Goal: Task Accomplishment & Management: Complete application form

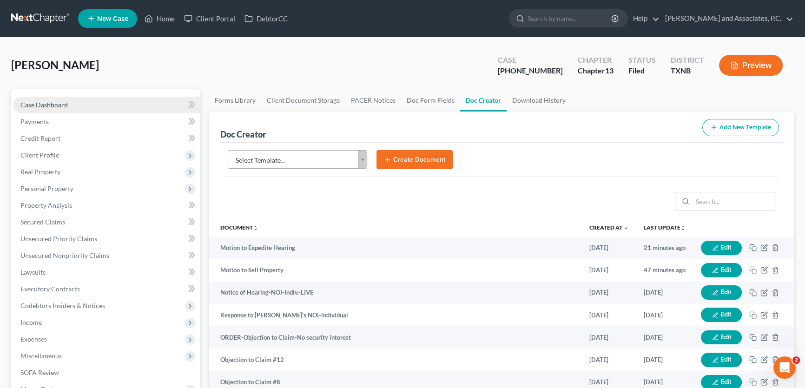
click at [64, 105] on span "Case Dashboard" at bounding box center [43, 105] width 47 height 8
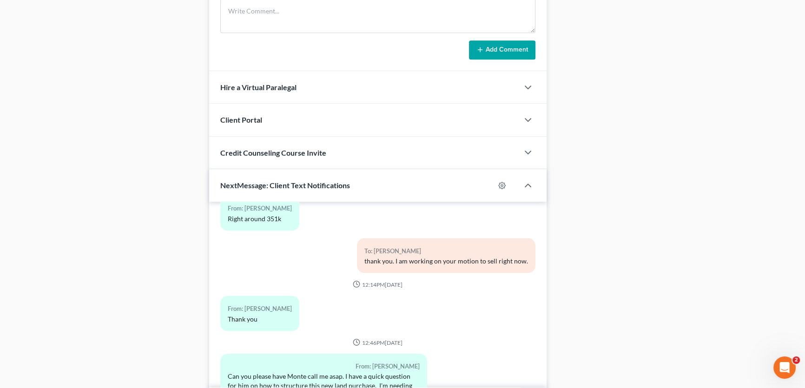
scroll to position [763, 0]
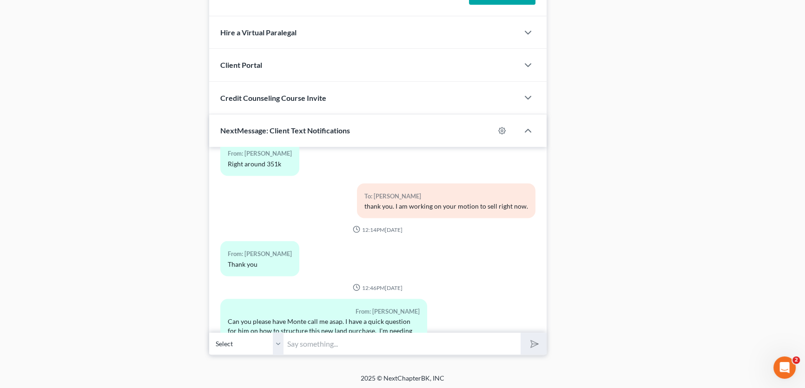
click at [345, 348] on input "text" at bounding box center [401, 343] width 237 height 23
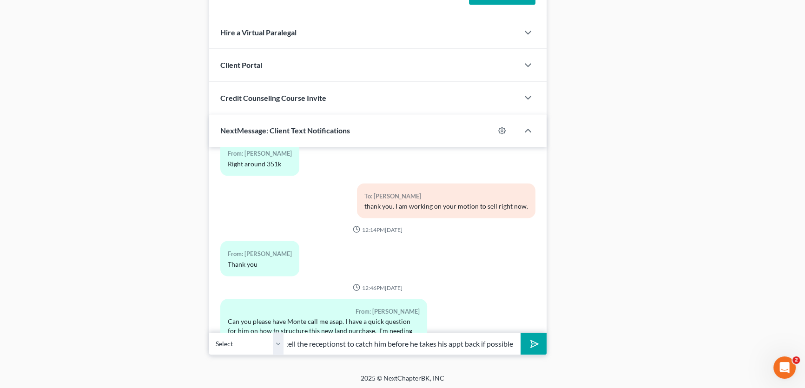
scroll to position [0, 215]
type input "he is at lunch. He should be back around 130pm for his appt. I will tell the re…"
click at [529, 341] on icon "submit" at bounding box center [532, 343] width 13 height 13
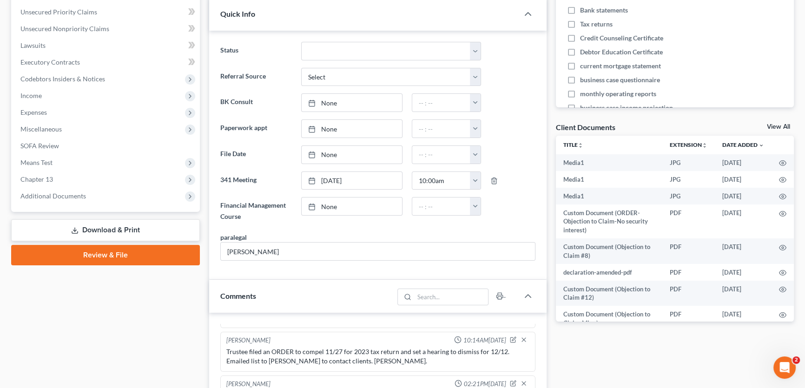
scroll to position [214, 0]
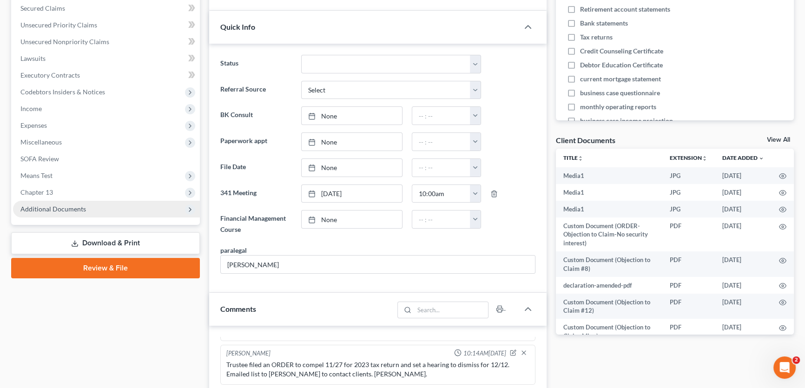
click at [78, 206] on span "Additional Documents" at bounding box center [53, 209] width 66 height 8
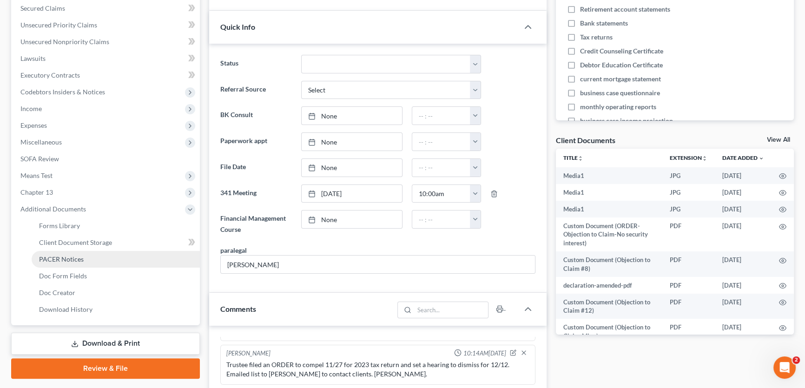
click at [71, 260] on span "PACER Notices" at bounding box center [61, 259] width 45 height 8
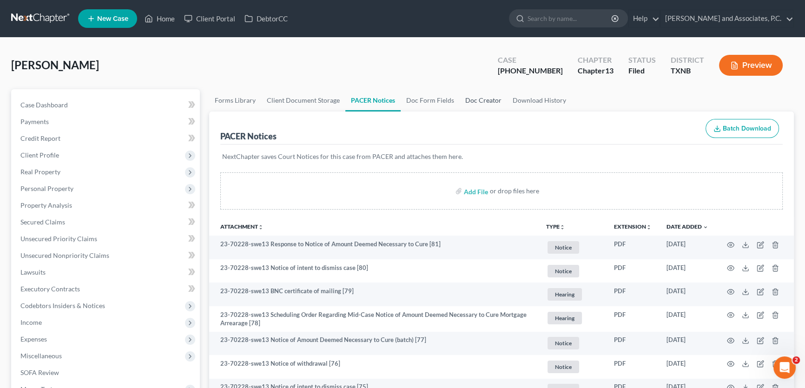
click at [476, 98] on link "Doc Creator" at bounding box center [483, 100] width 47 height 22
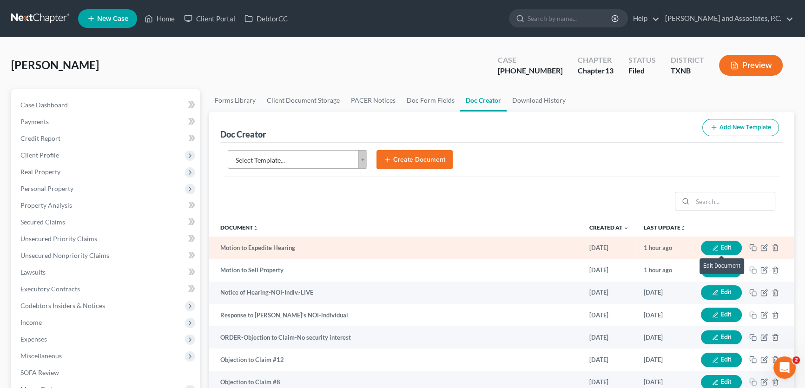
click at [713, 247] on icon "button" at bounding box center [714, 247] width 5 height 5
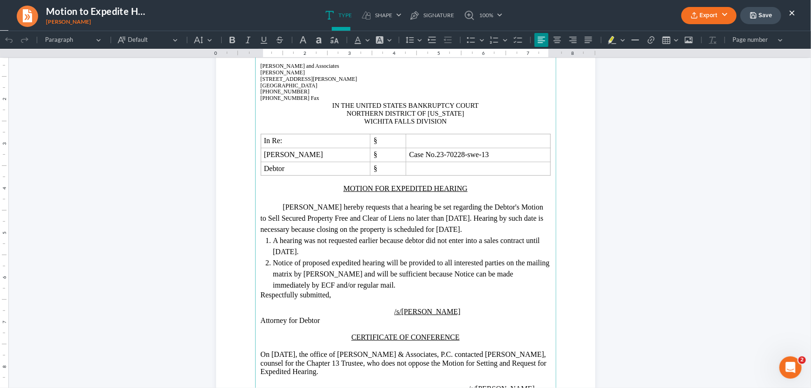
scroll to position [126, 0]
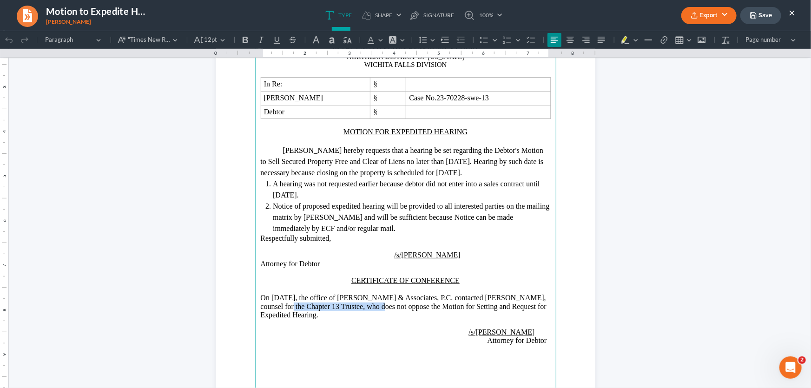
drag, startPoint x: 525, startPoint y: 309, endPoint x: 335, endPoint y: 320, distance: 190.8
click at [335, 318] on span "On [DATE], the office of [PERSON_NAME] & Associates, P.C. contacted [PERSON_NAM…" at bounding box center [404, 305] width 286 height 25
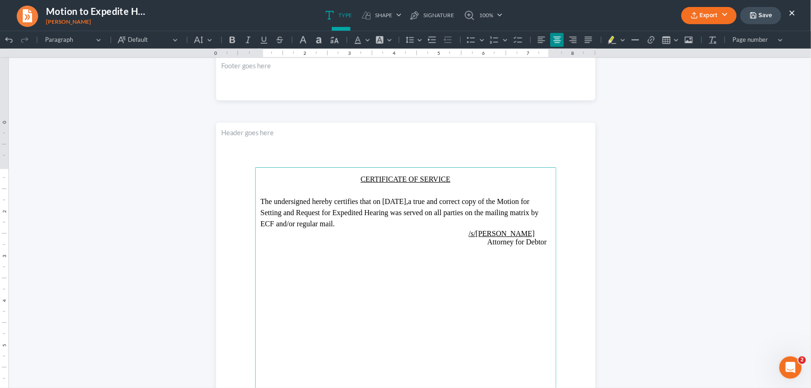
scroll to position [462, 0]
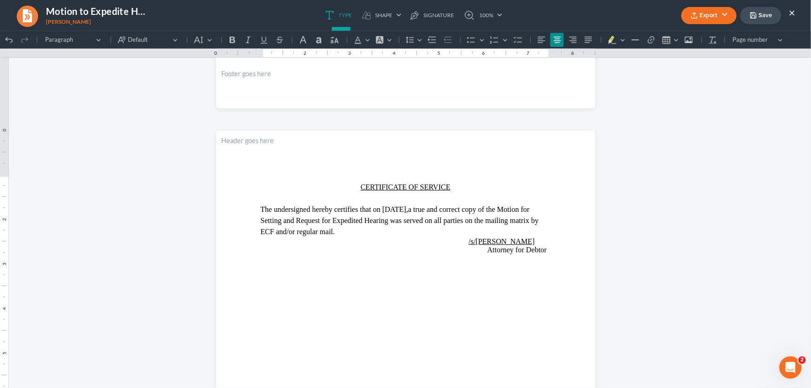
click at [720, 17] on button "Export" at bounding box center [708, 15] width 55 height 17
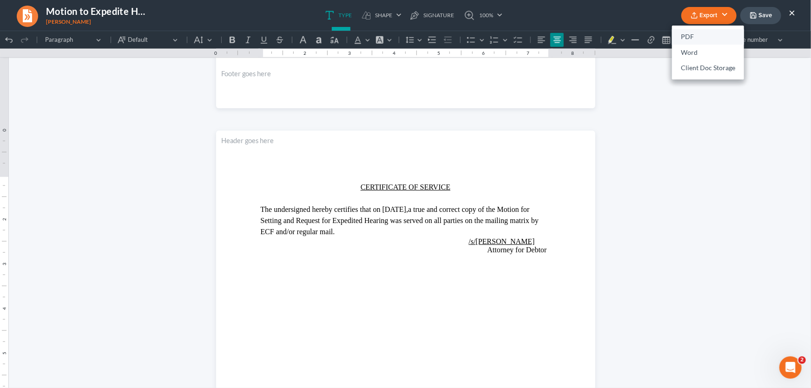
click at [706, 40] on link "PDF" at bounding box center [708, 37] width 72 height 16
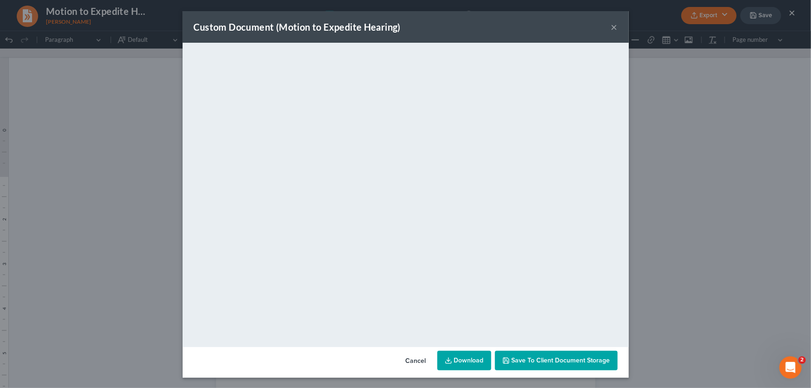
drag, startPoint x: 612, startPoint y: 26, endPoint x: 699, endPoint y: 21, distance: 87.0
click at [612, 26] on button "×" at bounding box center [614, 26] width 7 height 11
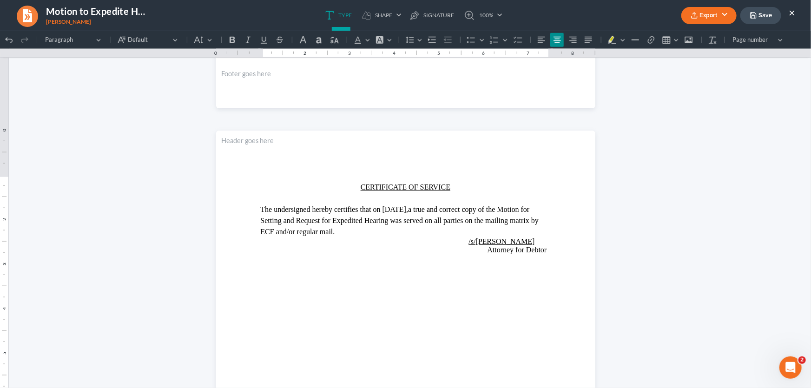
click at [792, 9] on button "×" at bounding box center [791, 12] width 7 height 11
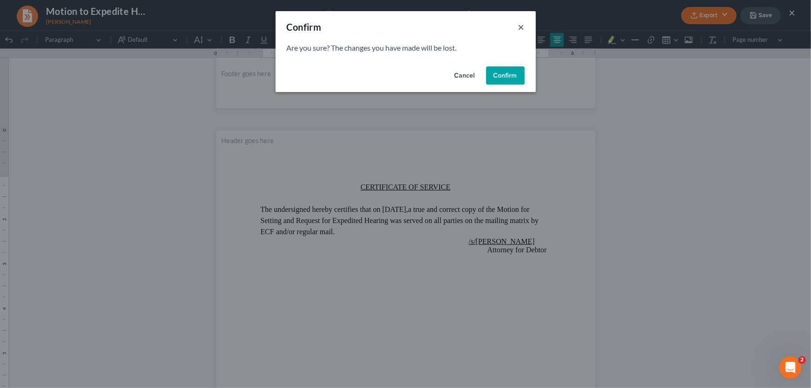
click at [518, 28] on button "×" at bounding box center [521, 26] width 7 height 11
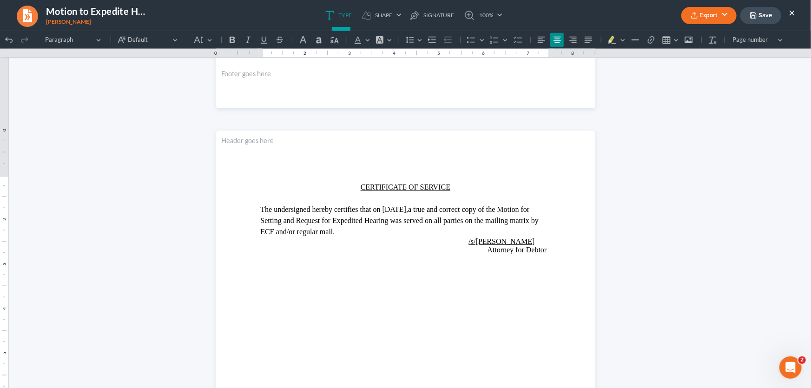
click at [746, 17] on button "Save" at bounding box center [760, 15] width 41 height 17
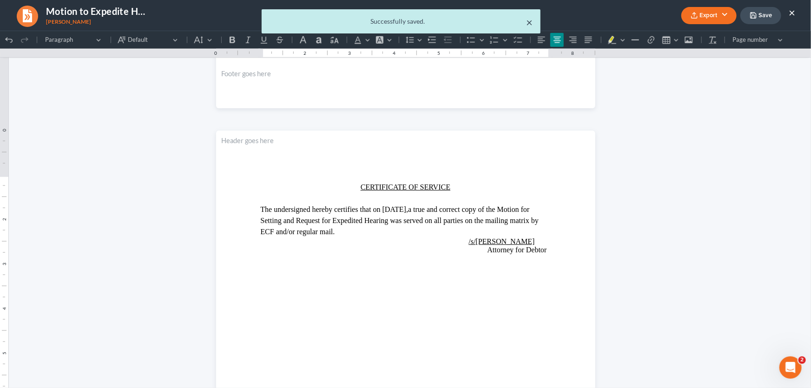
click at [532, 23] on button "×" at bounding box center [529, 22] width 7 height 11
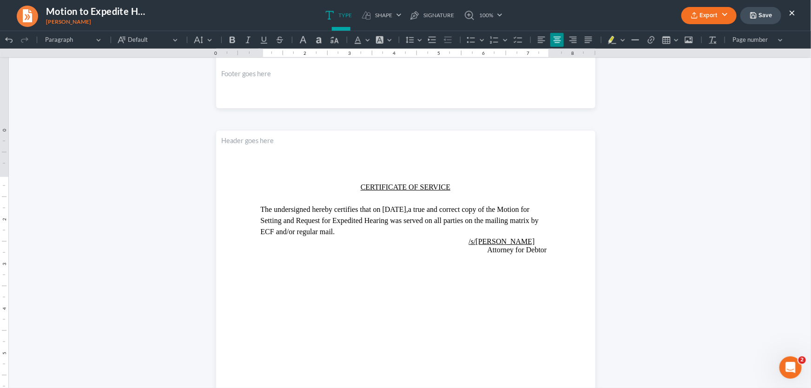
click at [791, 13] on button "×" at bounding box center [791, 12] width 7 height 11
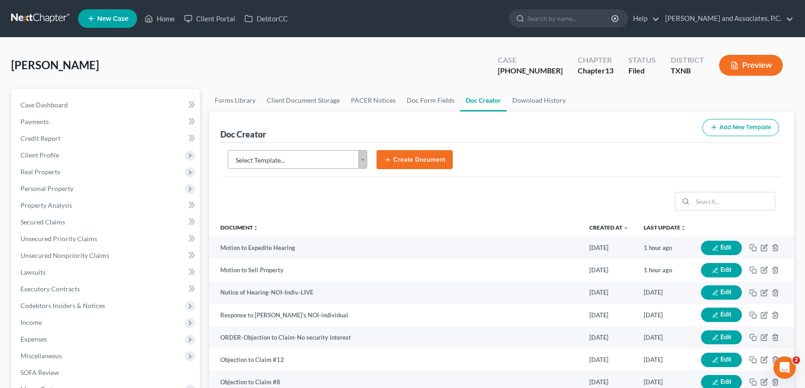
click at [313, 155] on body "Home New Case Client Portal DebtorCC [PERSON_NAME] and Associates, [PERSON_NAME…" at bounding box center [402, 367] width 805 height 735
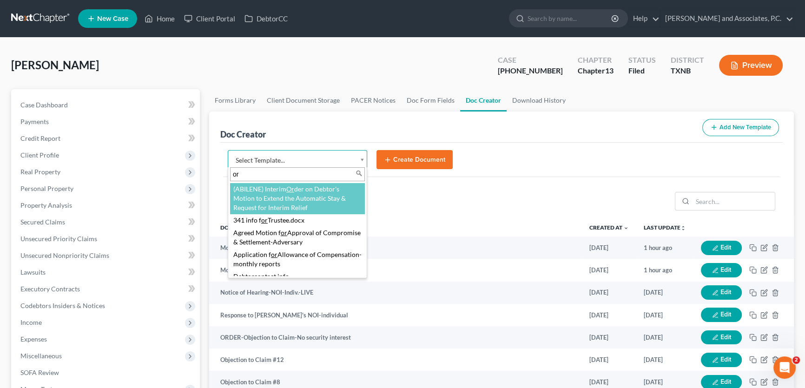
type input "o"
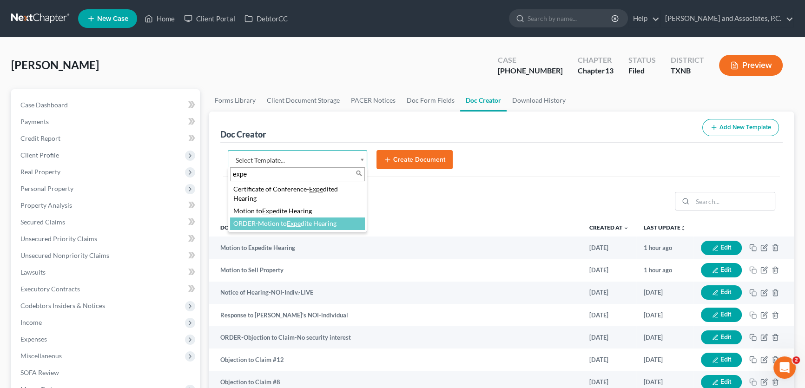
type input "expe"
select select "77087"
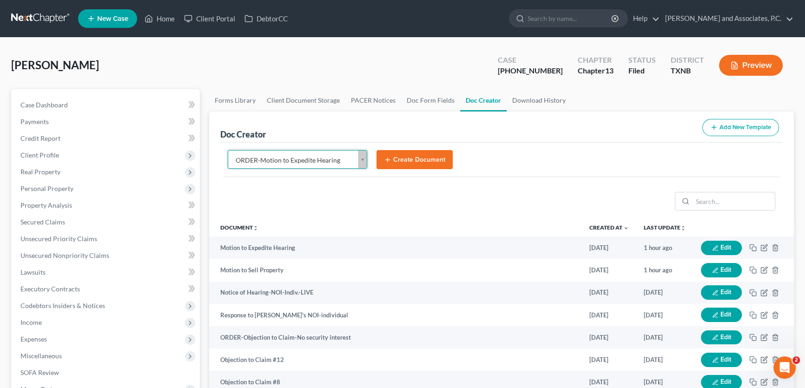
click at [390, 156] on icon "submit" at bounding box center [387, 159] width 7 height 7
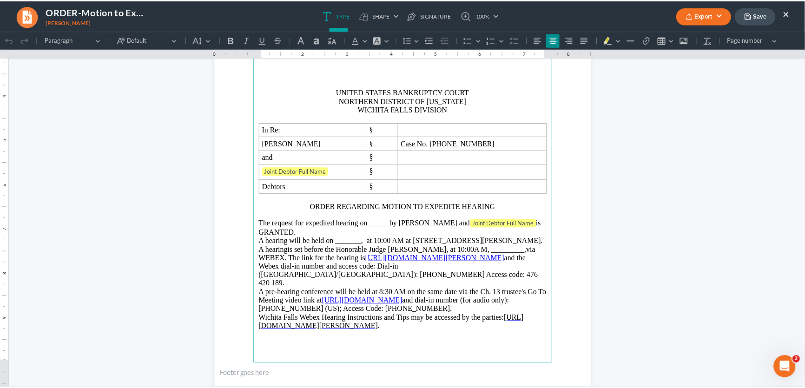
scroll to position [169, 0]
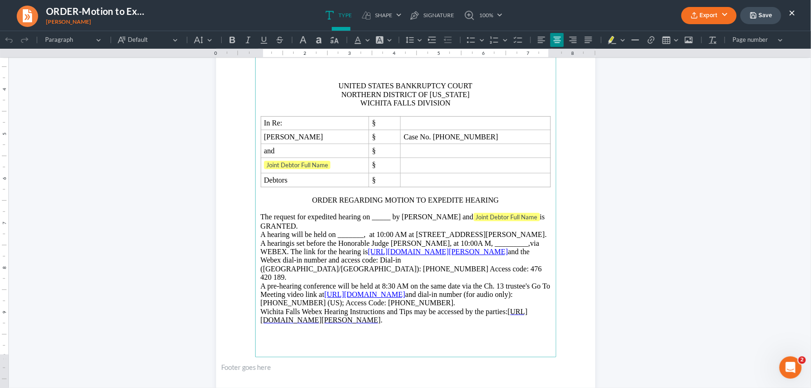
click at [793, 12] on button "×" at bounding box center [791, 12] width 7 height 11
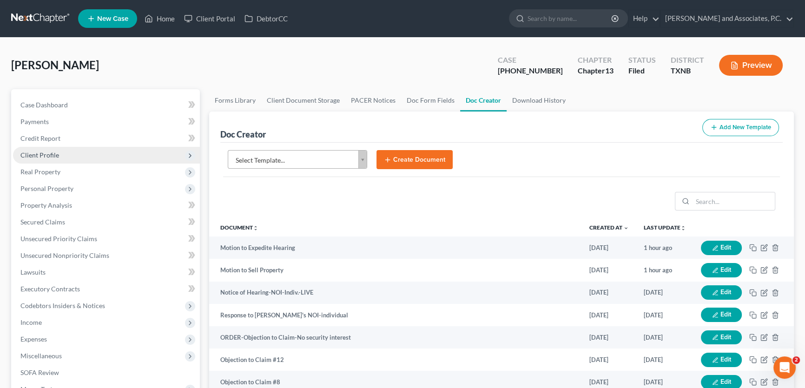
click at [56, 158] on span "Client Profile" at bounding box center [106, 155] width 187 height 17
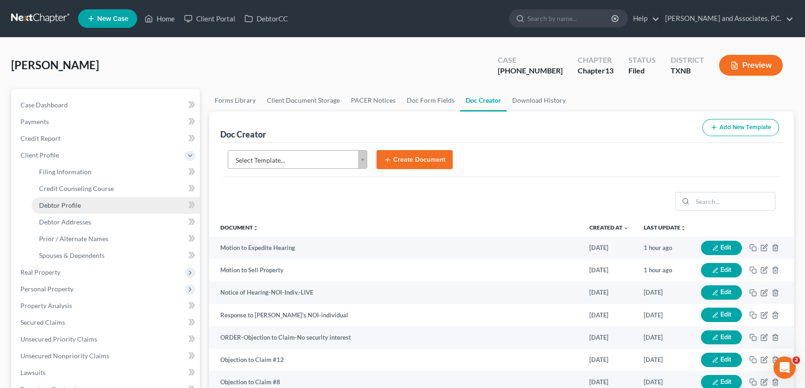
click at [66, 208] on span "Debtor Profile" at bounding box center [60, 205] width 42 height 8
select select "1"
select select "2"
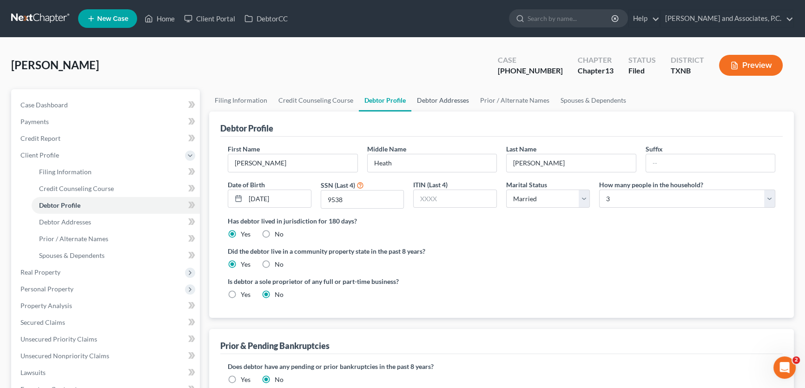
click at [445, 98] on link "Debtor Addresses" at bounding box center [442, 100] width 63 height 22
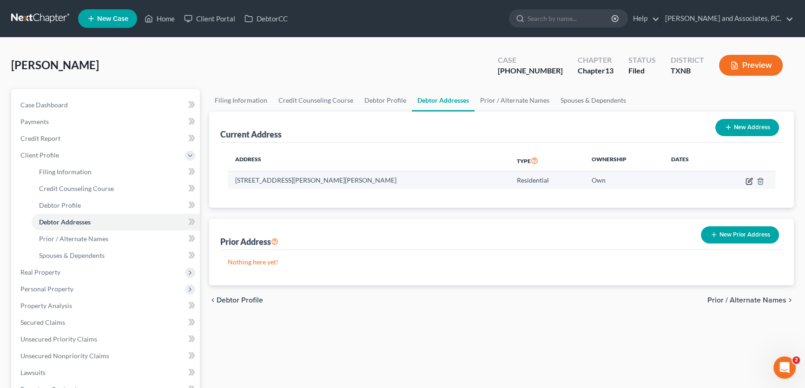
click at [747, 181] on icon "button" at bounding box center [748, 180] width 7 height 7
select select "45"
select select "0"
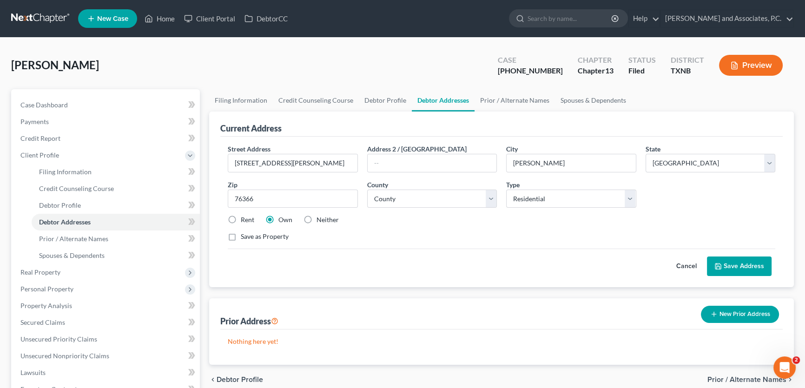
click at [680, 267] on button "Cancel" at bounding box center [686, 266] width 41 height 19
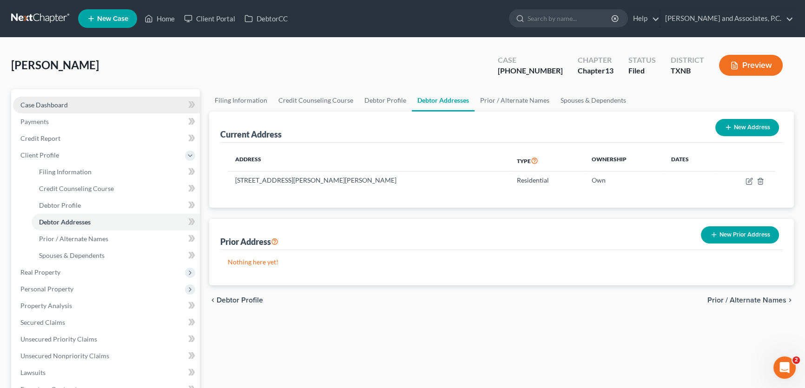
click at [77, 100] on link "Case Dashboard" at bounding box center [106, 105] width 187 height 17
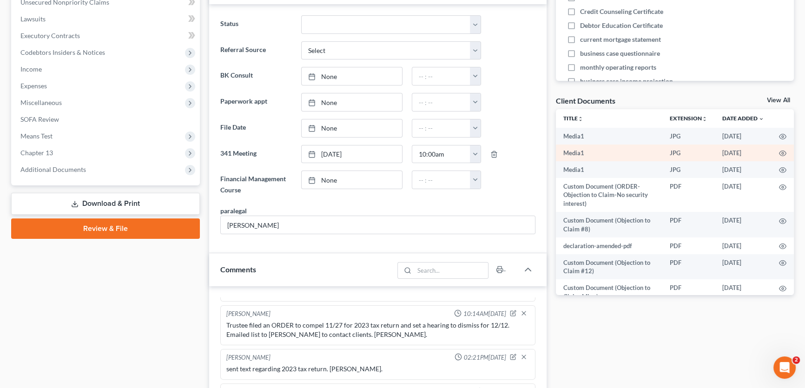
scroll to position [6817, 0]
drag, startPoint x: 124, startPoint y: 301, endPoint x: 186, endPoint y: 309, distance: 62.8
click at [124, 301] on div "Case Dashboard Payments Invoices Payments Payments Credit Report Client Profile" at bounding box center [106, 350] width 198 height 1029
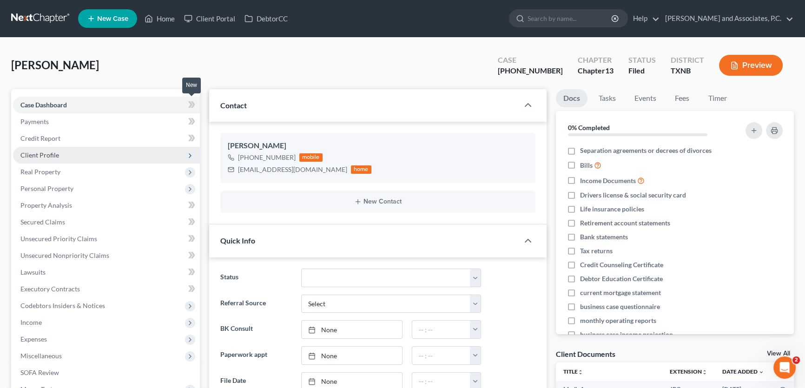
scroll to position [169, 0]
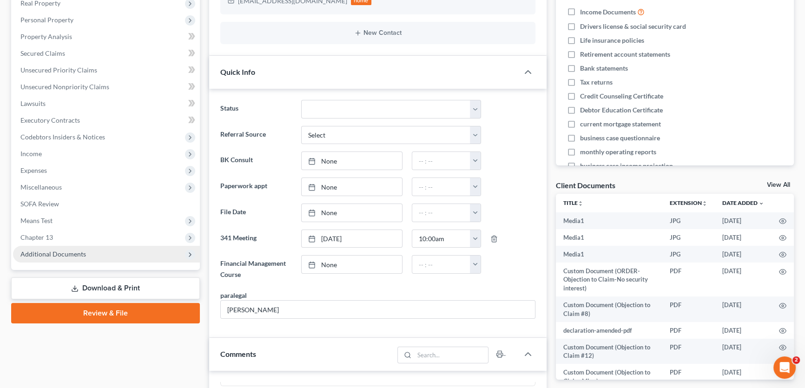
click at [70, 251] on span "Additional Documents" at bounding box center [53, 254] width 66 height 8
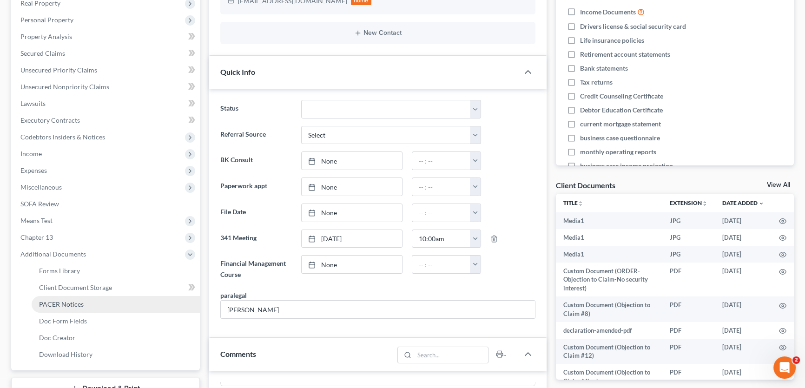
click at [84, 305] on link "PACER Notices" at bounding box center [116, 304] width 168 height 17
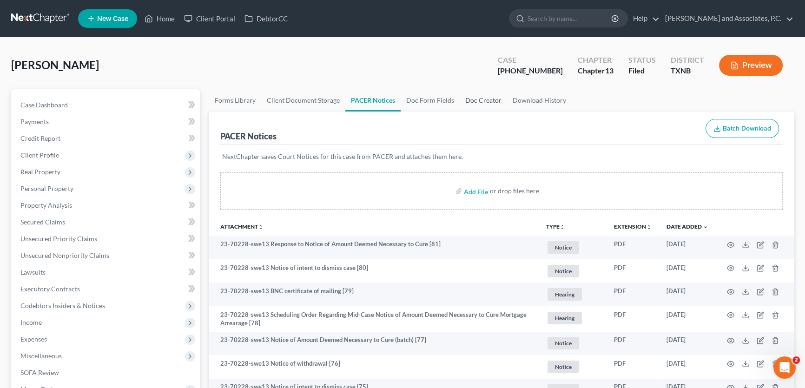
click at [469, 101] on link "Doc Creator" at bounding box center [483, 100] width 47 height 22
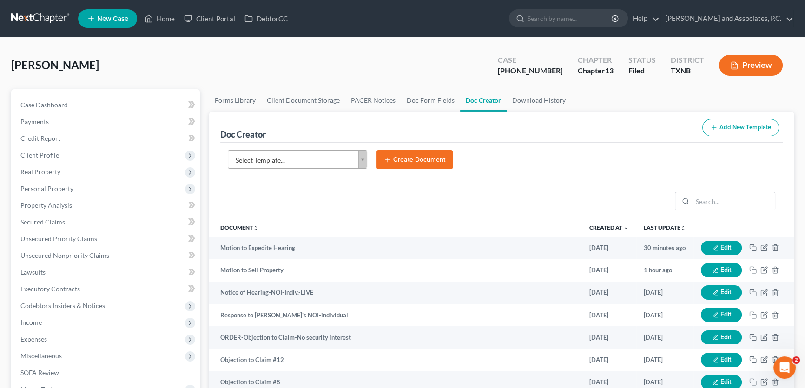
click at [339, 154] on body "Home New Case Client Portal DebtorCC [PERSON_NAME] and Associates, [PERSON_NAME…" at bounding box center [402, 367] width 805 height 735
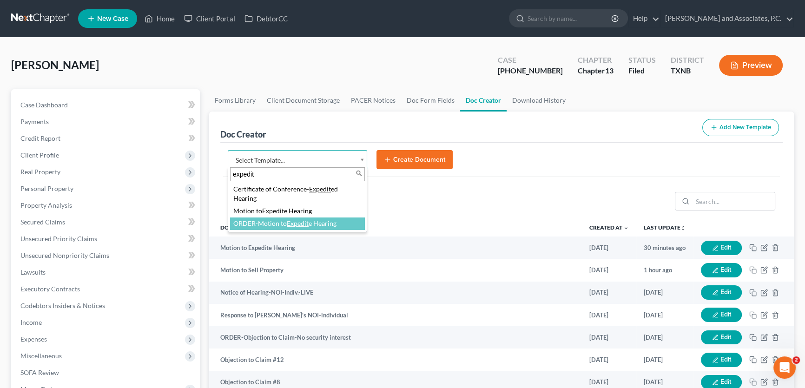
type input "expedit"
select select "77087"
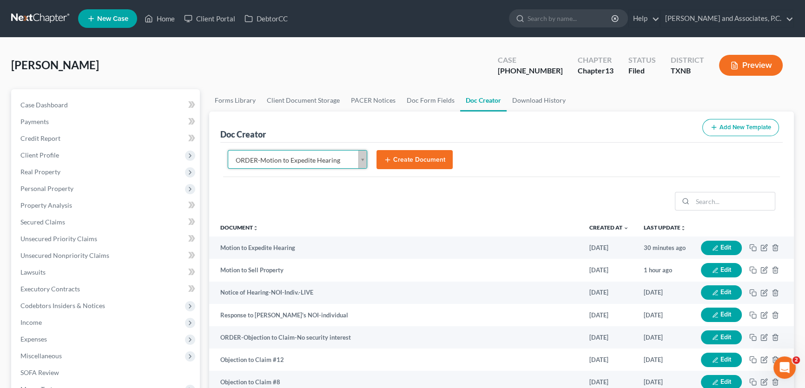
click at [408, 158] on button "Create Document" at bounding box center [414, 160] width 76 height 20
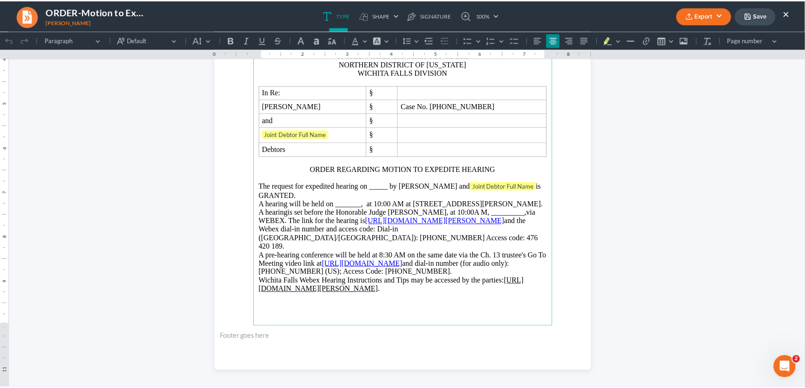
scroll to position [211, 0]
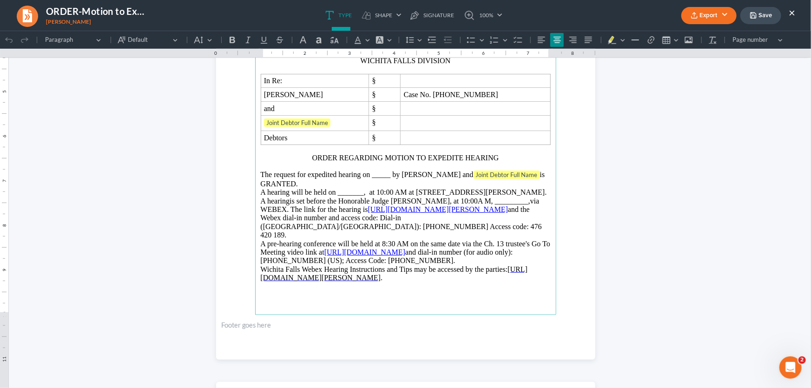
click at [794, 9] on button "×" at bounding box center [791, 12] width 7 height 11
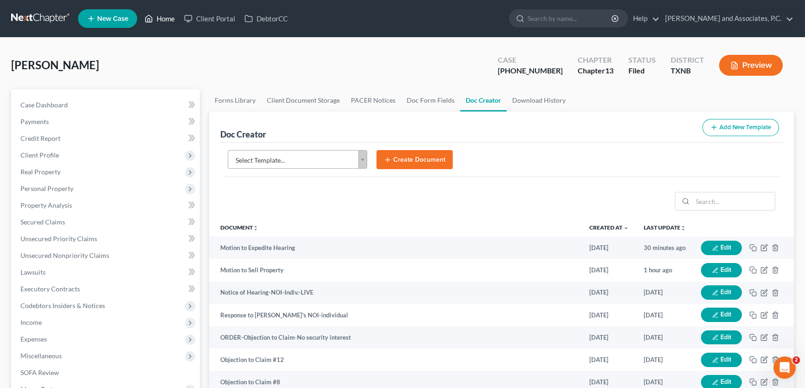
click at [164, 19] on link "Home" at bounding box center [159, 18] width 39 height 17
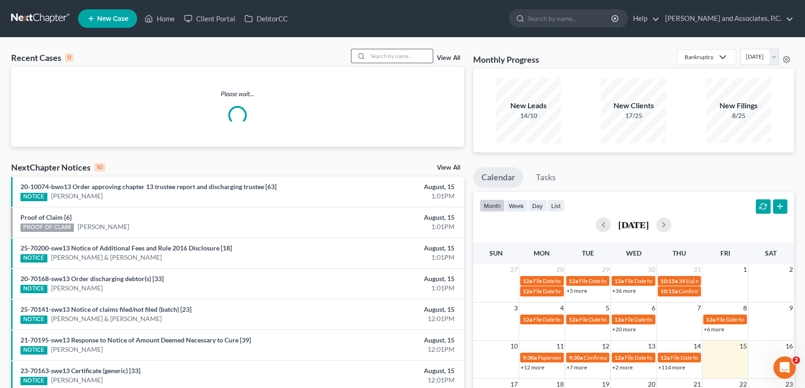
click at [416, 57] on input "search" at bounding box center [400, 55] width 65 height 13
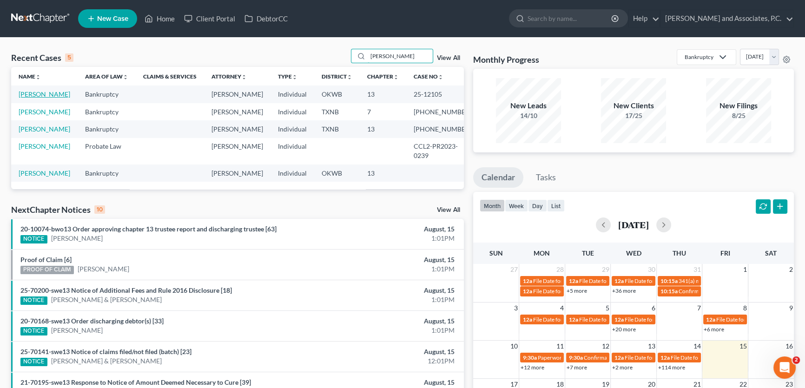
type input "[PERSON_NAME]"
click at [33, 94] on link "[PERSON_NAME]" at bounding box center [45, 94] width 52 height 8
select select "0"
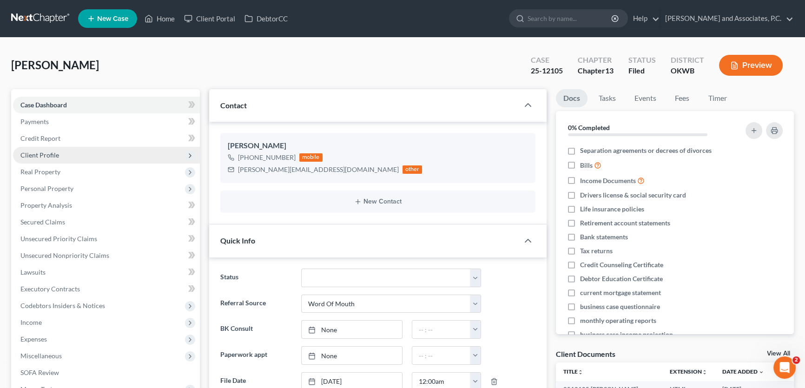
scroll to position [35, 0]
click at [53, 157] on span "Client Profile" at bounding box center [39, 155] width 39 height 8
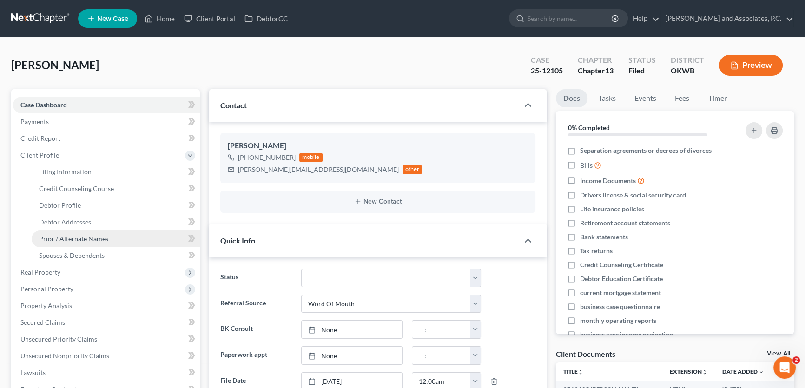
click at [57, 236] on span "Prior / Alternate Names" at bounding box center [73, 239] width 69 height 8
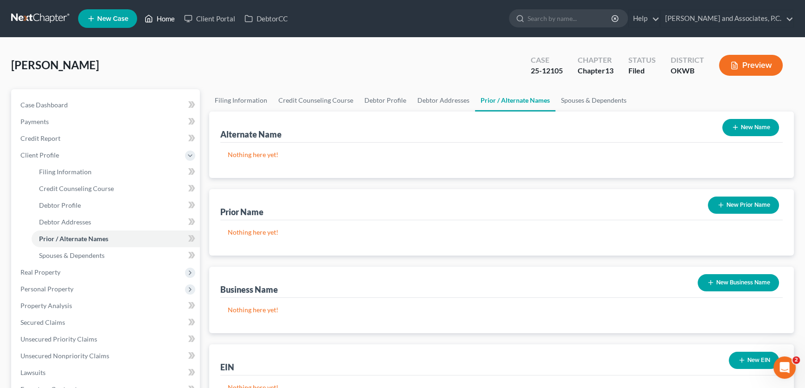
click at [164, 16] on link "Home" at bounding box center [159, 18] width 39 height 17
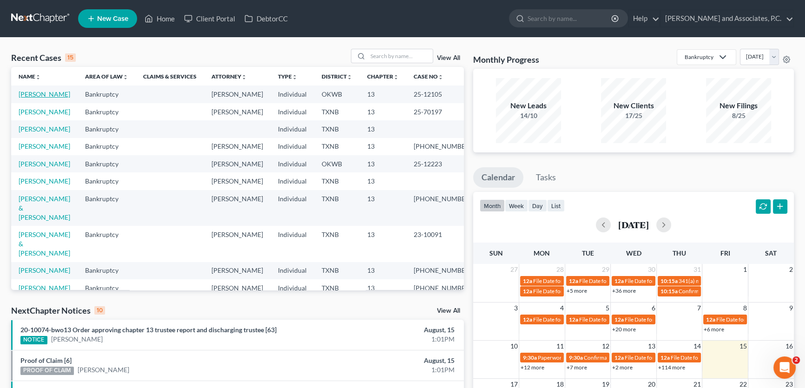
click at [53, 94] on link "[PERSON_NAME]" at bounding box center [45, 94] width 52 height 8
select select "5"
select select "0"
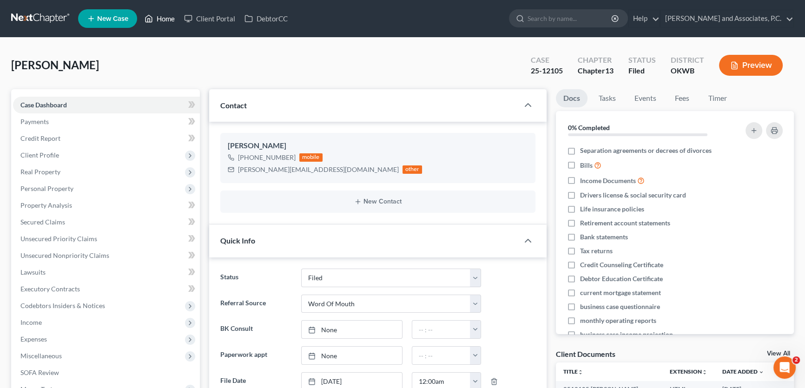
click at [169, 19] on link "Home" at bounding box center [159, 18] width 39 height 17
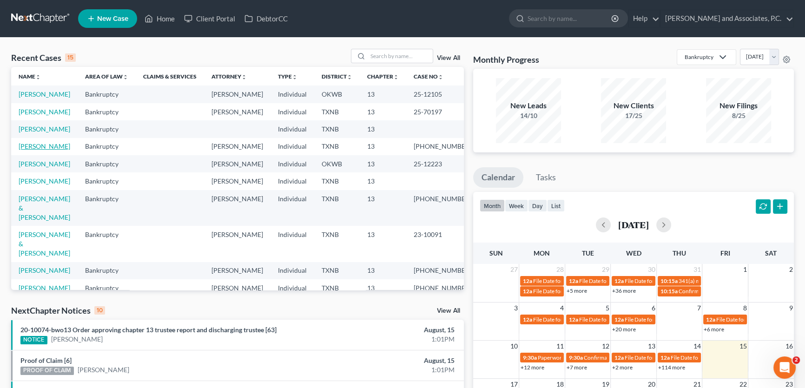
click at [53, 150] on link "[PERSON_NAME]" at bounding box center [45, 146] width 52 height 8
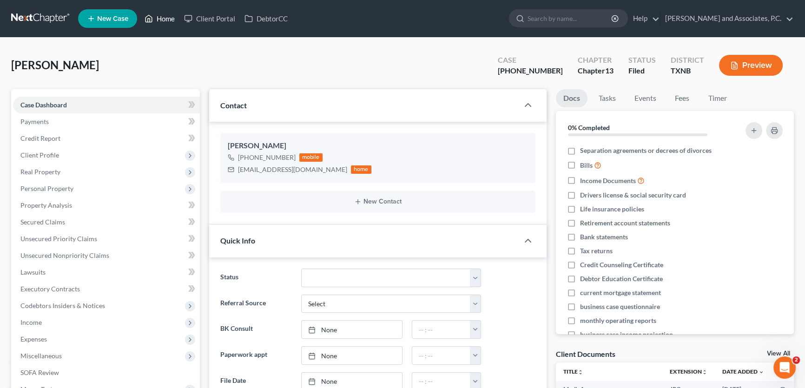
click at [168, 19] on link "Home" at bounding box center [159, 18] width 39 height 17
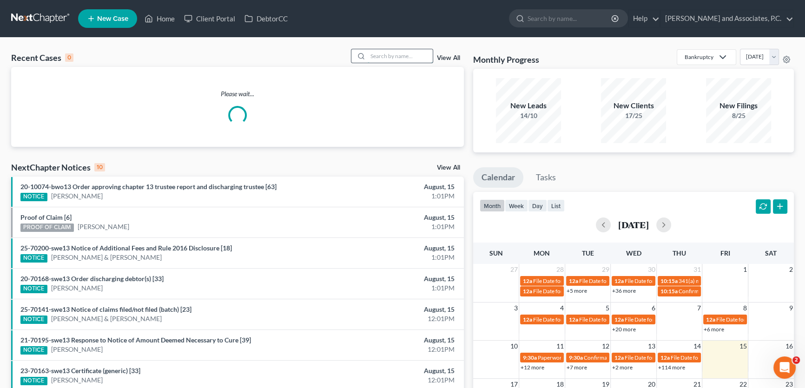
click at [413, 58] on input "search" at bounding box center [400, 55] width 65 height 13
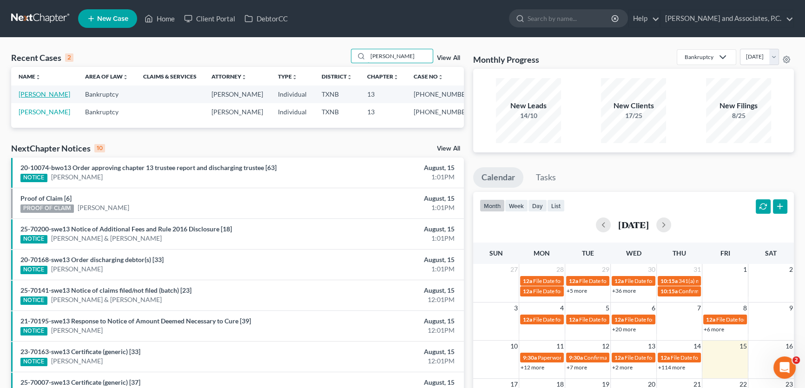
type input "[PERSON_NAME]"
click at [42, 93] on link "[PERSON_NAME]" at bounding box center [45, 94] width 52 height 8
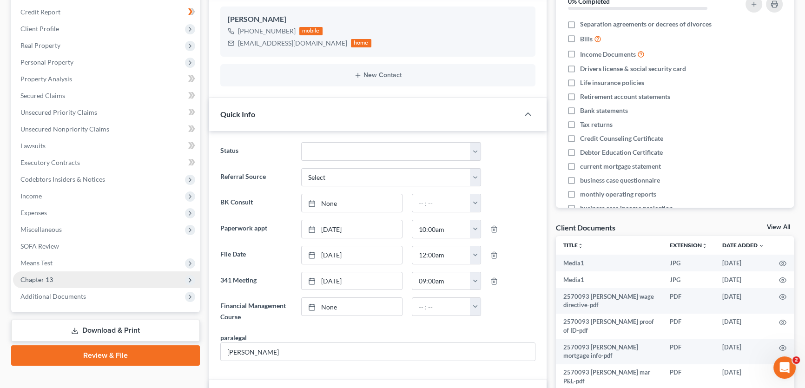
scroll to position [1292, 0]
click at [61, 279] on span "Chapter 13" at bounding box center [106, 279] width 187 height 17
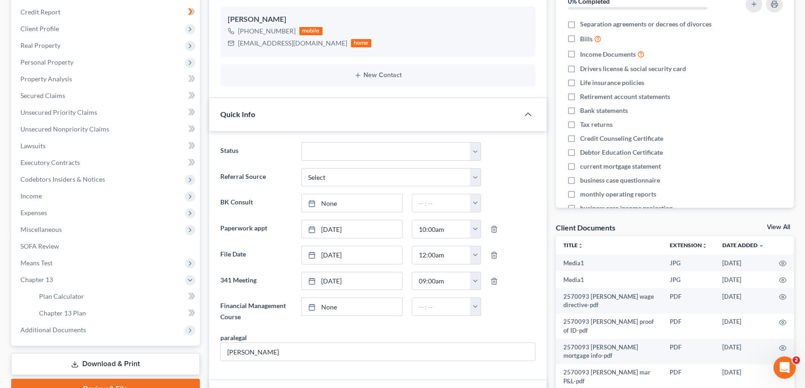
scroll to position [5552, 0]
click at [70, 310] on span "Chapter 13 Plan" at bounding box center [62, 313] width 47 height 8
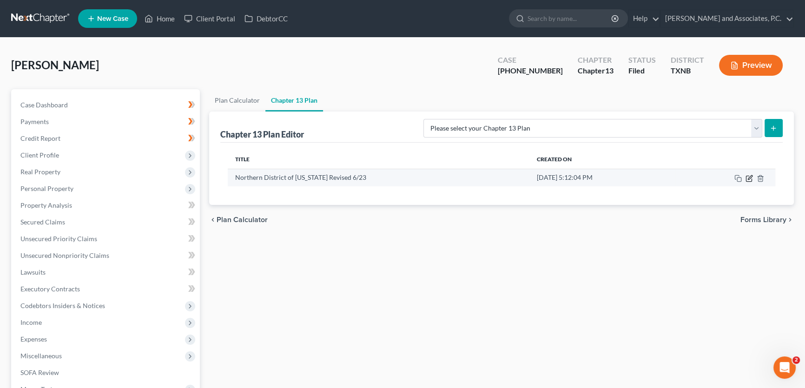
click at [748, 181] on icon "button" at bounding box center [749, 179] width 6 height 6
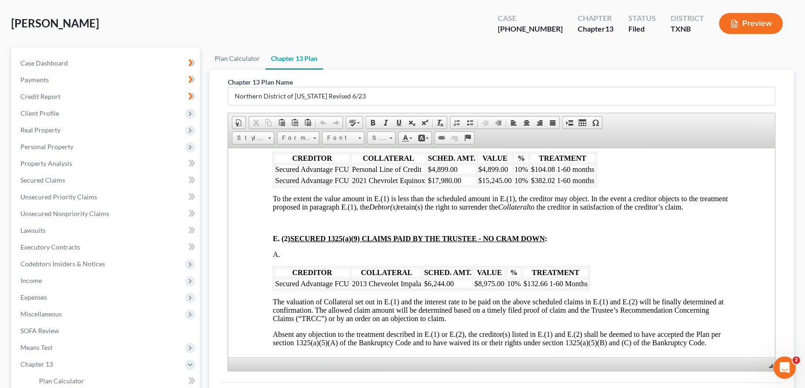
scroll to position [1182, 0]
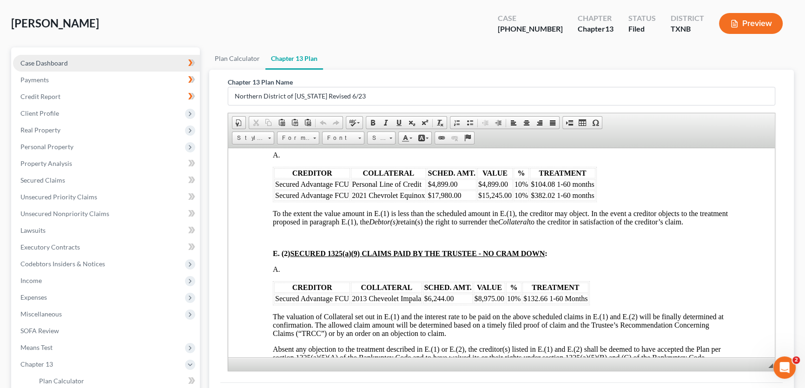
click at [98, 66] on link "Case Dashboard" at bounding box center [106, 63] width 187 height 17
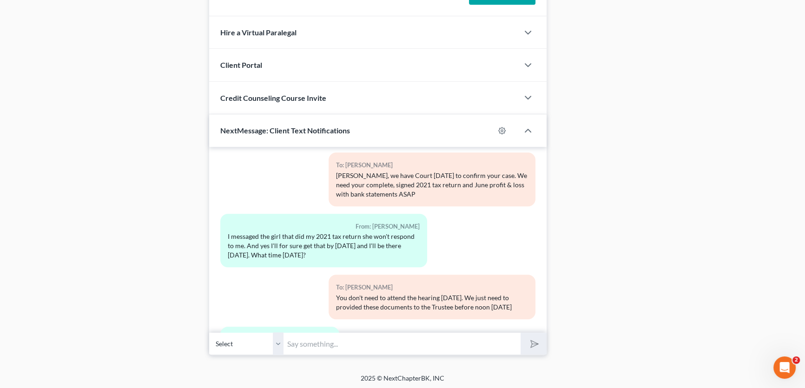
scroll to position [5551, 0]
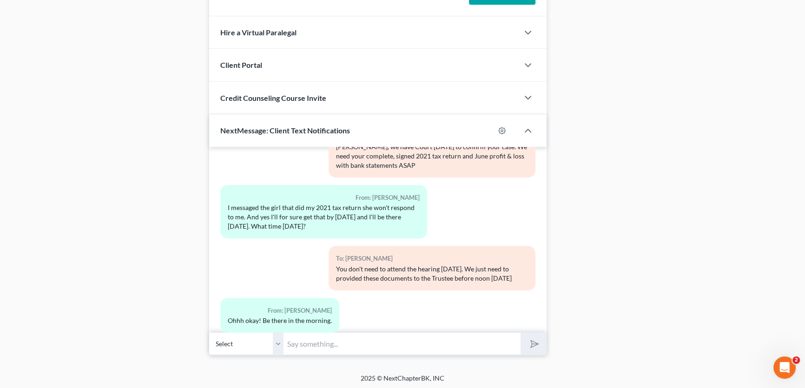
click at [296, 341] on input "text" at bounding box center [401, 343] width 237 height 23
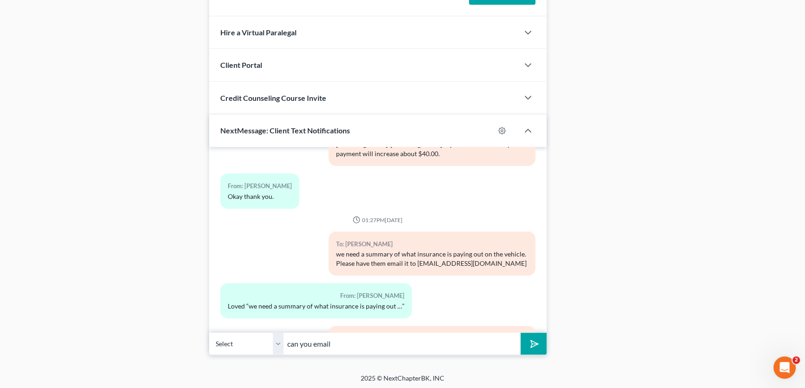
scroll to position [4960, 0]
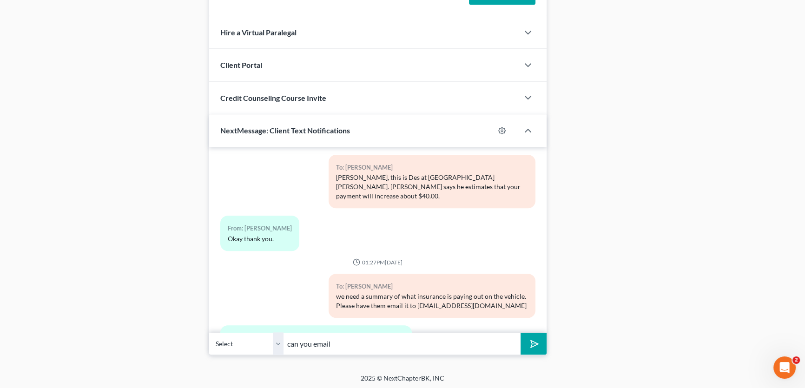
drag, startPoint x: 345, startPoint y: 344, endPoint x: 274, endPoint y: 333, distance: 72.4
click at [269, 341] on div "Select [PHONE_NUMBER] - [PERSON_NAME] can you email" at bounding box center [377, 344] width 337 height 22
drag, startPoint x: 366, startPoint y: 341, endPoint x: 282, endPoint y: 340, distance: 83.6
click at [282, 340] on div "Select [PHONE_NUMBER] - [PERSON_NAME] [PERSON_NAME], back on [DATE]" at bounding box center [377, 344] width 337 height 22
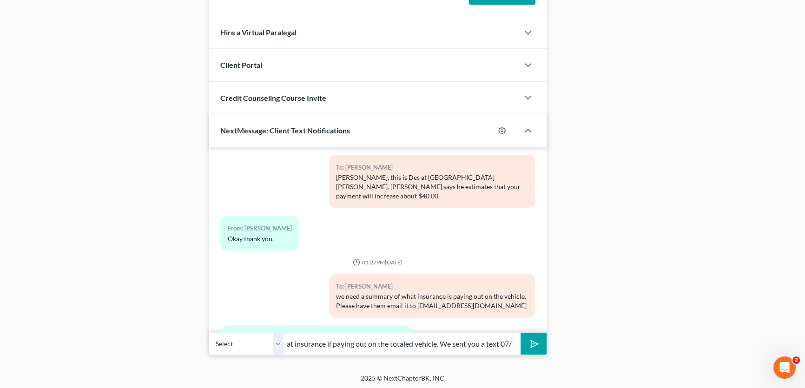
type input "[PERSON_NAME], were you able to get a summary of what insurance if paying out o…"
drag, startPoint x: 279, startPoint y: 342, endPoint x: 538, endPoint y: 343, distance: 259.3
click at [279, 342] on select "Select [PHONE_NUMBER] - [PERSON_NAME]" at bounding box center [246, 343] width 74 height 23
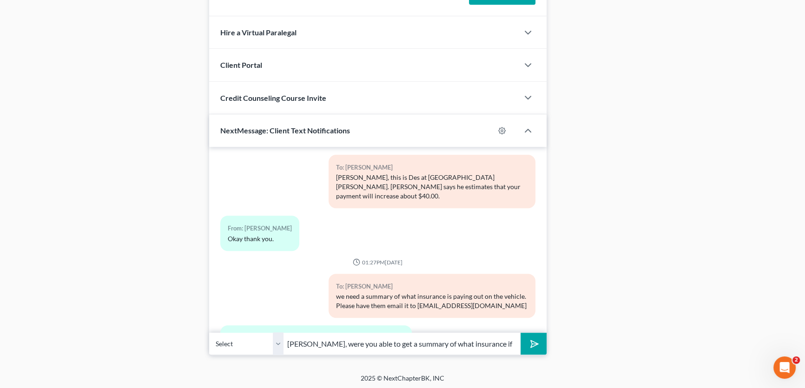
click at [533, 341] on icon "submit" at bounding box center [532, 343] width 13 height 13
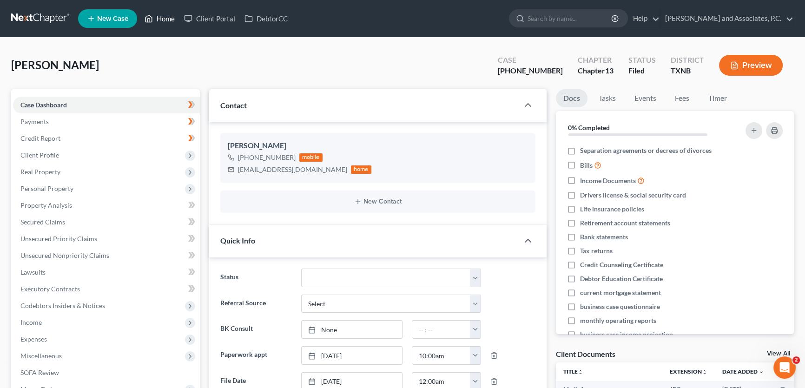
click at [169, 17] on link "Home" at bounding box center [159, 18] width 39 height 17
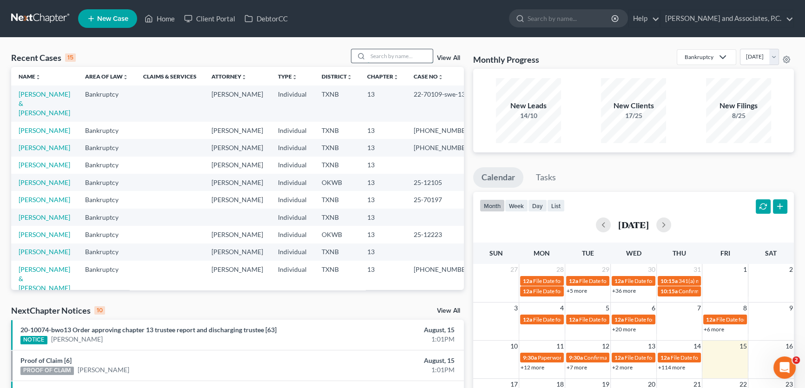
drag, startPoint x: 387, startPoint y: 54, endPoint x: 390, endPoint y: 50, distance: 5.0
click at [387, 54] on input "search" at bounding box center [400, 55] width 65 height 13
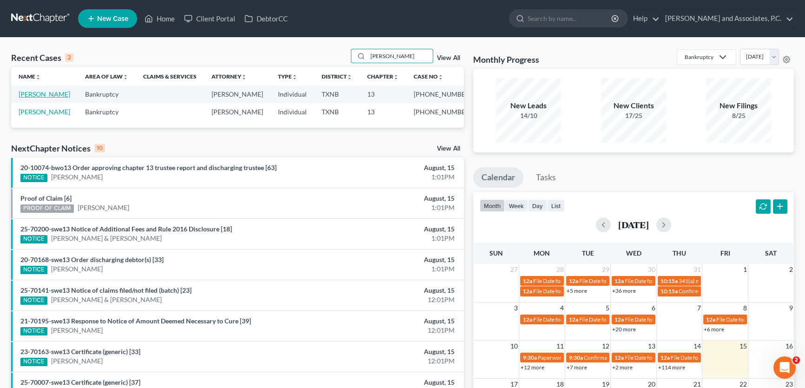
type input "[PERSON_NAME]"
click at [54, 94] on link "[PERSON_NAME]" at bounding box center [45, 94] width 52 height 8
select select "6"
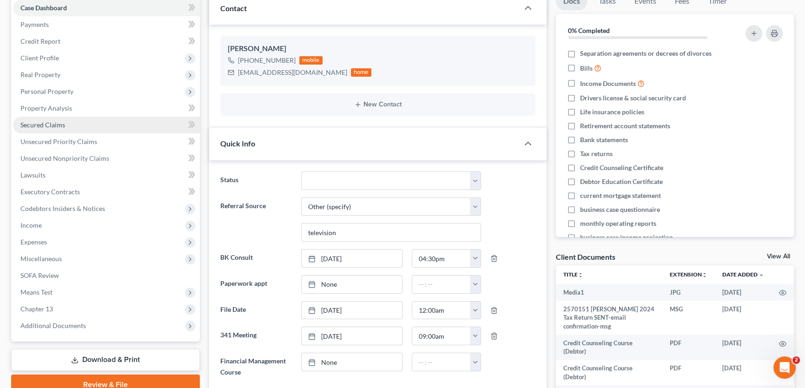
scroll to position [126, 0]
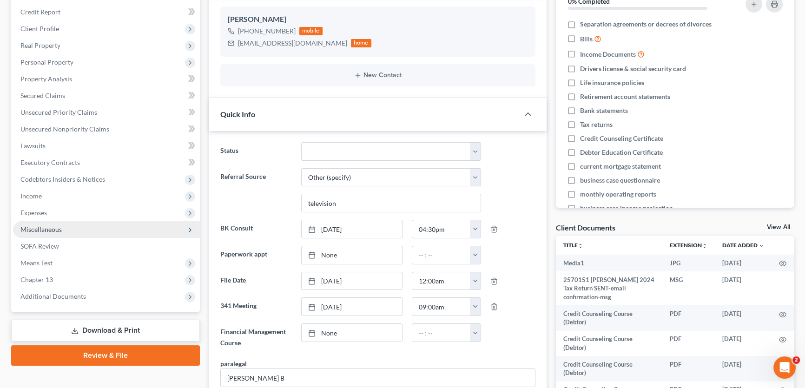
click at [62, 233] on span "Miscellaneous" at bounding box center [106, 229] width 187 height 17
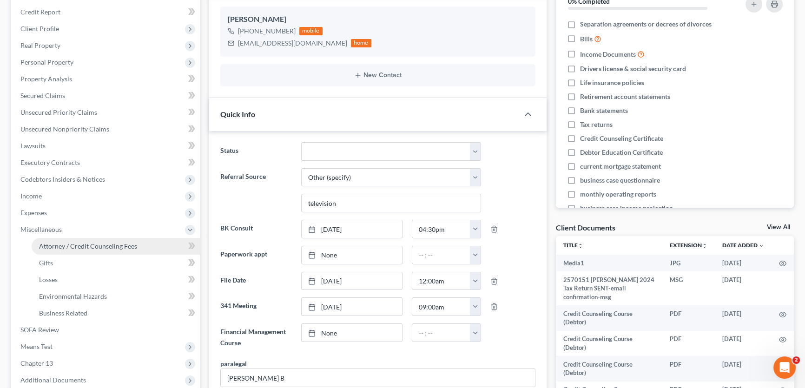
click at [63, 242] on span "Attorney / Credit Counseling Fees" at bounding box center [88, 246] width 98 height 8
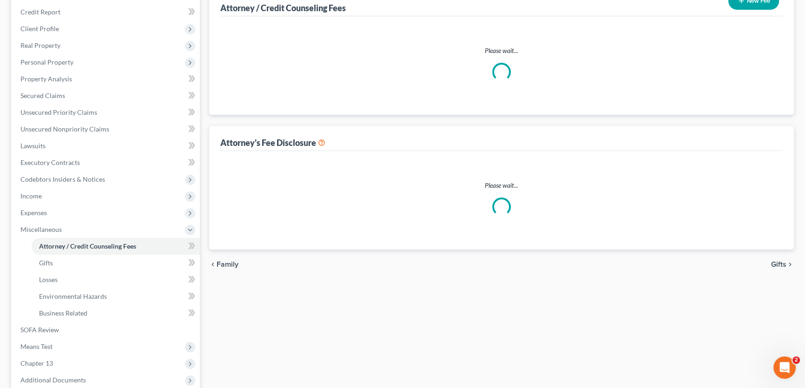
scroll to position [123, 0]
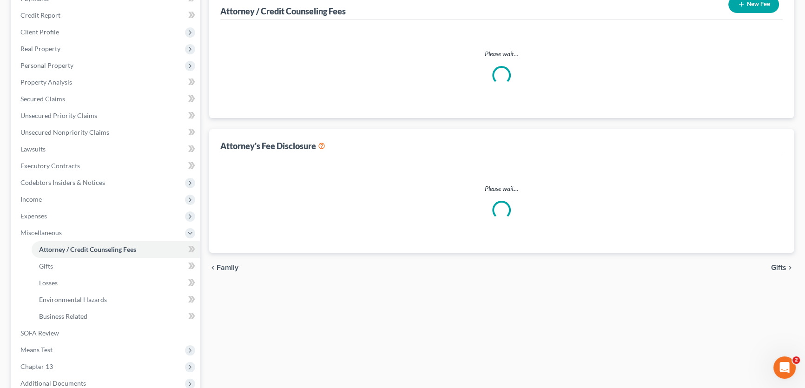
select select "1"
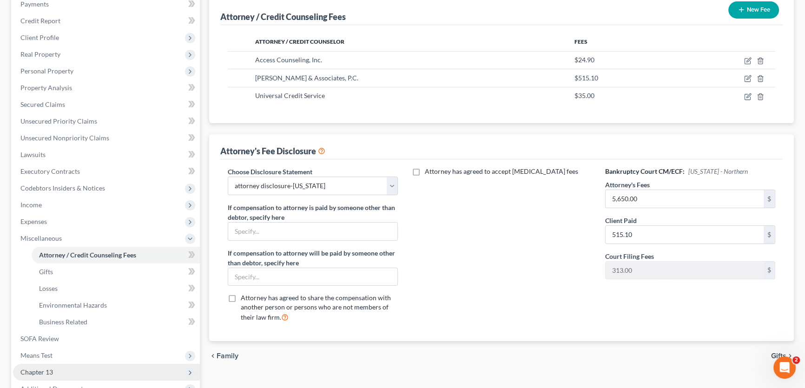
scroll to position [211, 0]
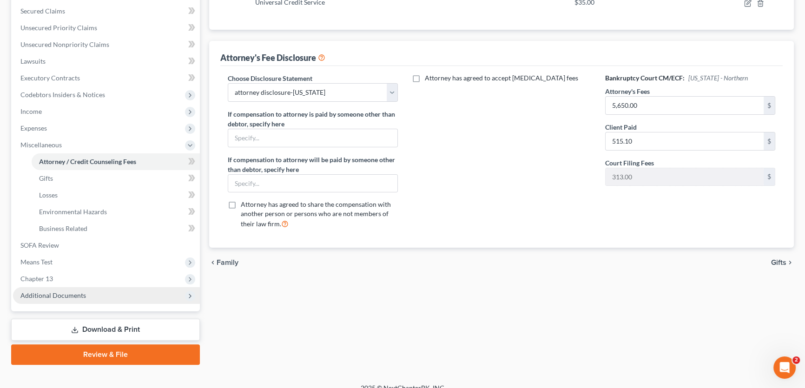
click at [79, 293] on span "Additional Documents" at bounding box center [53, 295] width 66 height 8
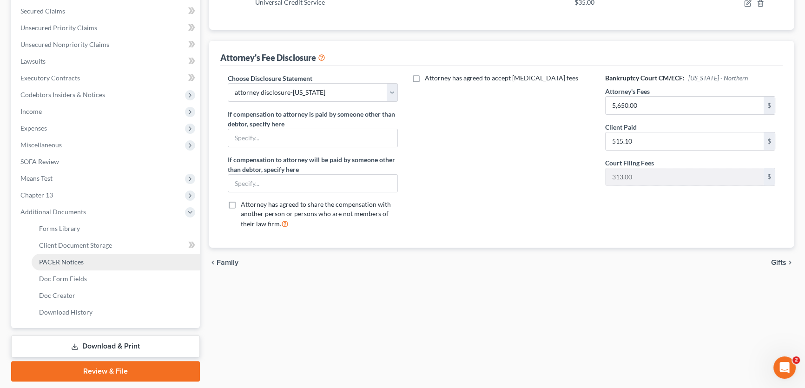
click at [68, 261] on span "PACER Notices" at bounding box center [61, 262] width 45 height 8
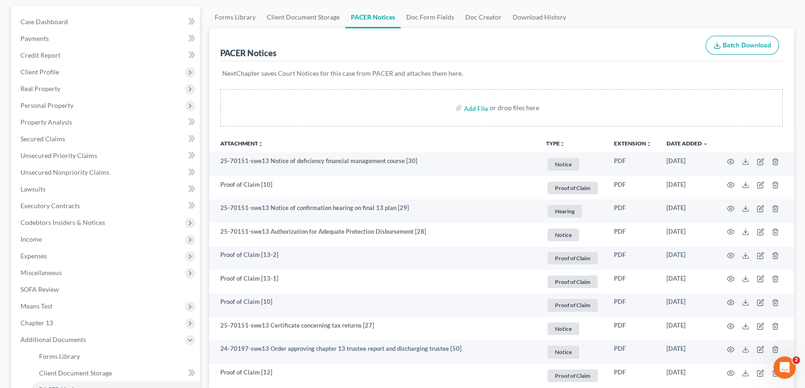
scroll to position [42, 0]
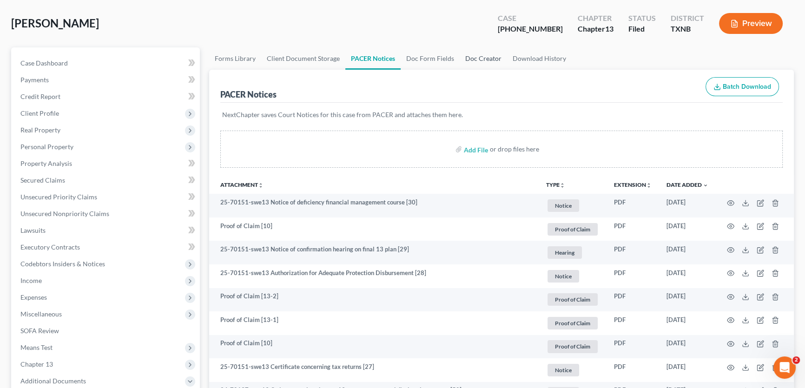
click at [490, 56] on link "Doc Creator" at bounding box center [483, 58] width 47 height 22
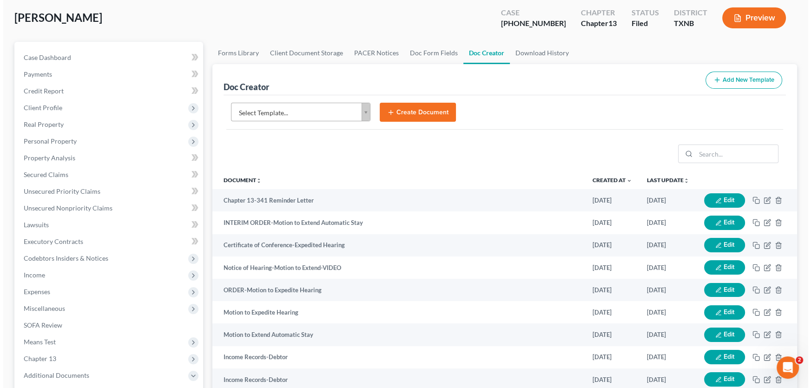
scroll to position [27, 0]
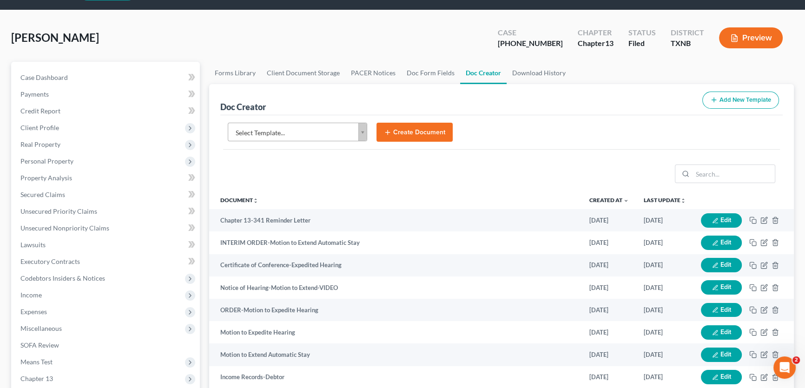
click at [280, 135] on body "Home New Case Client Portal DebtorCC [PERSON_NAME] and Associates, [PERSON_NAME…" at bounding box center [402, 287] width 805 height 628
type input "notice of addition"
select select "89269"
click at [414, 132] on button "Create Document" at bounding box center [414, 133] width 76 height 20
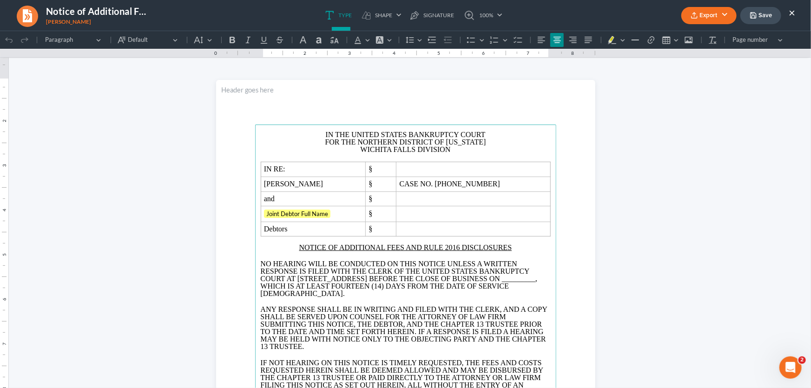
scroll to position [0, 0]
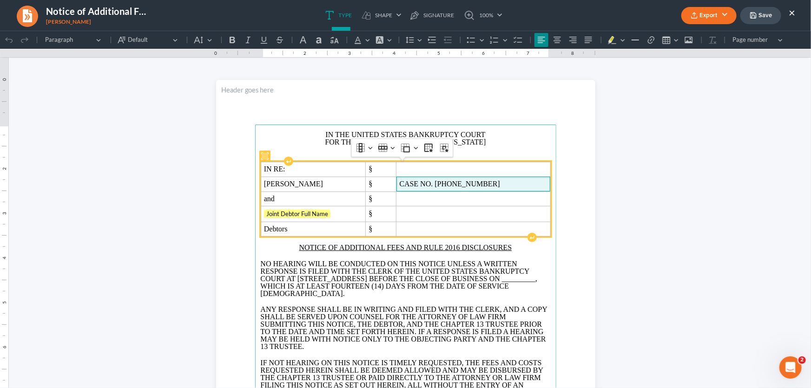
click at [484, 183] on span "CASE NO. [PHONE_NUMBER]" at bounding box center [473, 183] width 148 height 8
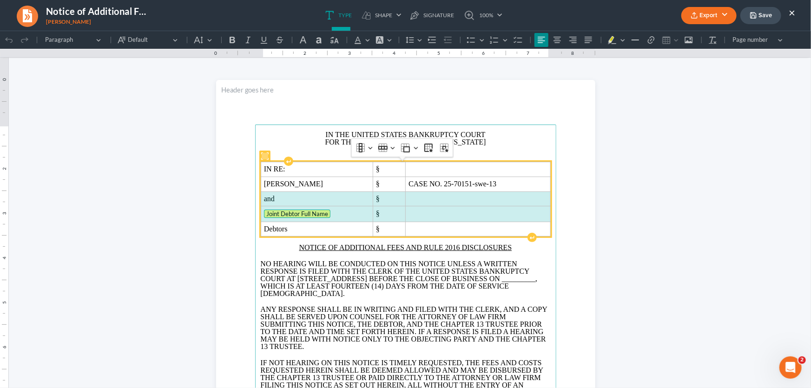
drag, startPoint x: 422, startPoint y: 216, endPoint x: 348, endPoint y: 199, distance: 75.2
click at [348, 199] on tbody "IN RE: § [PERSON_NAME] § CASE NO. 25-70151-swe-13 and § Joint Debtor Full Name …" at bounding box center [405, 199] width 289 height 74
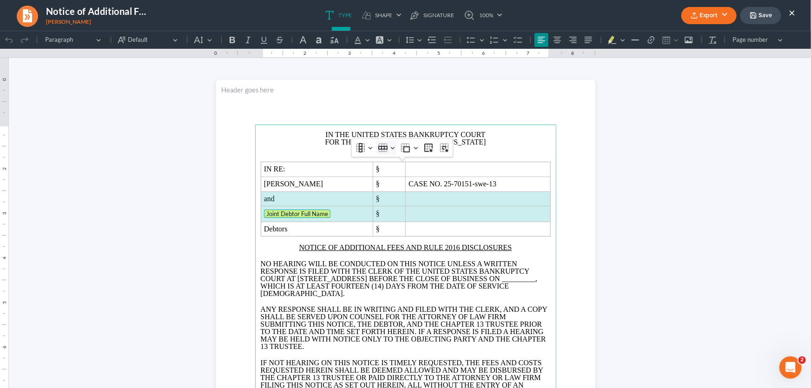
click at [387, 148] on button "Row Row" at bounding box center [386, 147] width 20 height 14
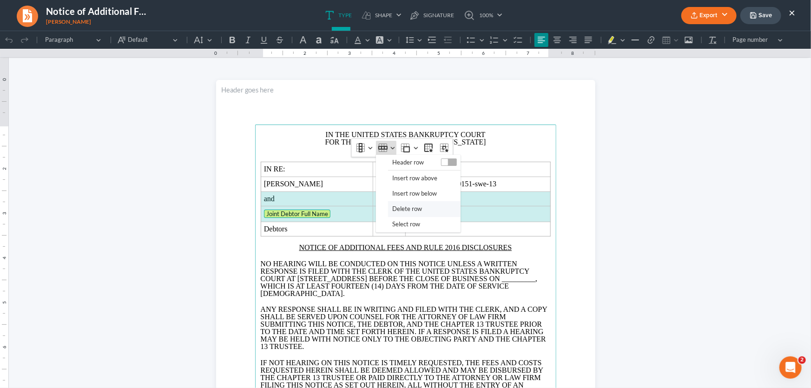
click at [399, 209] on span "Delete row" at bounding box center [407, 208] width 30 height 11
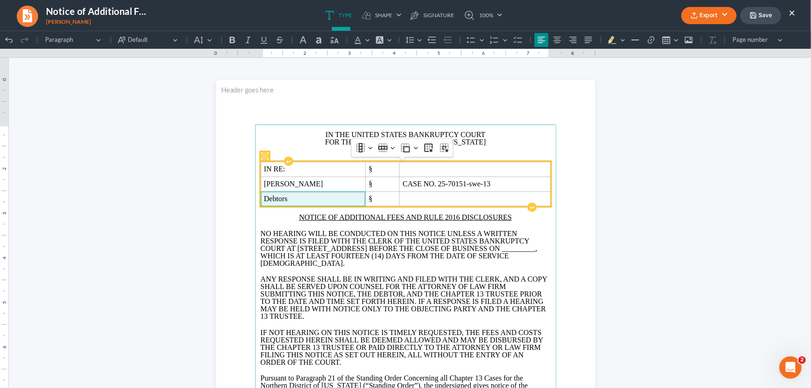
click at [302, 197] on span "Debtors" at bounding box center [313, 198] width 98 height 8
click at [335, 182] on span "[PERSON_NAME]" at bounding box center [313, 183] width 98 height 8
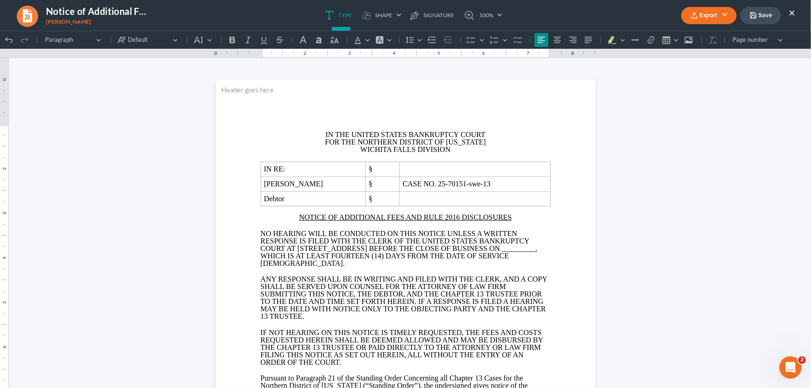
click at [377, 257] on span ", WHICH IS AT LEAST FOURTEEN (14) DAYS FROM THE DATE OF SERVICE [DEMOGRAPHIC_DA…" at bounding box center [399, 255] width 277 height 23
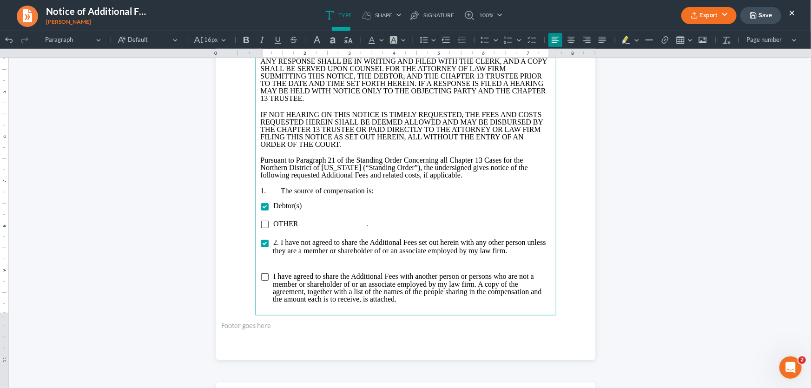
scroll to position [211, 0]
click at [293, 264] on p "Rich Text Editor, page-0-main" at bounding box center [406, 260] width 290 height 8
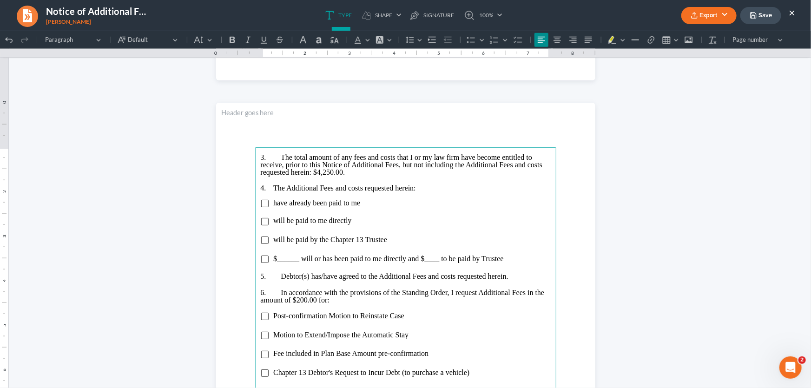
scroll to position [506, 0]
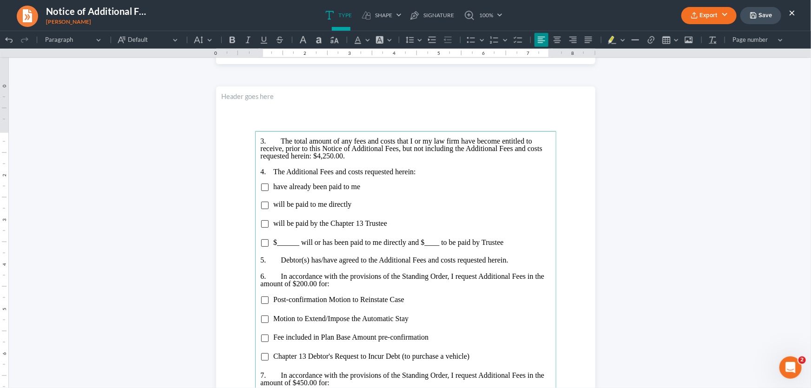
click at [326, 152] on span "3. The total amount of any fees and costs that I or my law firm have become ent…" at bounding box center [402, 148] width 282 height 23
click at [261, 223] on input "Rich Text Editor, page-1-main" at bounding box center [264, 223] width 7 height 7
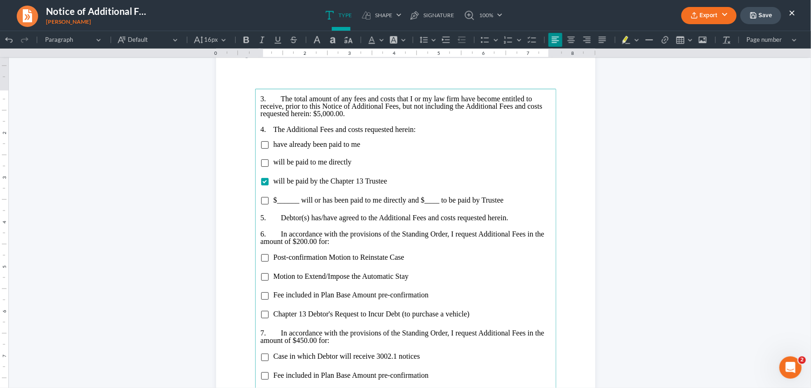
scroll to position [591, 0]
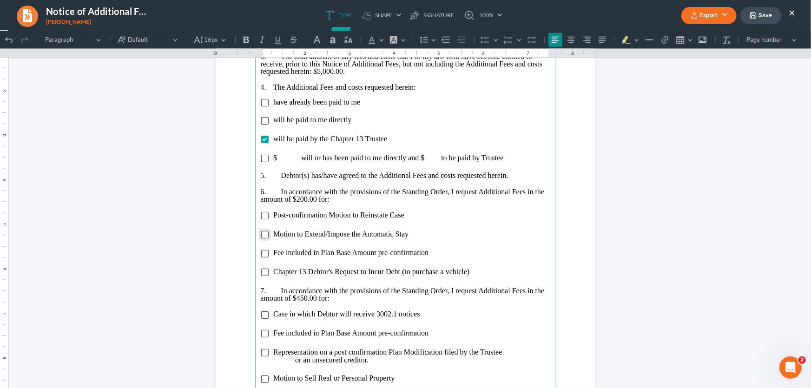
click at [264, 232] on input "Rich Text Editor, page-1-main" at bounding box center [264, 233] width 7 height 7
click at [263, 315] on input "Rich Text Editor, page-1-main" at bounding box center [264, 314] width 7 height 7
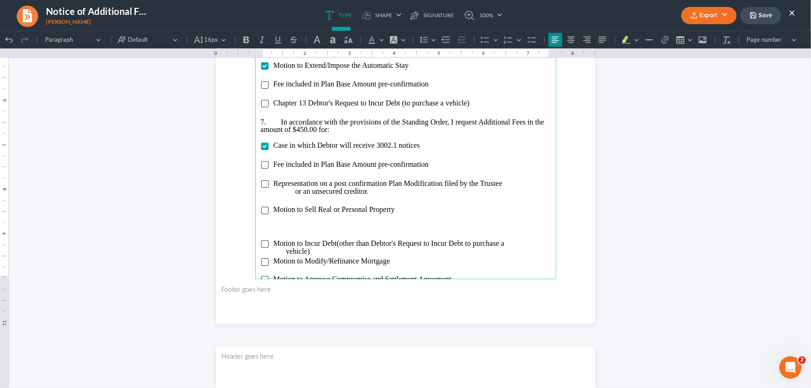
scroll to position [760, 0]
click at [318, 223] on p "Rich Text Editor, page-1-main" at bounding box center [406, 226] width 290 height 7
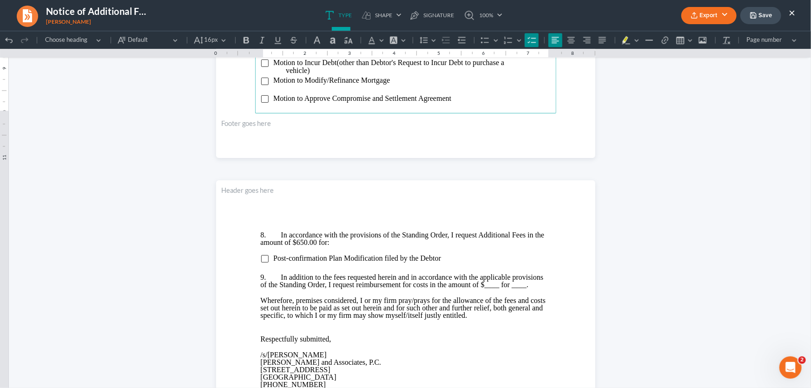
scroll to position [929, 0]
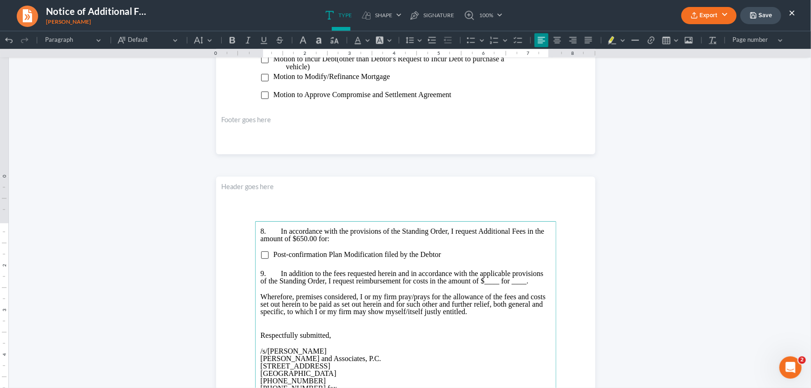
click at [482, 92] on li "Motion to Approve Compromise and Settlement Agreement" at bounding box center [411, 95] width 277 height 8
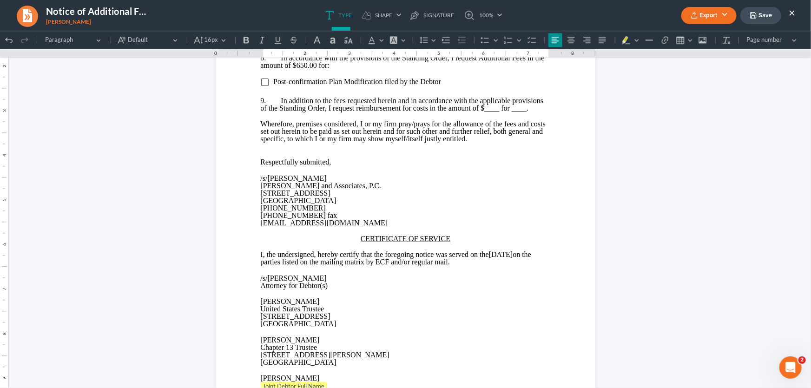
scroll to position [1140, 0]
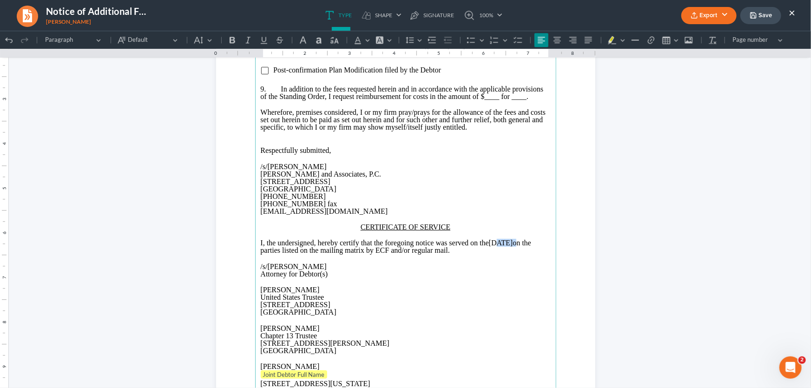
drag, startPoint x: 536, startPoint y: 250, endPoint x: 504, endPoint y: 251, distance: 31.6
click at [504, 251] on p "I, the undersigned, hereby certify that the foregoing notice was served on the …" at bounding box center [406, 246] width 290 height 15
drag, startPoint x: 318, startPoint y: 297, endPoint x: 255, endPoint y: 297, distance: 63.2
click at [250, 298] on section "Motion for Relief of the Automatic Stay pursuant to paragraph 21(g)(8)(E) of Ge…" at bounding box center [405, 210] width 379 height 491
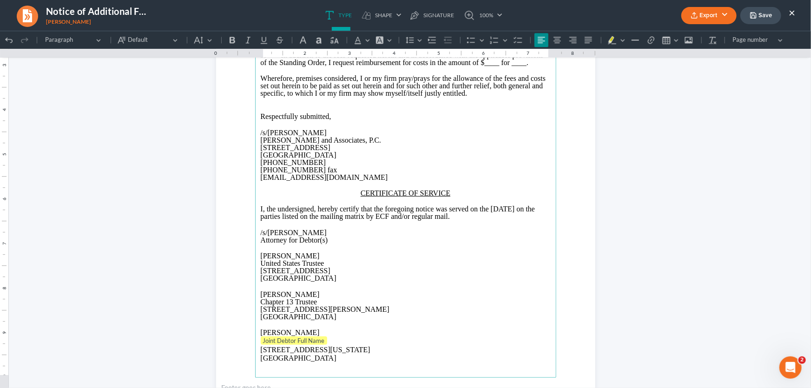
scroll to position [1225, 0]
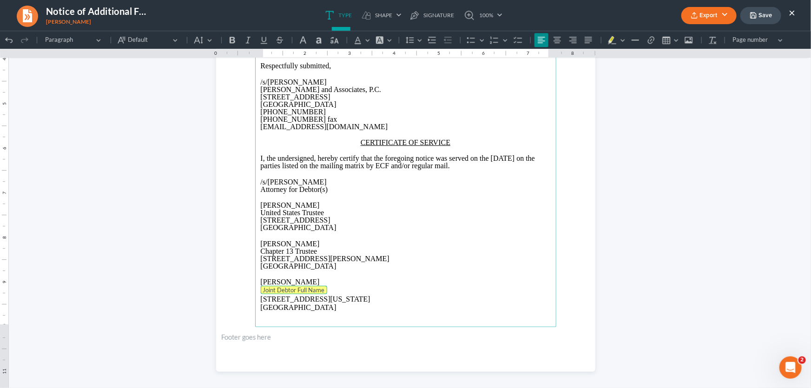
click at [288, 294] on tag "Joint Debtor Full Name" at bounding box center [294, 289] width 66 height 8
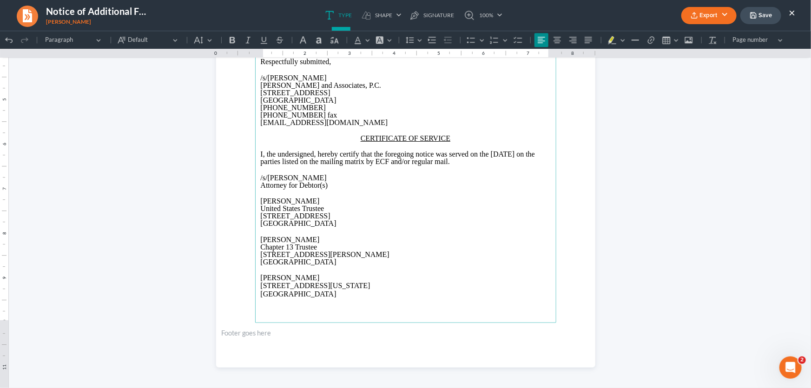
scroll to position [1230, 0]
click at [450, 187] on p "Attorney for Debtor(s)" at bounding box center [406, 183] width 290 height 7
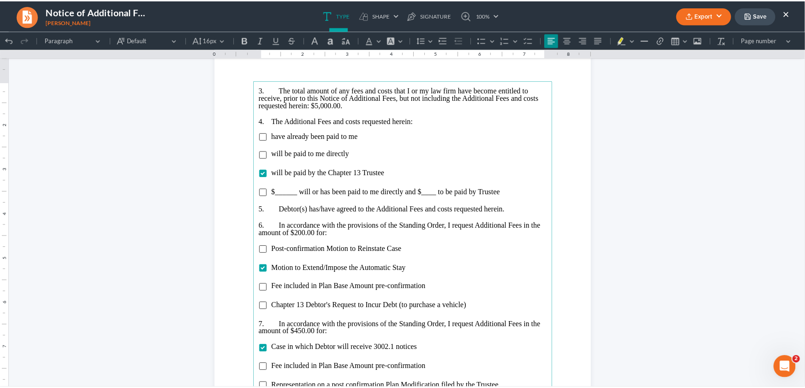
scroll to position [554, 0]
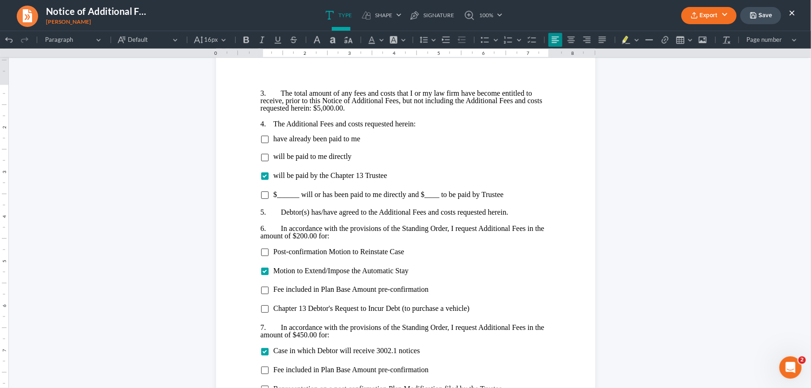
click at [714, 18] on button "Export" at bounding box center [708, 15] width 55 height 17
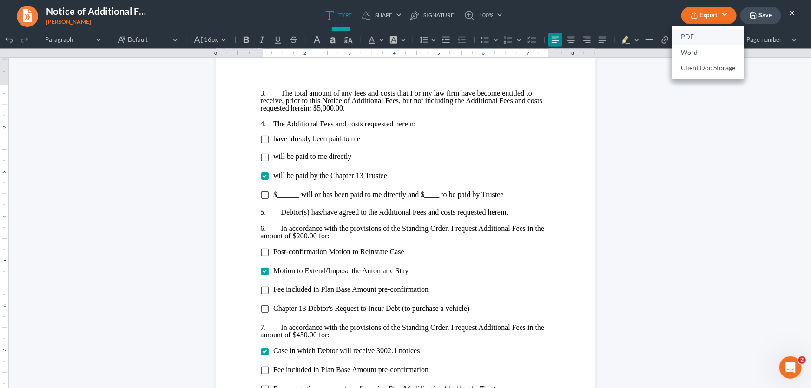
click at [706, 33] on link "PDF" at bounding box center [708, 37] width 72 height 16
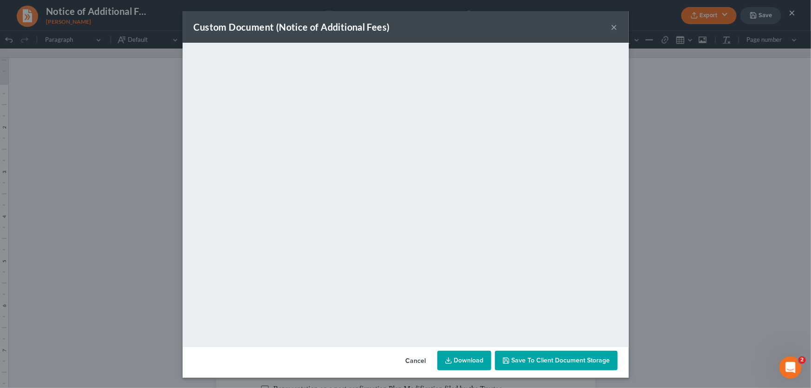
click at [611, 26] on button "×" at bounding box center [614, 26] width 7 height 11
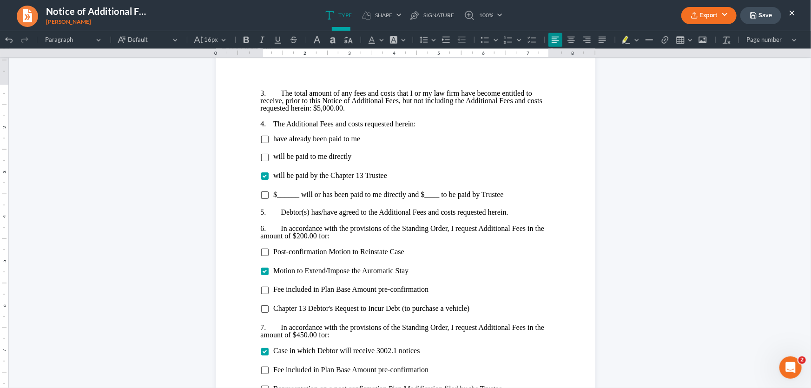
click at [771, 13] on button "Save" at bounding box center [760, 15] width 41 height 17
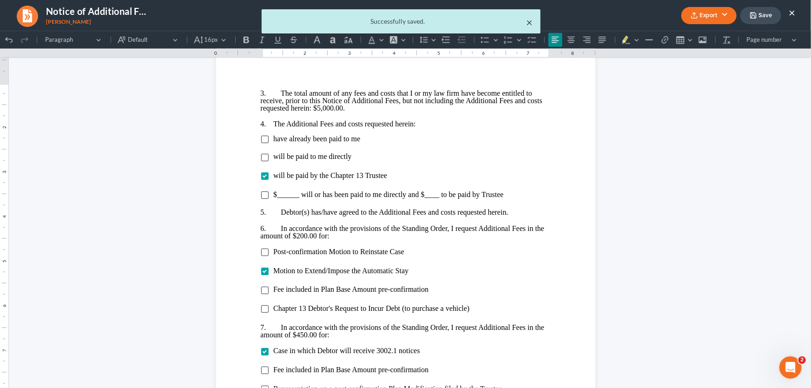
click at [530, 22] on button "×" at bounding box center [529, 22] width 7 height 11
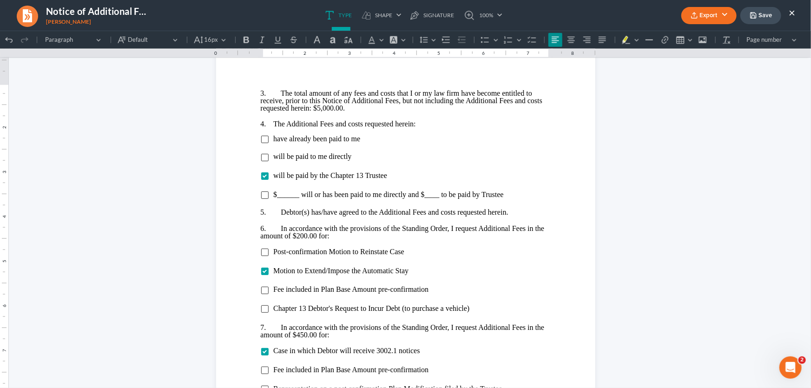
click at [794, 13] on button "×" at bounding box center [791, 12] width 7 height 11
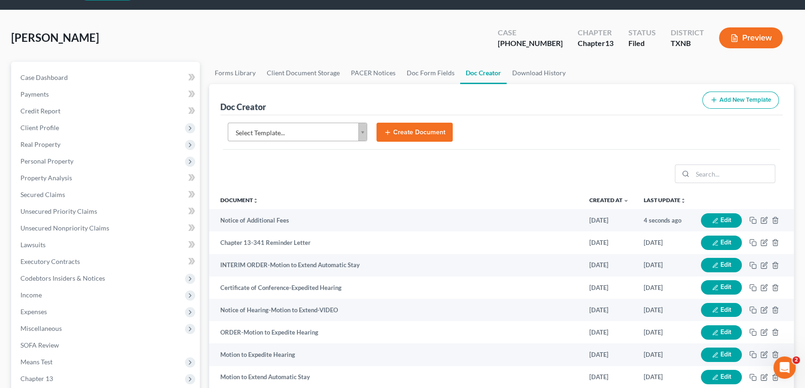
scroll to position [0, 0]
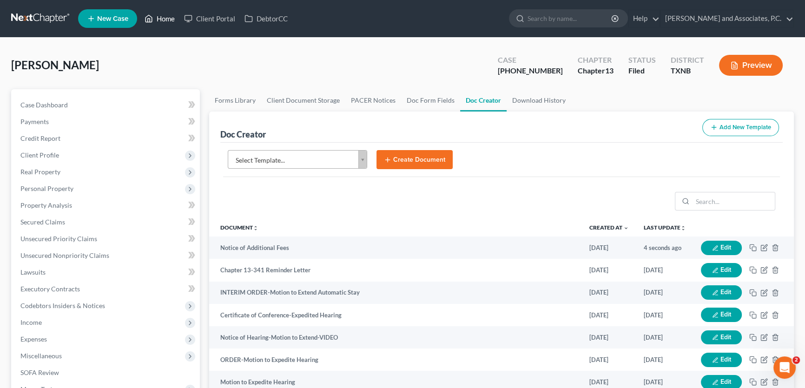
click at [160, 19] on link "Home" at bounding box center [159, 18] width 39 height 17
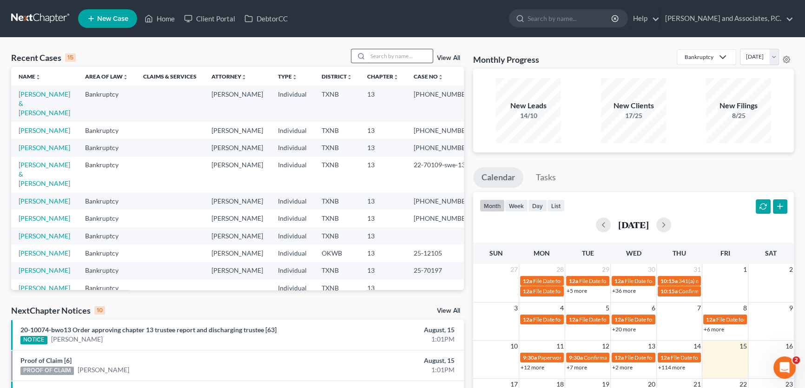
click at [375, 54] on input "search" at bounding box center [400, 55] width 65 height 13
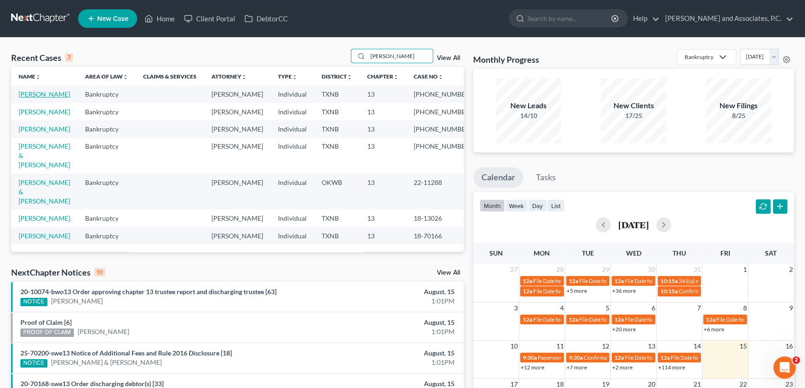
type input "[PERSON_NAME]"
click at [49, 96] on link "[PERSON_NAME]" at bounding box center [45, 94] width 52 height 8
select select "5"
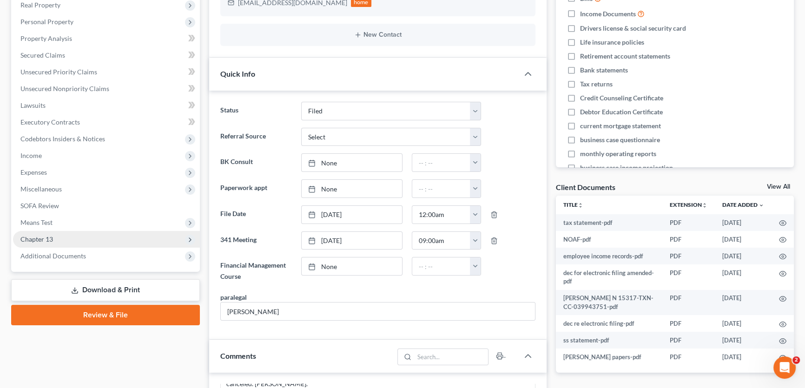
scroll to position [211, 0]
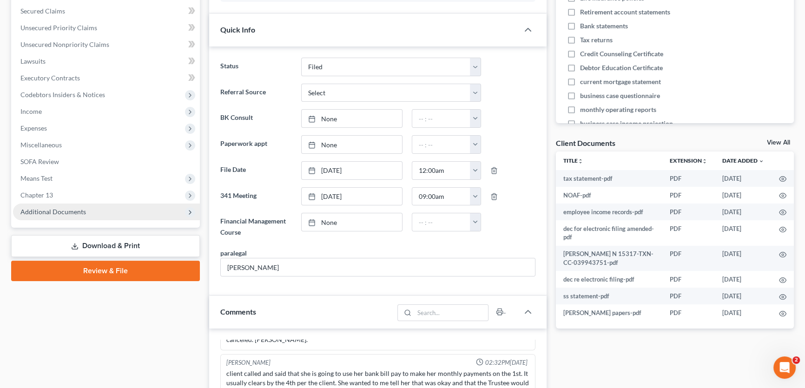
click at [76, 213] on span "Additional Documents" at bounding box center [53, 212] width 66 height 8
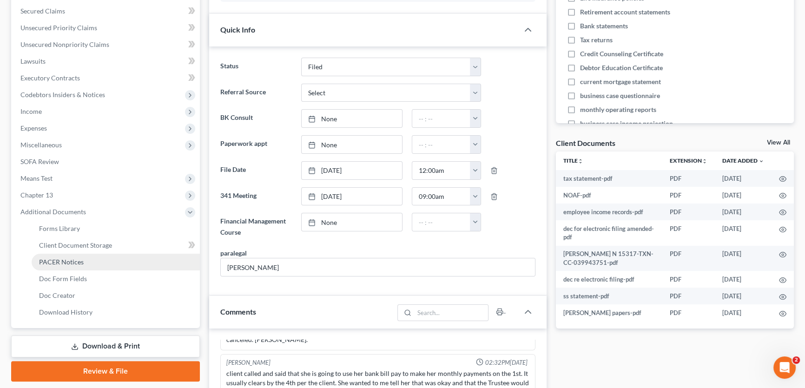
click at [79, 261] on span "PACER Notices" at bounding box center [61, 262] width 45 height 8
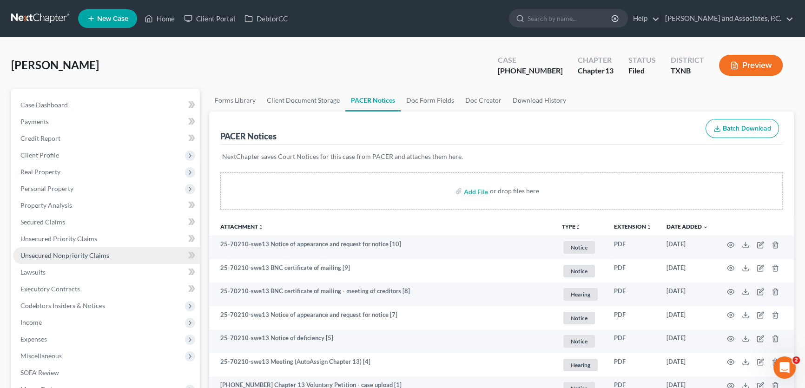
click at [80, 251] on span "Unsecured Nonpriority Claims" at bounding box center [64, 255] width 89 height 8
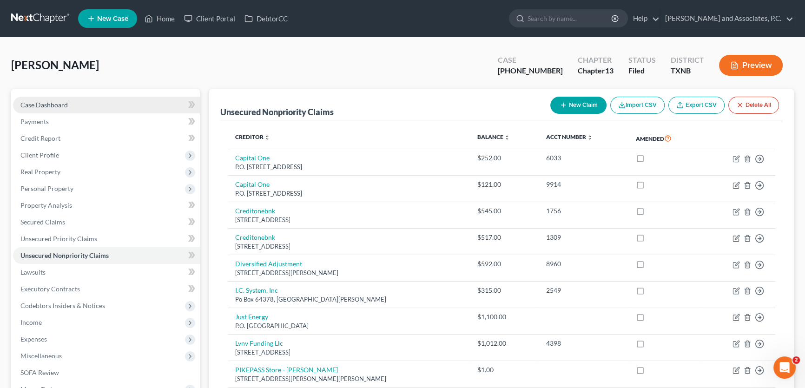
click at [66, 106] on span "Case Dashboard" at bounding box center [43, 105] width 47 height 8
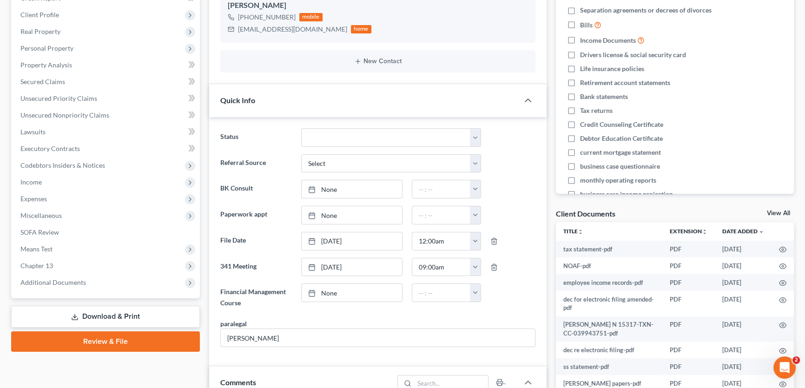
scroll to position [126, 0]
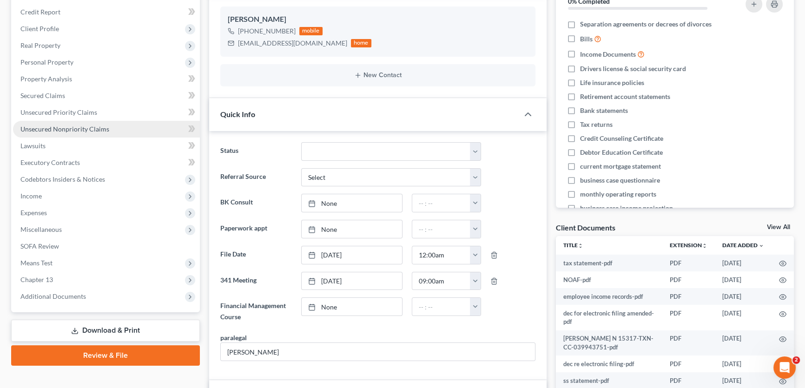
click at [92, 128] on span "Unsecured Nonpriority Claims" at bounding box center [64, 129] width 89 height 8
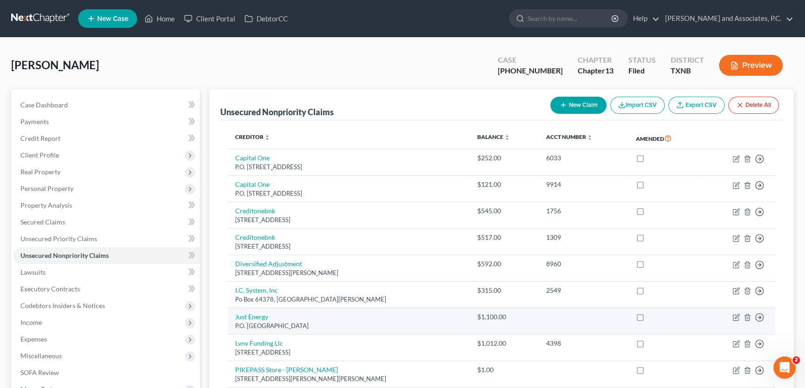
click at [649, 319] on label at bounding box center [649, 319] width 0 height 0
click at [652, 317] on input "checkbox" at bounding box center [655, 315] width 6 height 6
checkbox input "true"
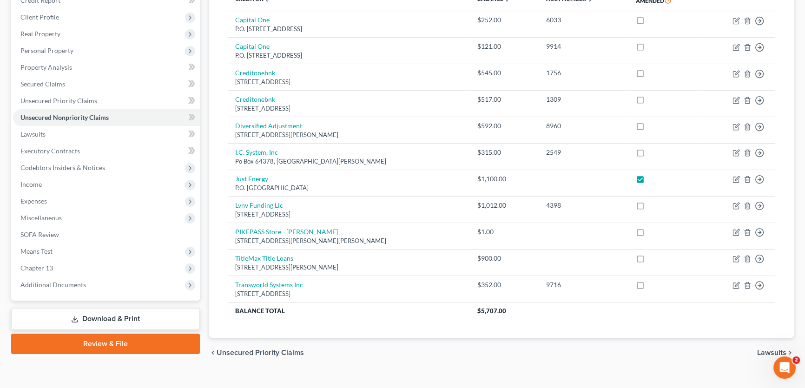
scroll to position [151, 0]
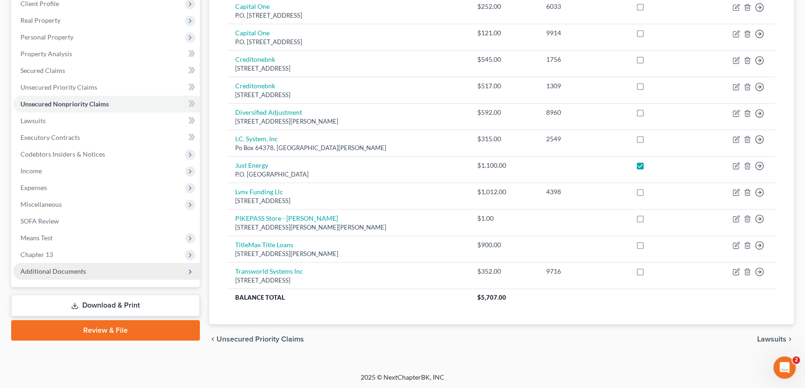
click at [74, 270] on span "Additional Documents" at bounding box center [53, 271] width 66 height 8
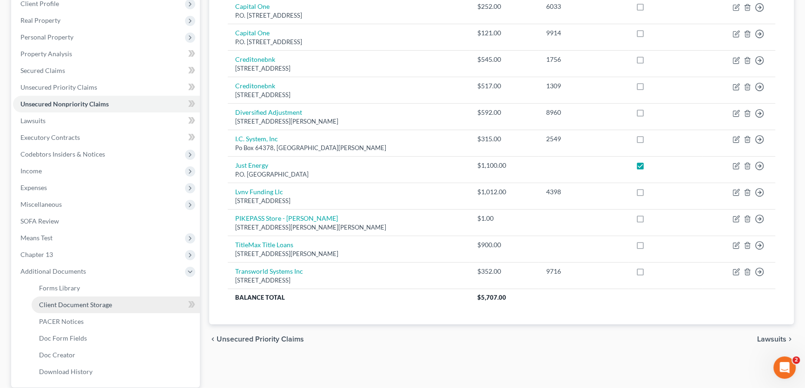
click at [75, 304] on span "Client Document Storage" at bounding box center [75, 305] width 73 height 8
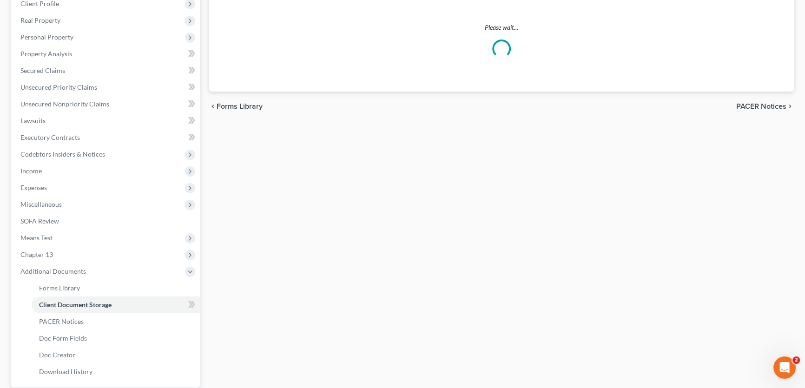
scroll to position [68, 0]
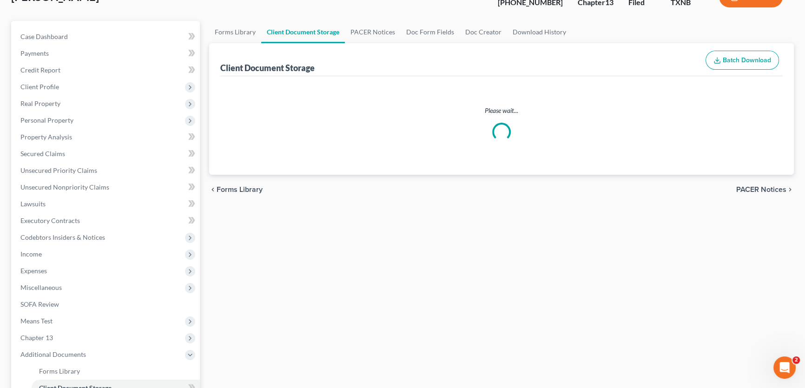
select select "18"
select select "21"
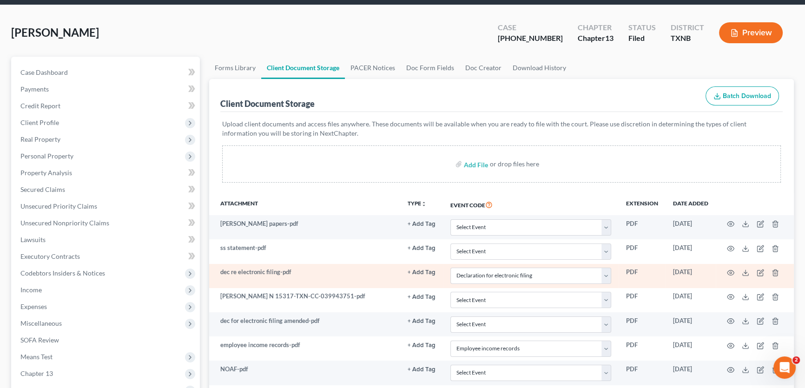
scroll to position [126, 0]
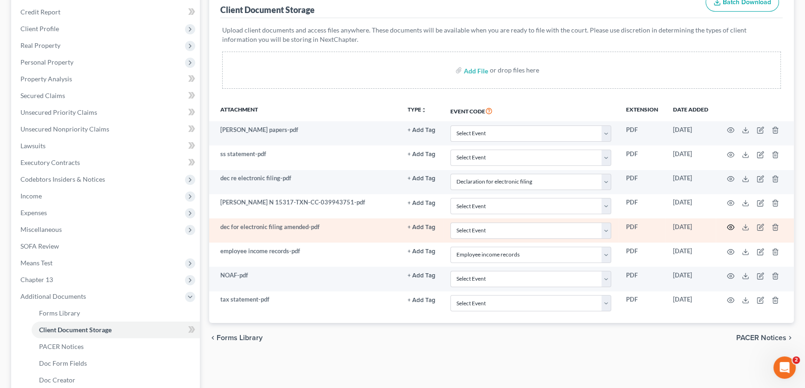
click at [729, 226] on circle "button" at bounding box center [730, 227] width 2 height 2
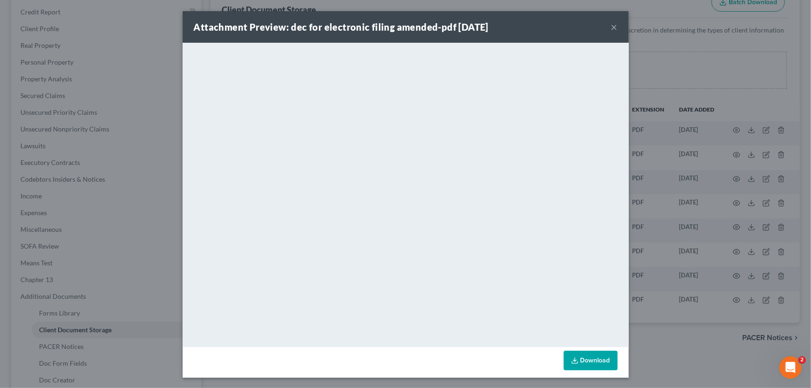
click at [611, 26] on button "×" at bounding box center [614, 26] width 7 height 11
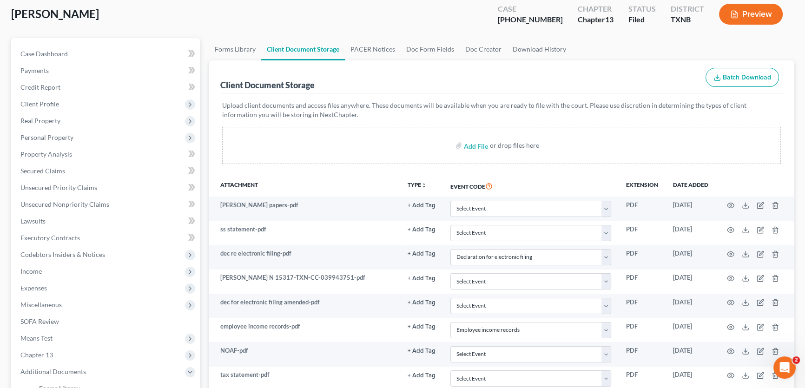
scroll to position [0, 0]
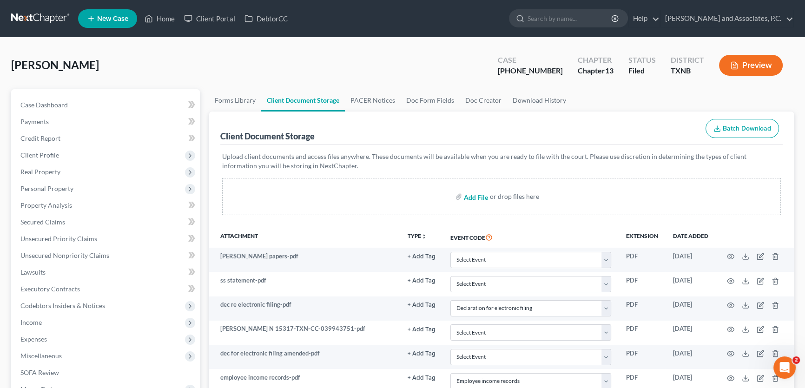
click at [480, 195] on input "file" at bounding box center [475, 196] width 22 height 17
type input "C:\fakepath\dec for electronic filing amended.pdf"
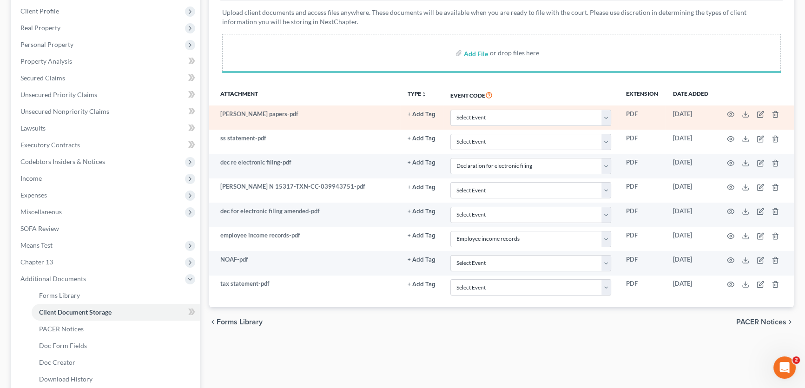
scroll to position [238, 0]
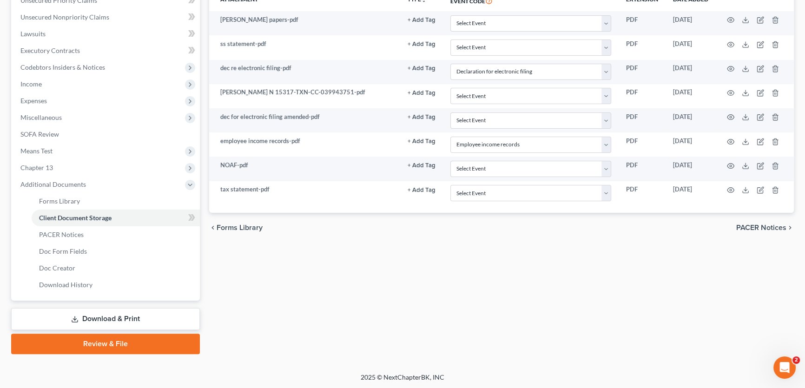
select select "18"
select select "21"
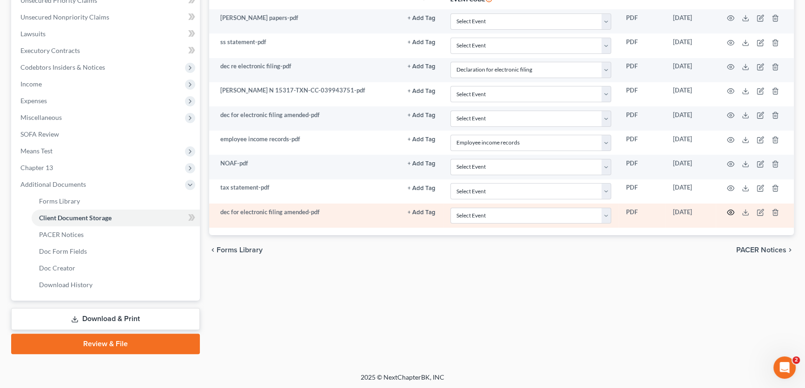
click at [729, 209] on icon "button" at bounding box center [730, 212] width 7 height 7
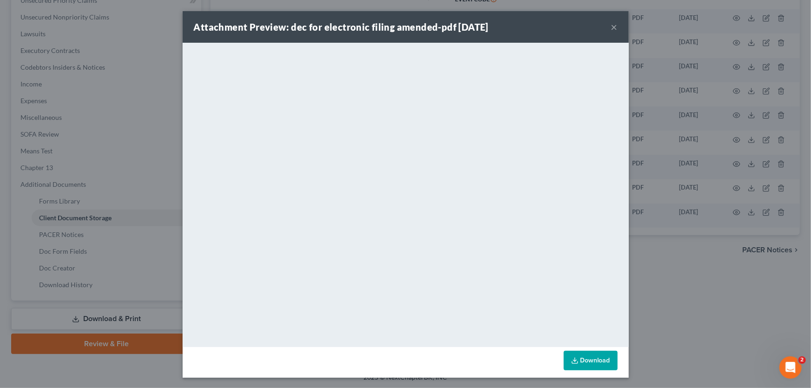
click at [611, 28] on button "×" at bounding box center [614, 26] width 7 height 11
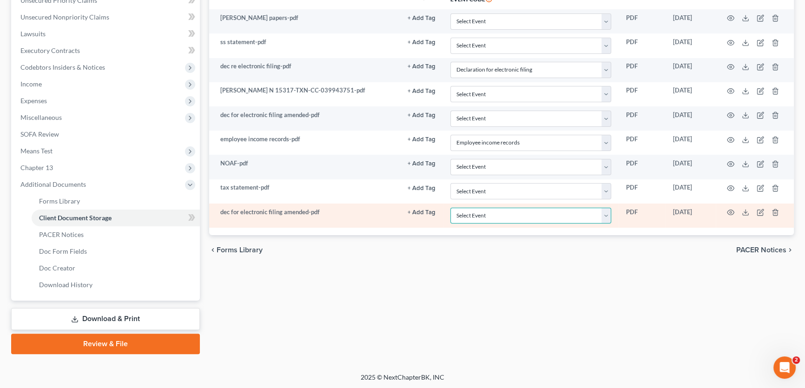
click at [466, 208] on select "Select Event 20 Largest unsecured creditors Amended petition Attachment to Volu…" at bounding box center [530, 216] width 161 height 16
select select "18"
click at [450, 208] on select "Select Event 20 Largest unsecured creditors Amended petition Attachment to Volu…" at bounding box center [530, 216] width 161 height 16
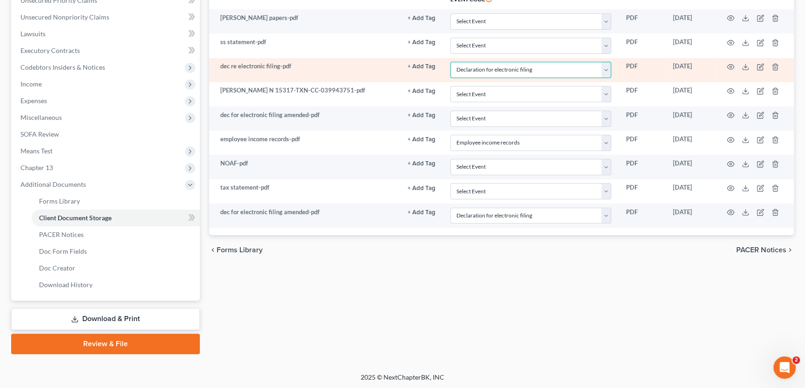
click at [485, 75] on select "Select Event 20 Largest unsecured creditors Amended petition Attachment to Volu…" at bounding box center [530, 70] width 161 height 16
select select
click at [450, 62] on select "Select Event 20 Largest unsecured creditors Amended petition Attachment to Volu…" at bounding box center [530, 70] width 161 height 16
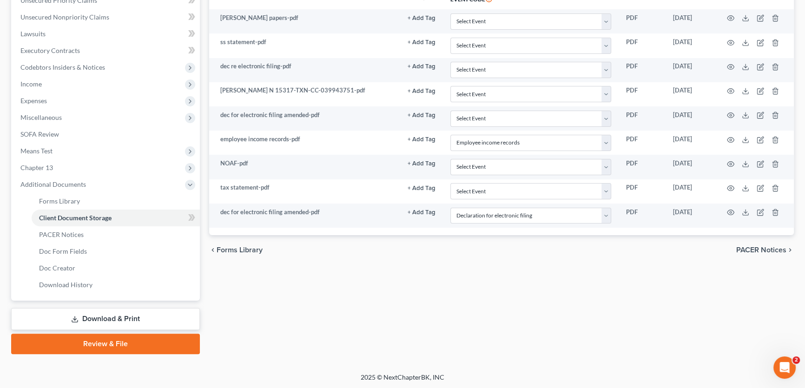
click at [114, 339] on link "Review & File" at bounding box center [105, 344] width 189 height 20
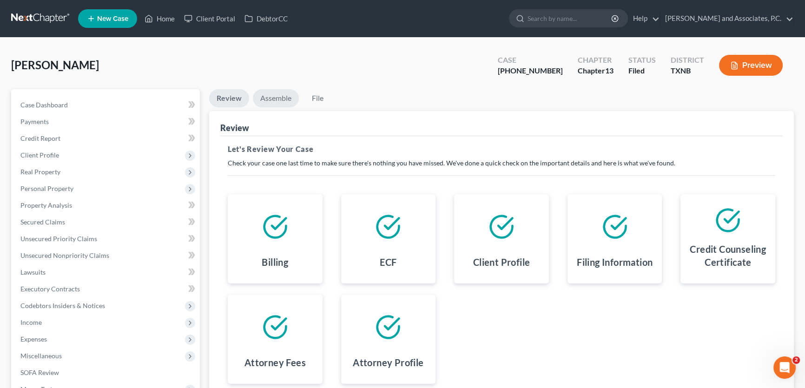
click at [283, 96] on link "Assemble" at bounding box center [276, 98] width 46 height 18
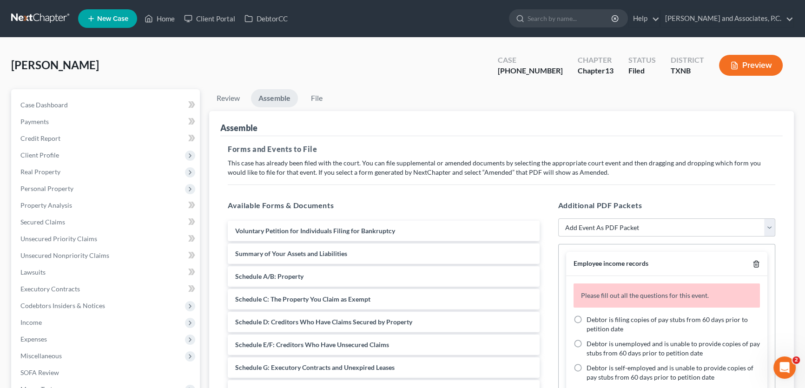
click at [755, 264] on line "button" at bounding box center [755, 265] width 0 height 2
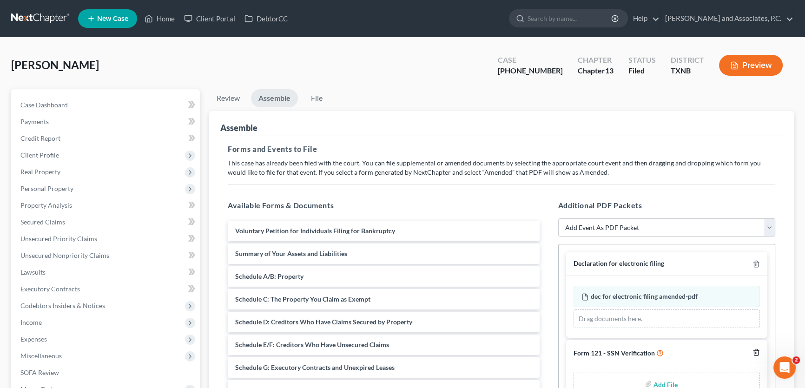
click at [754, 352] on icon "button" at bounding box center [756, 352] width 4 height 6
click at [615, 227] on select "Add Event As PDF Packet Amended petition Certificate of credit counseling Certi…" at bounding box center [666, 227] width 217 height 19
select select "15"
click at [558, 218] on select "Add Event As PDF Packet Amended petition Certificate of credit counseling Certi…" at bounding box center [666, 227] width 217 height 19
select select
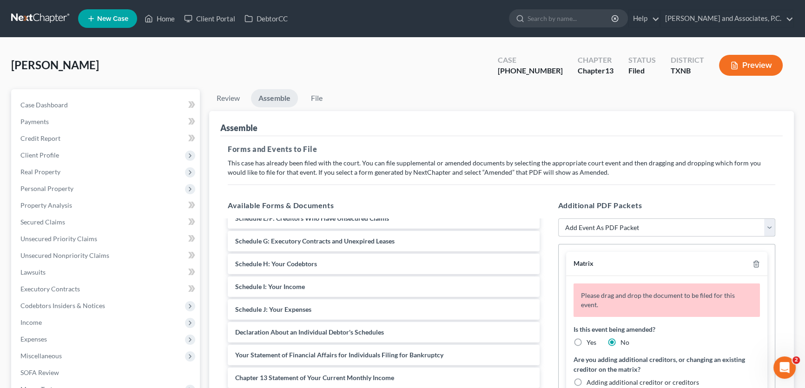
scroll to position [41, 0]
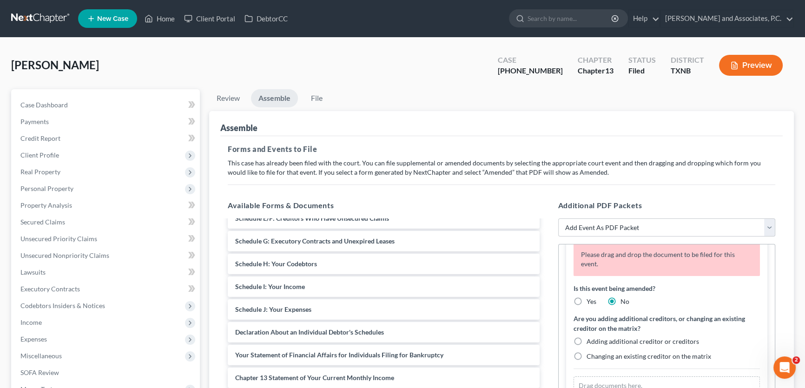
click at [586, 299] on label "Yes" at bounding box center [591, 301] width 10 height 9
click at [590, 299] on input "Yes" at bounding box center [593, 300] width 6 height 6
radio input "true"
radio input "false"
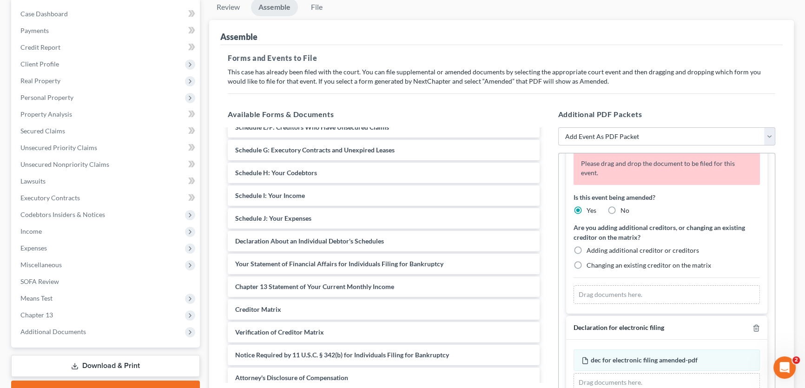
scroll to position [126, 0]
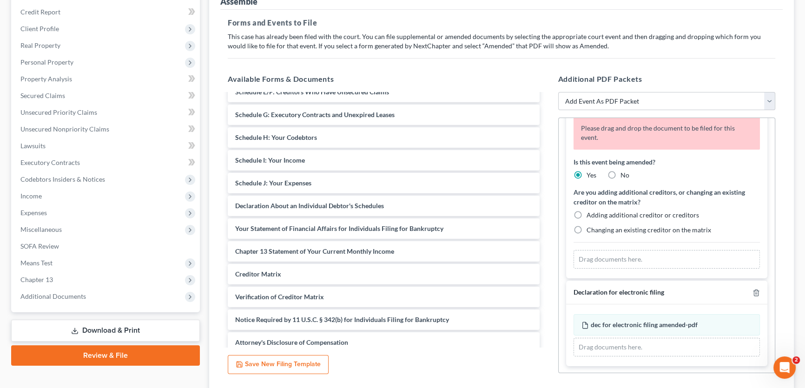
click at [586, 210] on label "Adding additional creditor or creditors" at bounding box center [642, 214] width 112 height 9
click at [590, 210] on input "Adding additional creditor or creditors" at bounding box center [593, 213] width 6 height 6
radio input "true"
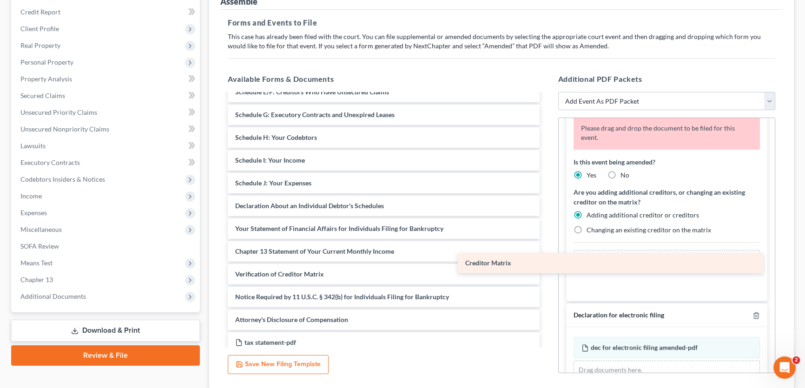
drag, startPoint x: 365, startPoint y: 272, endPoint x: 594, endPoint y: 263, distance: 228.8
click at [547, 263] on div "Creditor Matrix Voluntary Petition for Individuals Filing for Bankruptcy Summar…" at bounding box center [383, 228] width 327 height 521
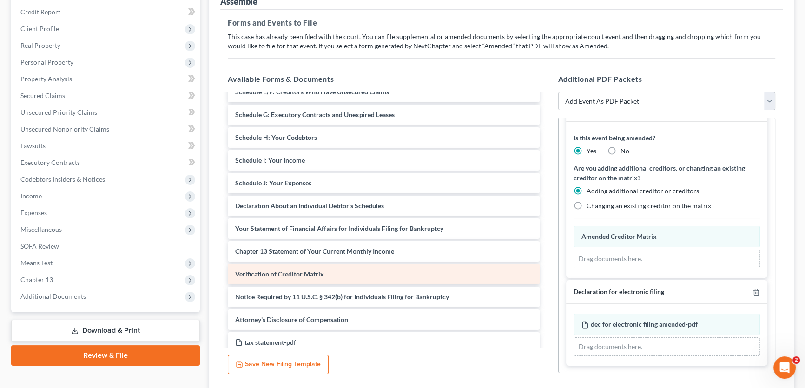
scroll to position [4, 0]
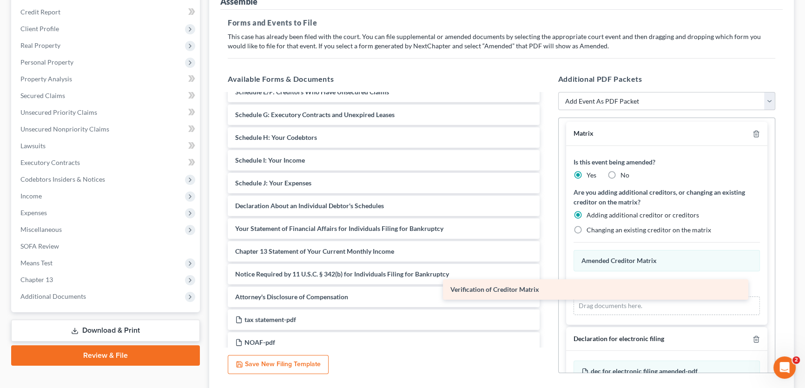
drag, startPoint x: 382, startPoint y: 273, endPoint x: 597, endPoint y: 290, distance: 215.8
click at [547, 290] on div "Verification of Creditor Matrix Voluntary Petition for Individuals Filing for B…" at bounding box center [383, 217] width 327 height 499
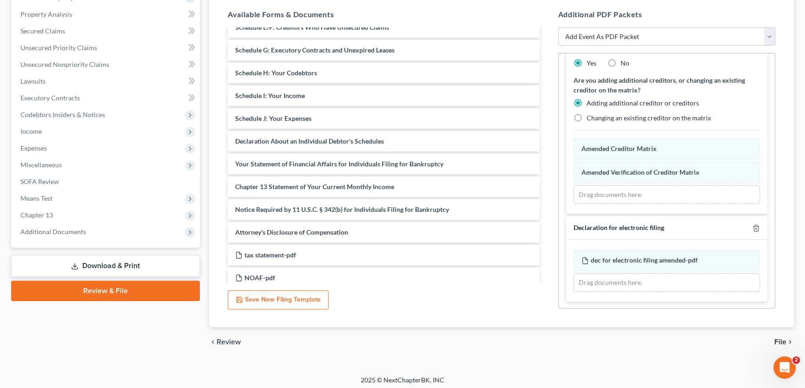
scroll to position [194, 0]
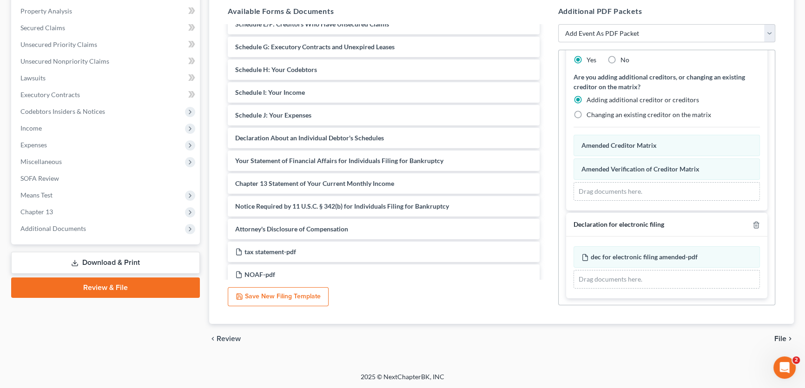
click at [779, 340] on span "File" at bounding box center [780, 338] width 12 height 7
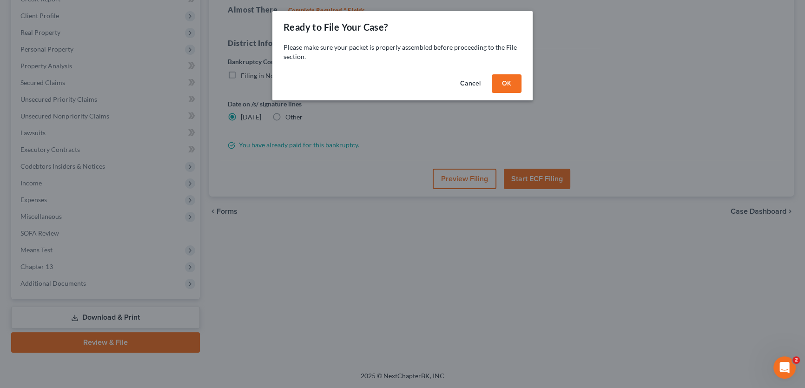
scroll to position [138, 0]
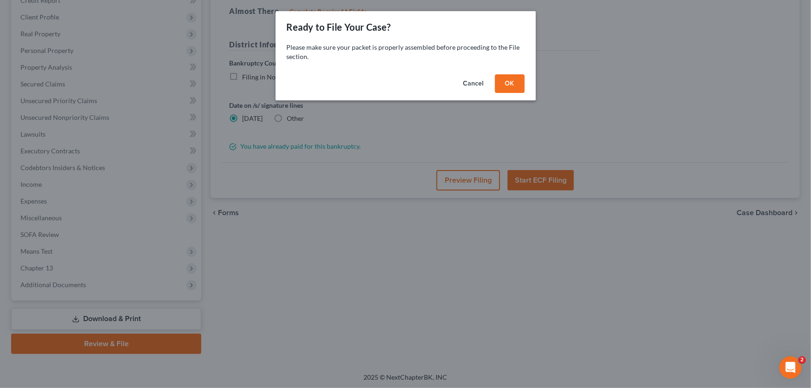
click at [516, 76] on button "OK" at bounding box center [510, 83] width 30 height 19
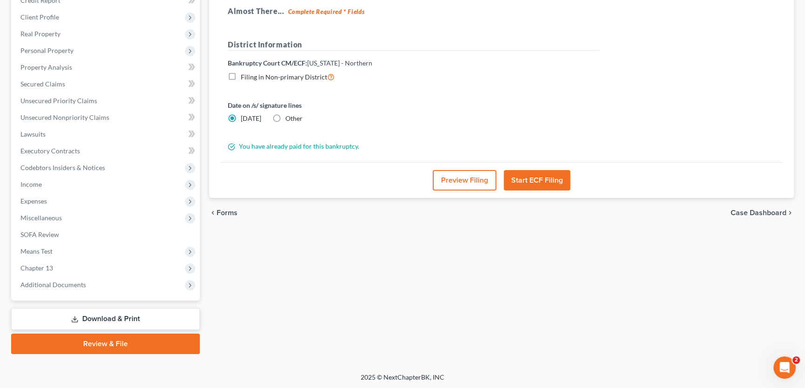
click at [454, 177] on button "Preview Filing" at bounding box center [465, 180] width 64 height 20
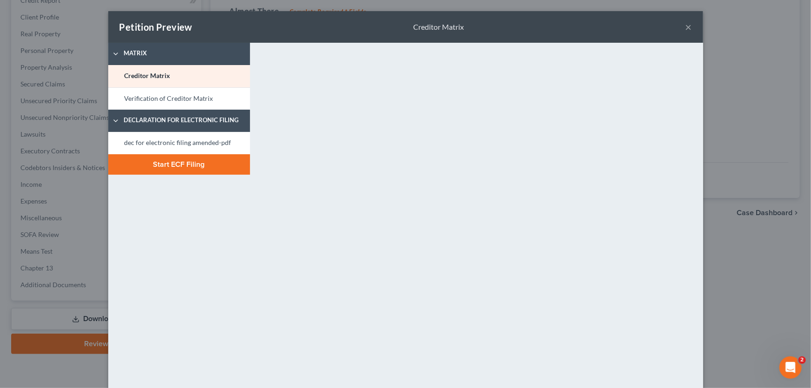
click at [685, 29] on button "×" at bounding box center [688, 26] width 7 height 11
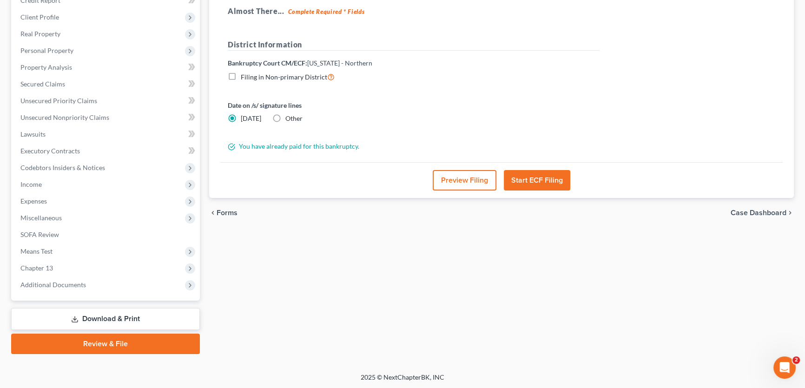
click at [140, 313] on link "Download & Print" at bounding box center [105, 319] width 189 height 22
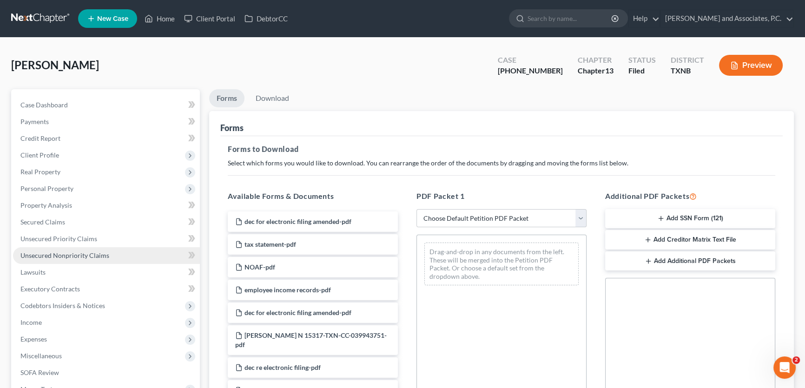
click at [71, 251] on span "Unsecured Nonpriority Claims" at bounding box center [64, 255] width 89 height 8
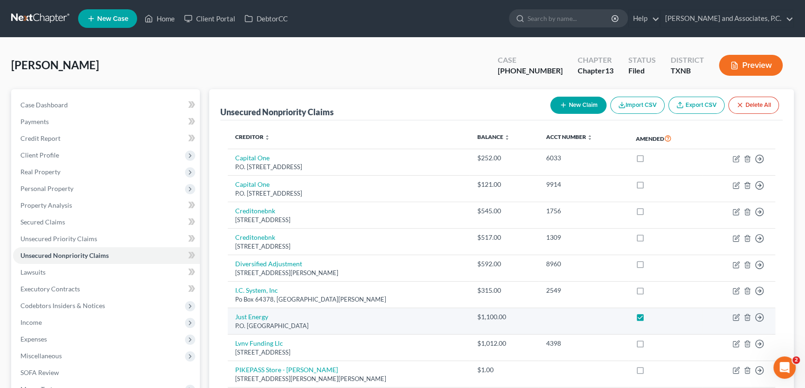
click at [649, 319] on label at bounding box center [649, 319] width 0 height 0
click at [652, 316] on input "checkbox" at bounding box center [655, 315] width 6 height 6
checkbox input "false"
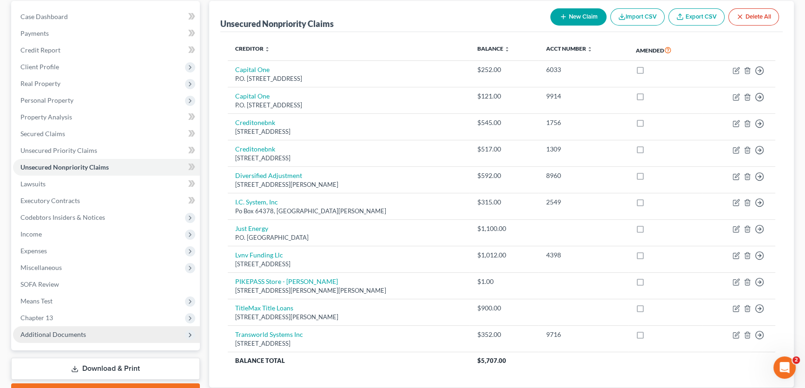
scroll to position [151, 0]
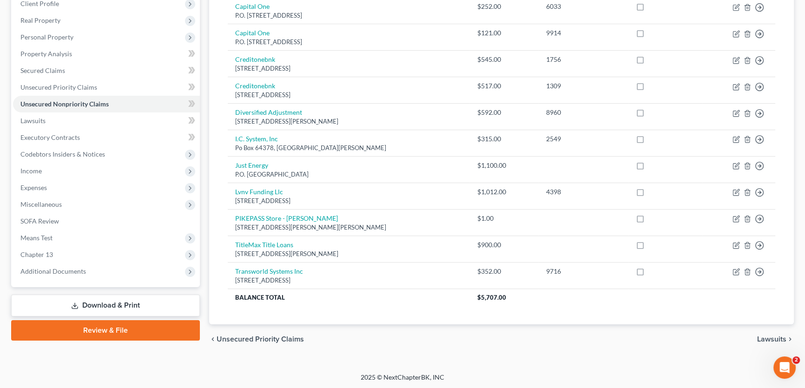
click at [95, 303] on link "Download & Print" at bounding box center [105, 306] width 189 height 22
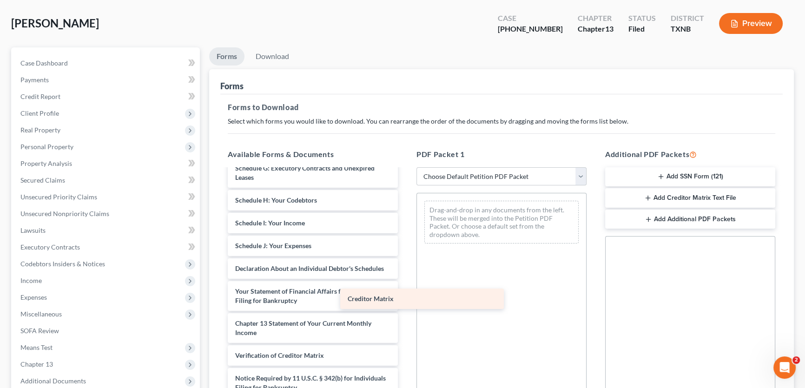
scroll to position [399, 0]
drag, startPoint x: 309, startPoint y: 327, endPoint x: 518, endPoint y: 278, distance: 214.3
click at [405, 272] on div "Creditor Matrix dec for electronic filing amended-pdf tax statement-pdf NOAF-pd…" at bounding box center [312, 105] width 185 height 632
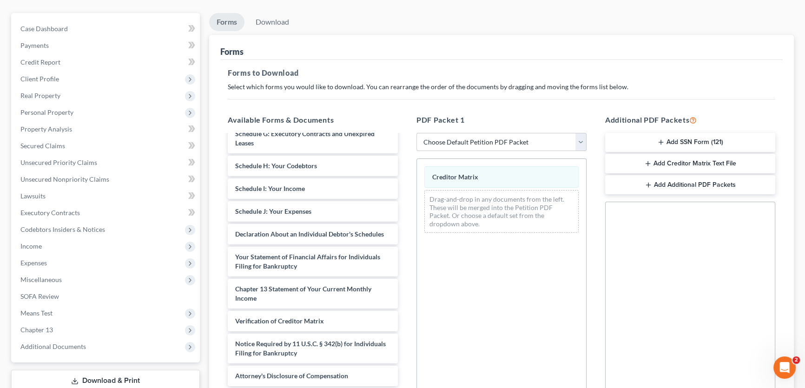
scroll to position [185, 0]
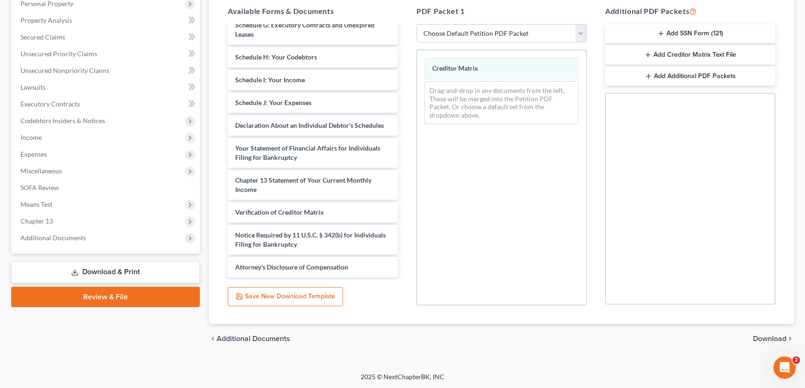
click at [768, 338] on span "Download" at bounding box center [769, 338] width 33 height 7
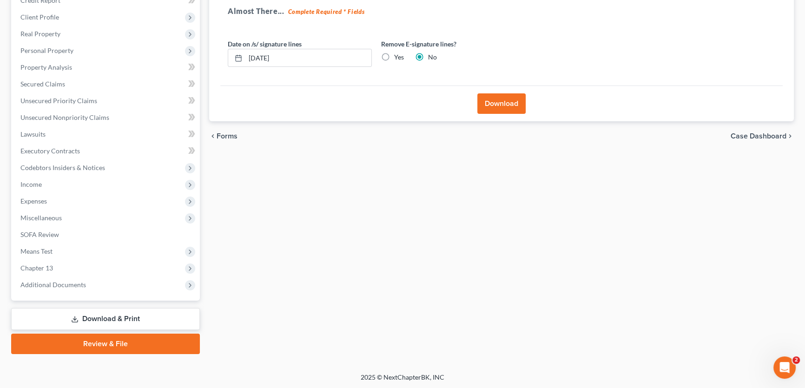
click at [491, 108] on button "Download" at bounding box center [501, 103] width 48 height 20
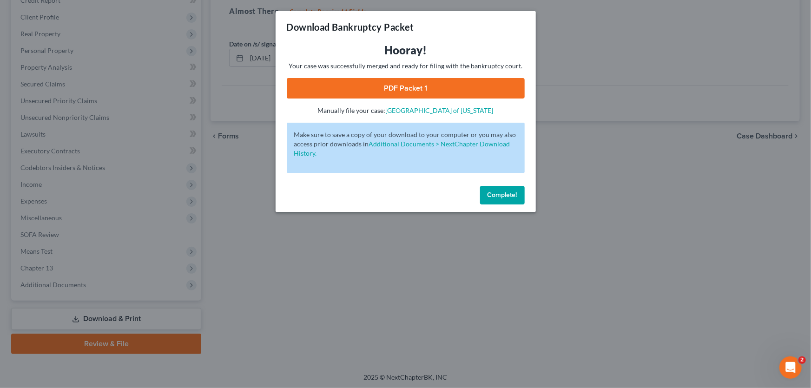
click at [376, 97] on link "PDF Packet 1" at bounding box center [406, 88] width 238 height 20
click at [500, 196] on span "Complete!" at bounding box center [502, 195] width 30 height 8
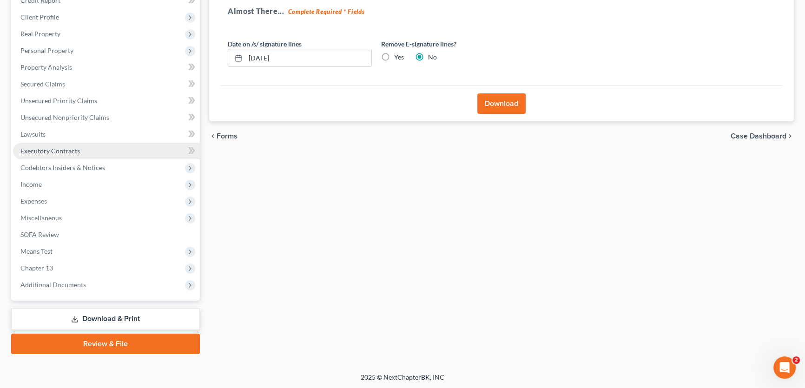
click at [52, 147] on span "Executory Contracts" at bounding box center [49, 151] width 59 height 8
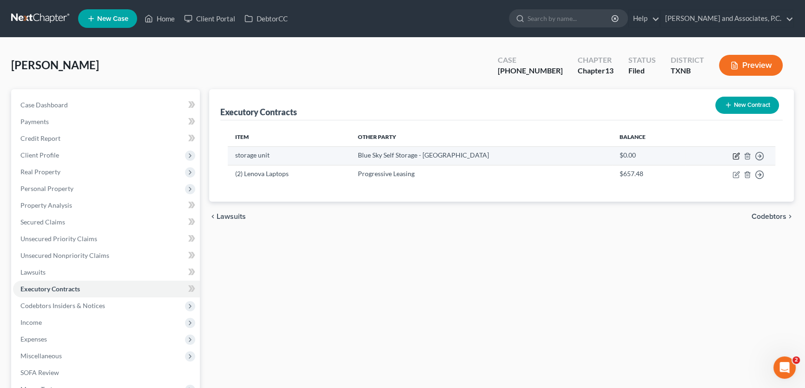
click at [736, 156] on icon "button" at bounding box center [737, 155] width 4 height 4
select select "45"
select select "0"
select select "2"
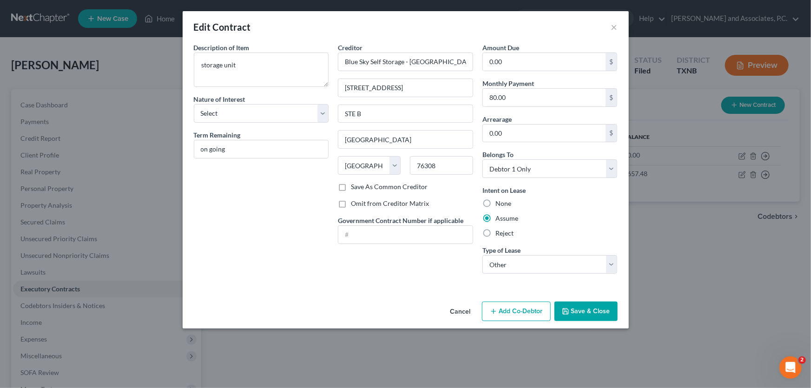
click at [460, 312] on button "Cancel" at bounding box center [460, 311] width 35 height 19
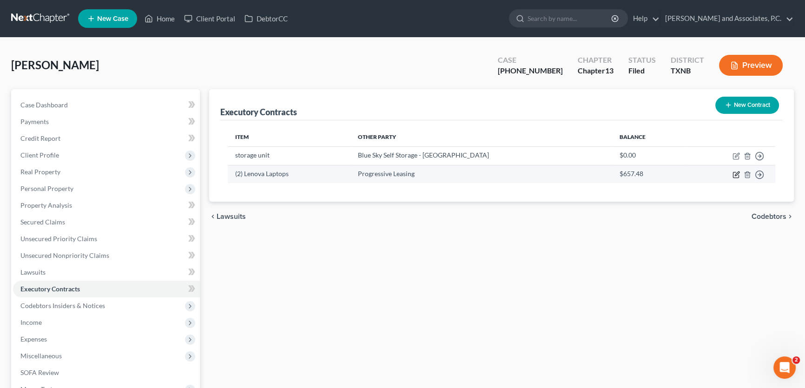
click at [735, 174] on icon "button" at bounding box center [737, 173] width 4 height 4
select select "46"
select select "0"
select select "2"
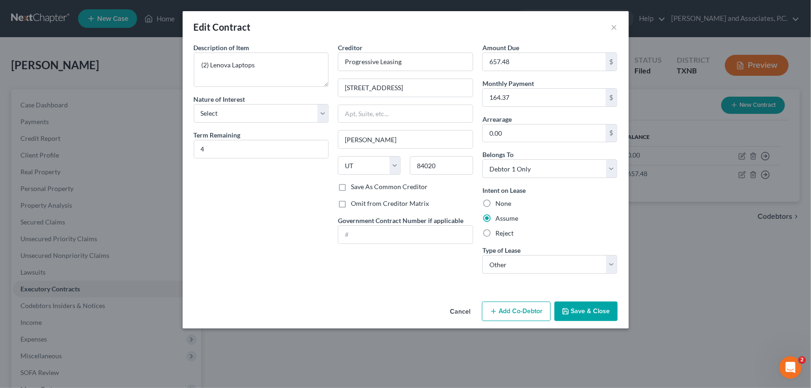
click at [468, 311] on button "Cancel" at bounding box center [460, 311] width 35 height 19
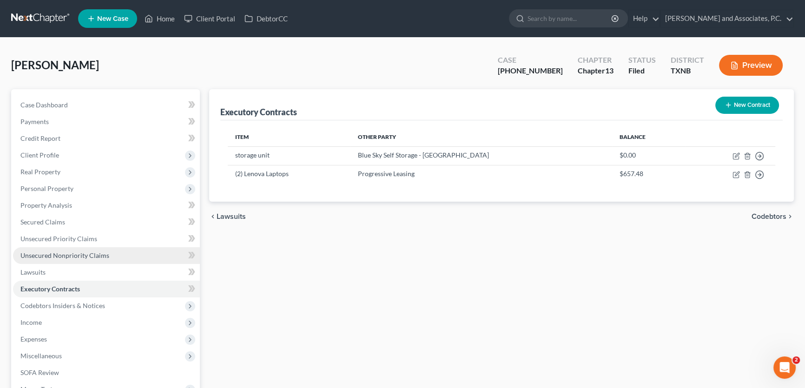
click at [107, 254] on link "Unsecured Nonpriority Claims" at bounding box center [106, 255] width 187 height 17
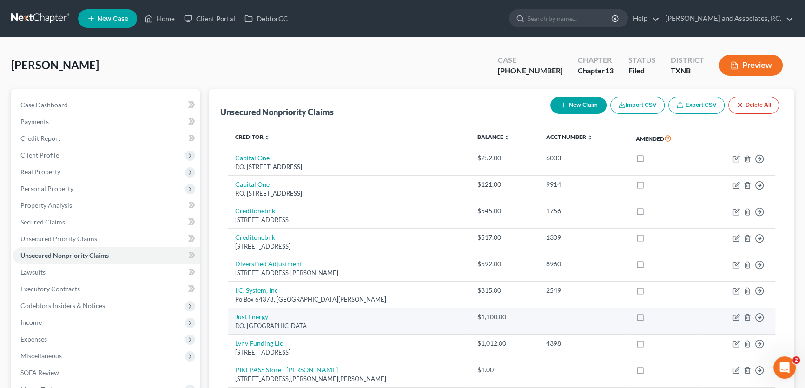
click at [649, 319] on label at bounding box center [649, 319] width 0 height 0
click at [652, 316] on input "checkbox" at bounding box center [655, 315] width 6 height 6
checkbox input "true"
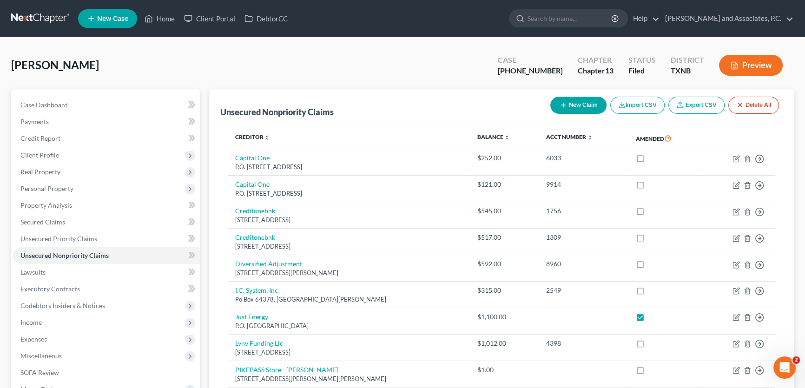
scroll to position [151, 0]
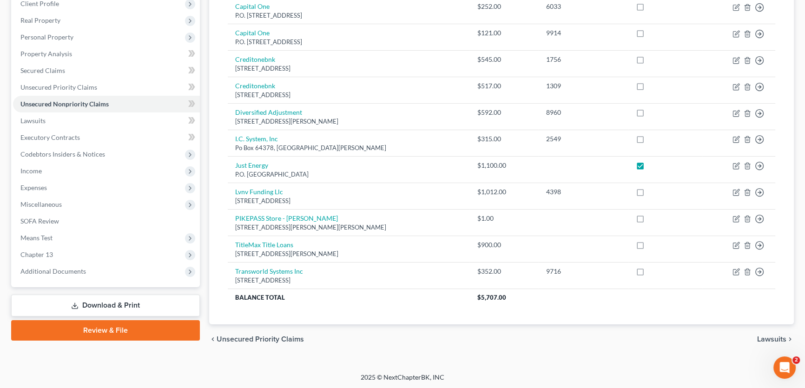
click at [125, 328] on link "Review & File" at bounding box center [105, 330] width 189 height 20
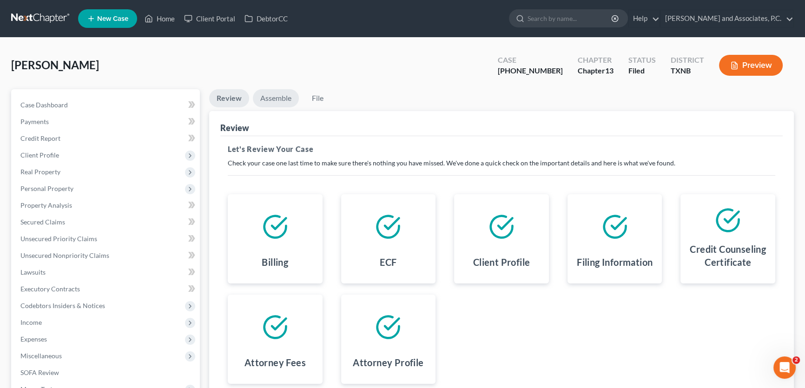
click at [282, 102] on link "Assemble" at bounding box center [276, 98] width 46 height 18
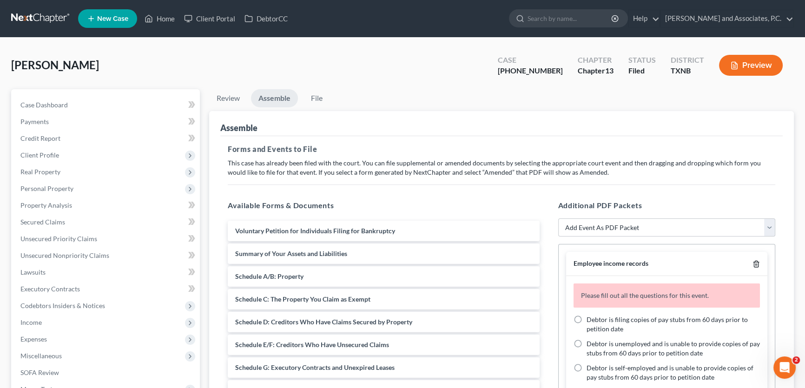
click at [752, 262] on icon "button" at bounding box center [755, 263] width 7 height 7
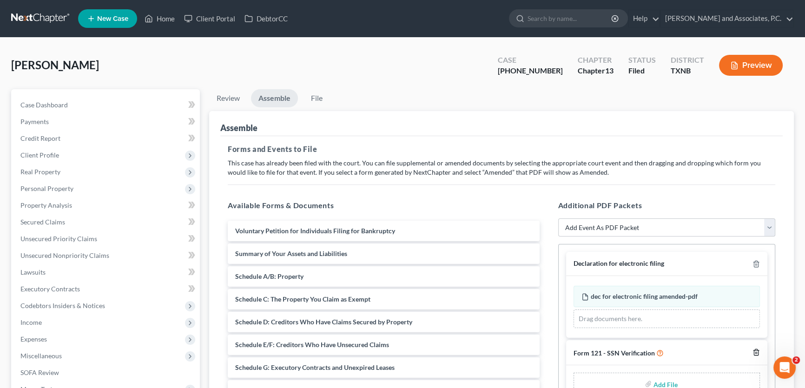
click at [755, 353] on icon "button" at bounding box center [755, 351] width 7 height 7
click at [591, 224] on select "Add Event As PDF Packet Amended petition Certificate of credit counseling Certi…" at bounding box center [666, 227] width 217 height 19
select select "15"
click at [558, 218] on select "Add Event As PDF Packet Amended petition Certificate of credit counseling Certi…" at bounding box center [666, 227] width 217 height 19
select select
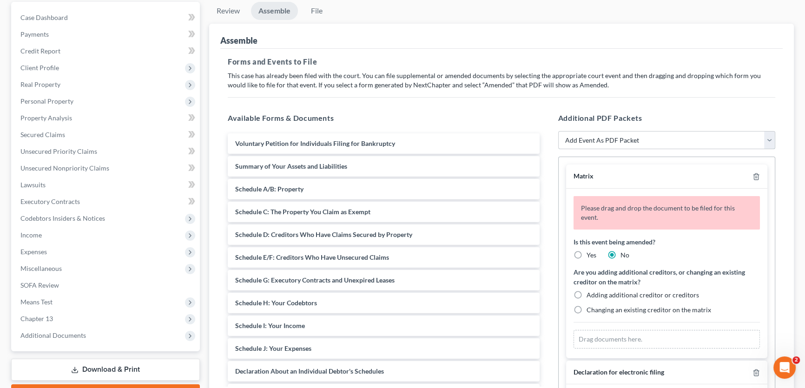
scroll to position [126, 0]
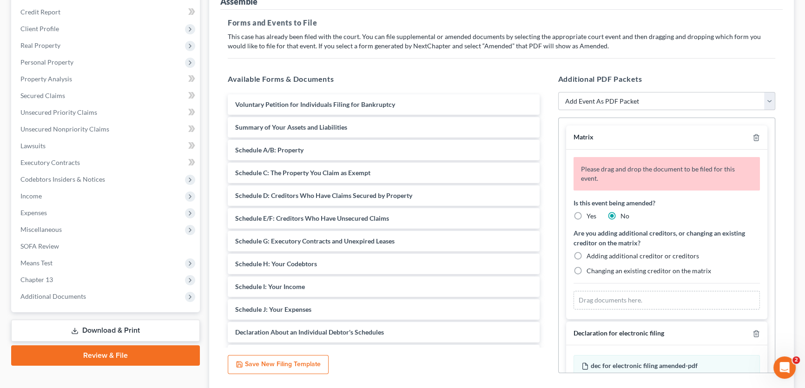
click at [586, 212] on label "Yes" at bounding box center [591, 215] width 10 height 9
click at [590, 212] on input "Yes" at bounding box center [593, 214] width 6 height 6
radio input "true"
radio input "false"
click at [586, 254] on label "Adding additional creditor or creditors" at bounding box center [642, 255] width 112 height 9
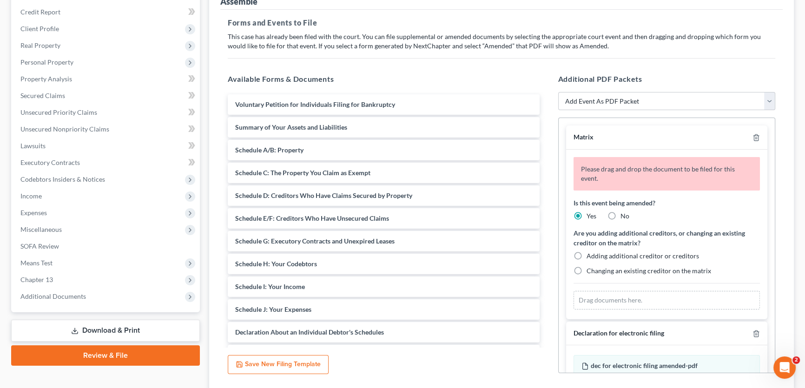
click at [590, 254] on input "Adding additional creditor or creditors" at bounding box center [593, 254] width 6 height 6
radio input "true"
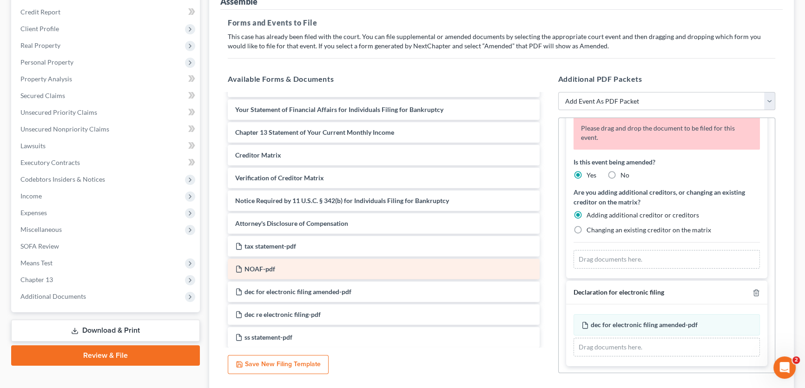
scroll to position [253, 0]
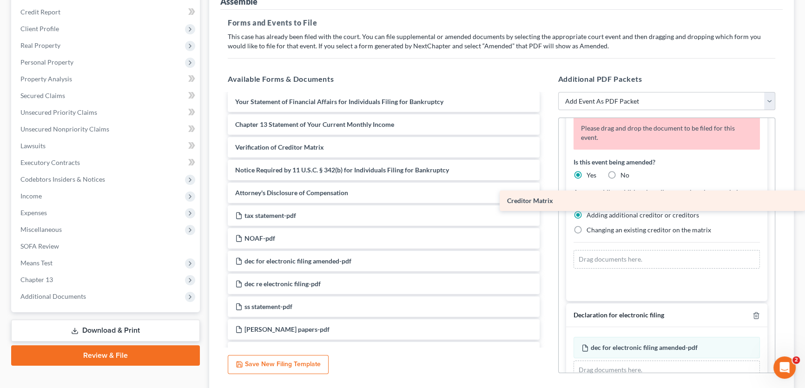
drag, startPoint x: 305, startPoint y: 148, endPoint x: 650, endPoint y: 203, distance: 350.1
click at [547, 203] on div "Creditor Matrix Voluntary Petition for Individuals Filing for Bankruptcy Summar…" at bounding box center [383, 101] width 327 height 521
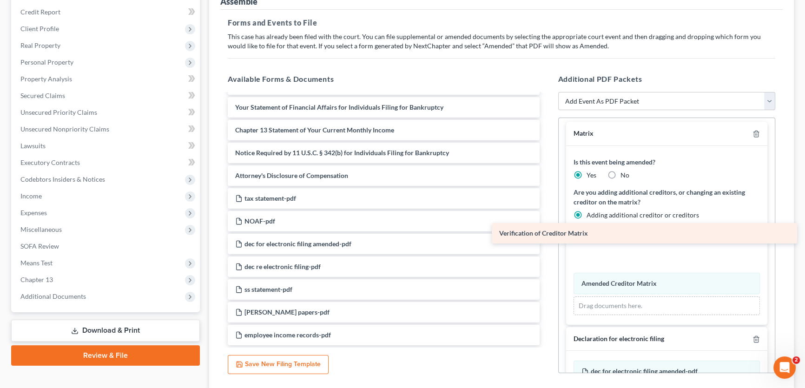
scroll to position [247, 0]
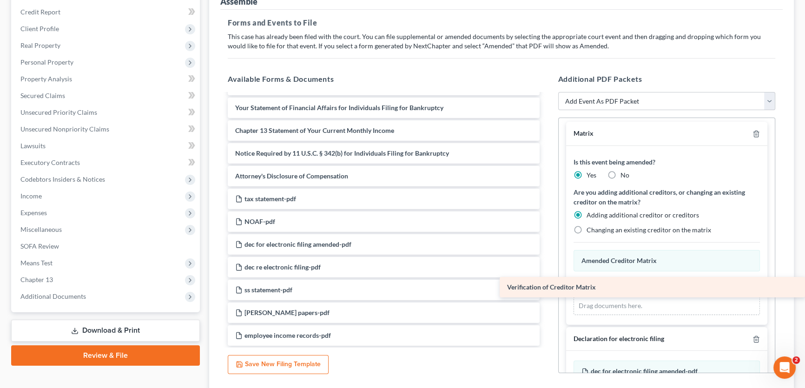
drag, startPoint x: 339, startPoint y: 145, endPoint x: 672, endPoint y: 287, distance: 362.0
click at [547, 287] on div "Verification of Creditor Matrix Voluntary Petition for Individuals Filing for B…" at bounding box center [383, 96] width 327 height 499
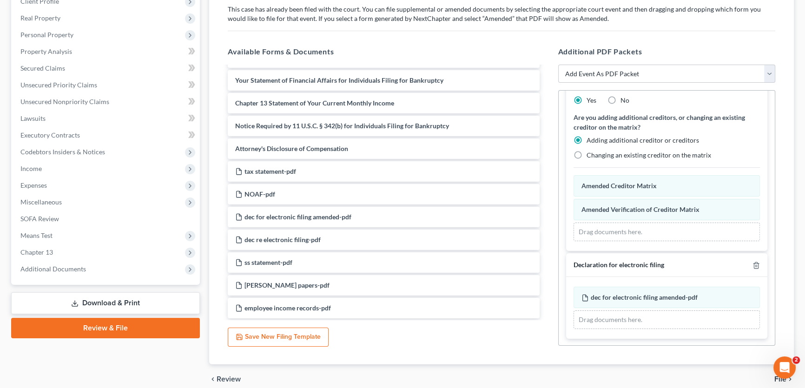
scroll to position [194, 0]
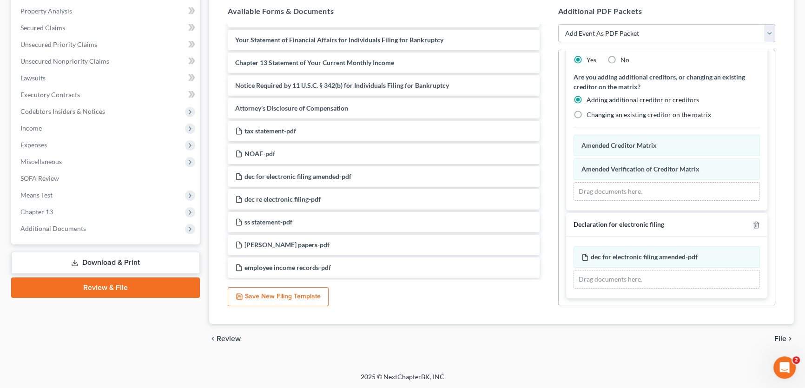
click at [778, 335] on span "File" at bounding box center [780, 338] width 12 height 7
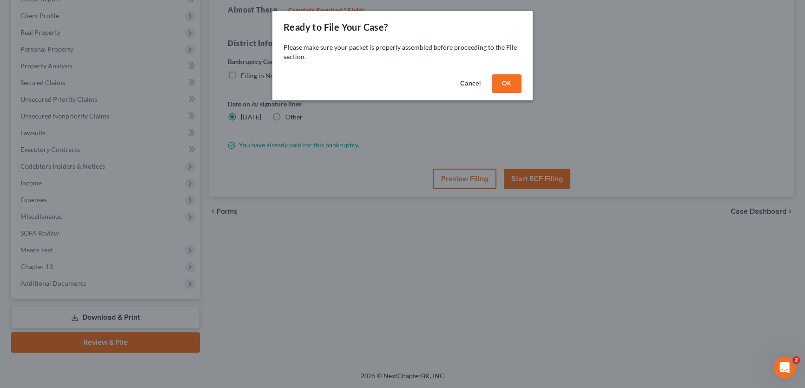
scroll to position [138, 0]
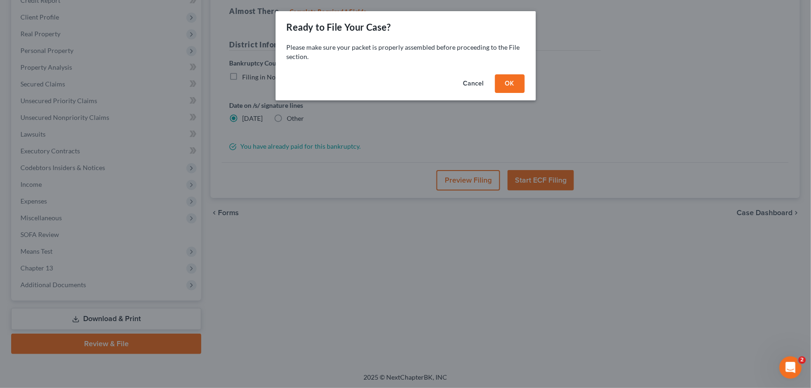
click at [508, 81] on button "OK" at bounding box center [510, 83] width 30 height 19
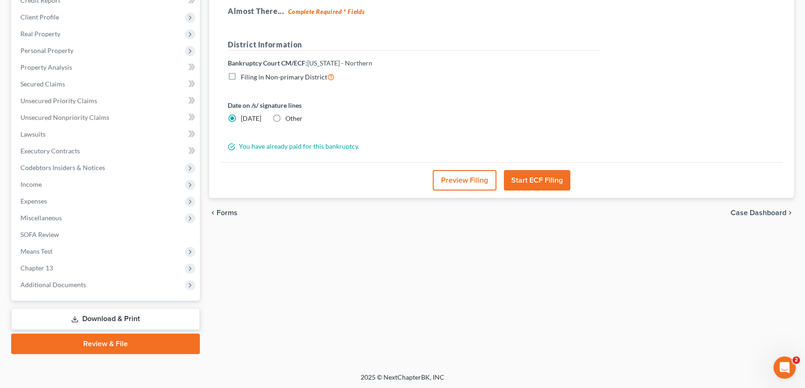
click at [467, 181] on button "Preview Filing" at bounding box center [465, 180] width 64 height 20
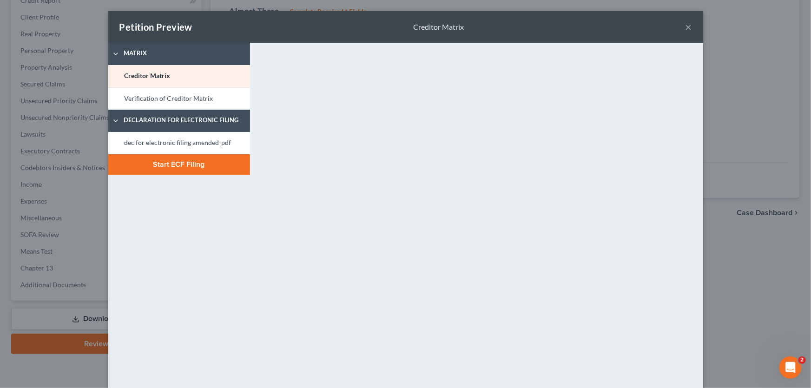
click at [205, 163] on button "Start ECF Filing" at bounding box center [179, 164] width 142 height 20
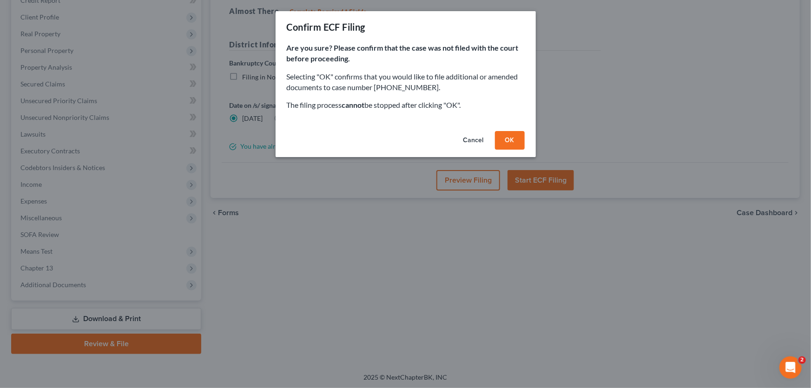
click at [510, 138] on button "OK" at bounding box center [510, 140] width 30 height 19
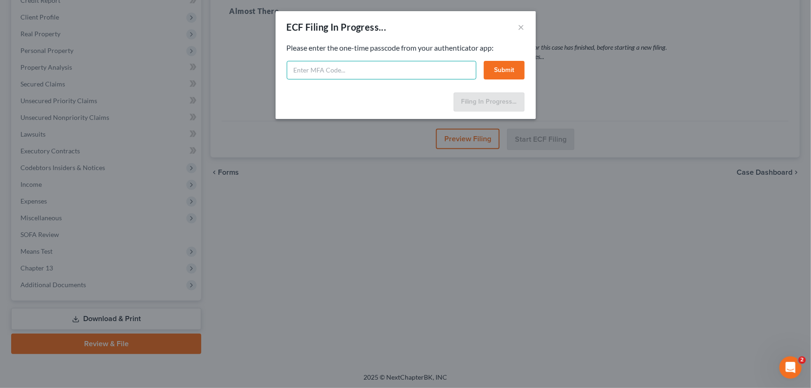
click at [451, 72] on input "text" at bounding box center [382, 70] width 190 height 19
type input "321311"
click at [502, 64] on button "Submit" at bounding box center [504, 70] width 41 height 19
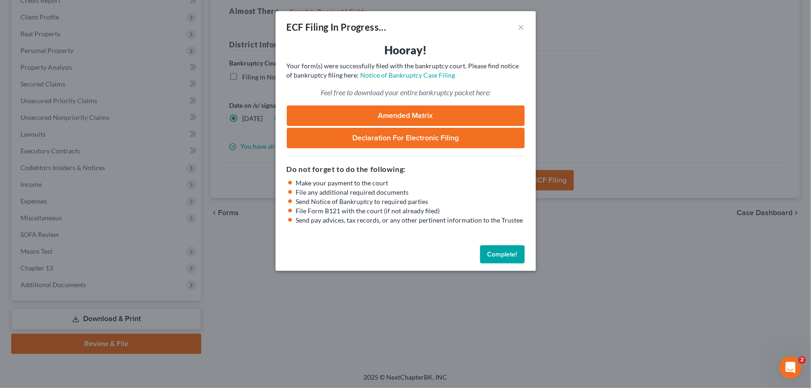
click at [506, 252] on button "Complete!" at bounding box center [502, 254] width 45 height 19
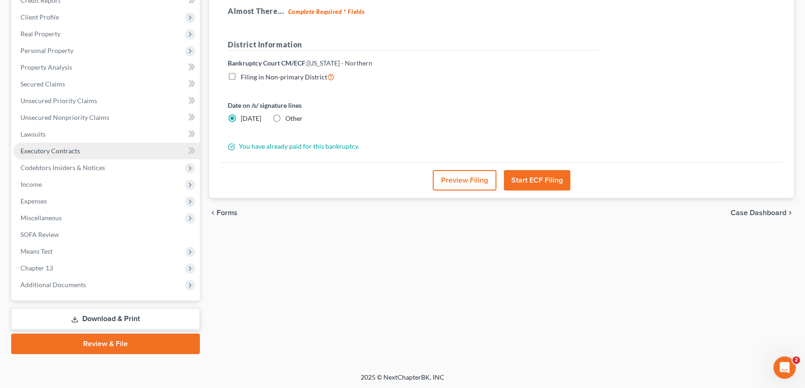
click at [52, 153] on span "Executory Contracts" at bounding box center [49, 151] width 59 height 8
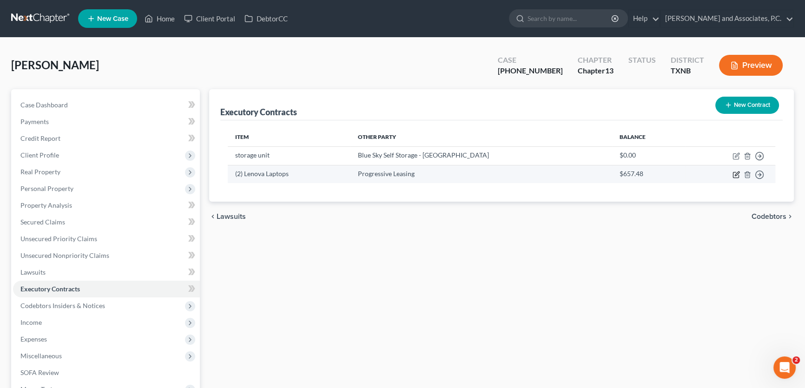
click at [734, 172] on icon "button" at bounding box center [735, 174] width 7 height 7
select select "46"
select select "0"
select select "2"
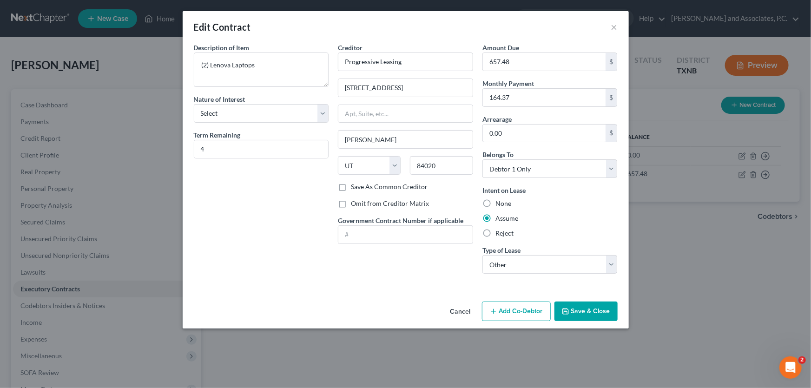
click at [580, 314] on button "Save & Close" at bounding box center [585, 312] width 63 height 20
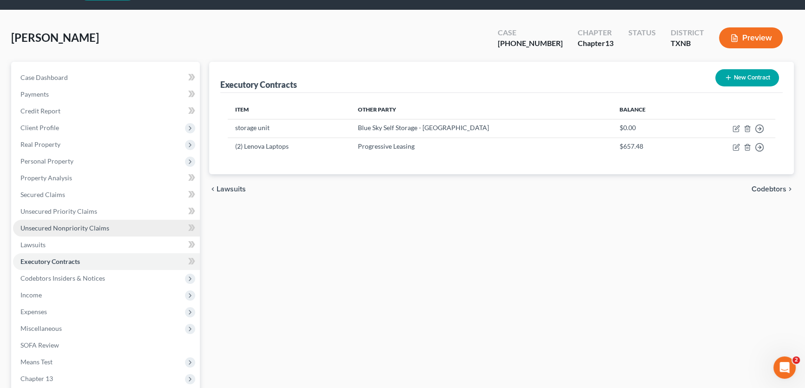
scroll to position [42, 0]
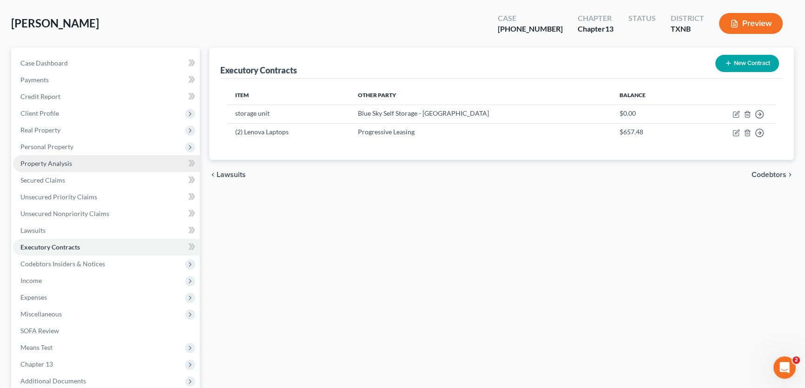
click at [61, 164] on span "Property Analysis" at bounding box center [46, 163] width 52 height 8
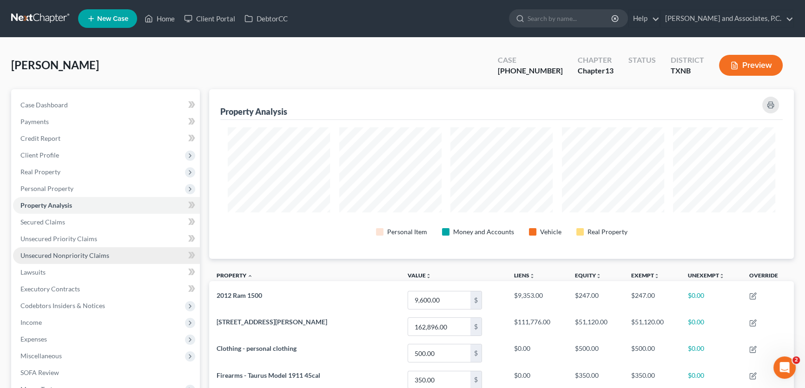
click at [65, 257] on span "Unsecured Nonpriority Claims" at bounding box center [64, 255] width 89 height 8
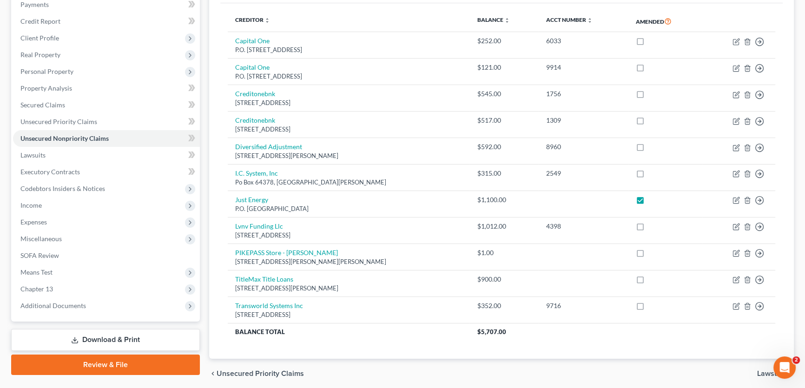
scroll to position [151, 0]
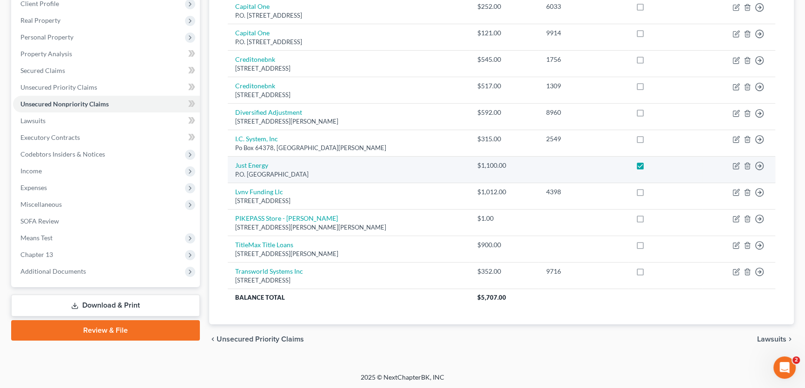
click at [649, 168] on label at bounding box center [649, 168] width 0 height 0
click at [652, 165] on input "checkbox" at bounding box center [655, 164] width 6 height 6
checkbox input "false"
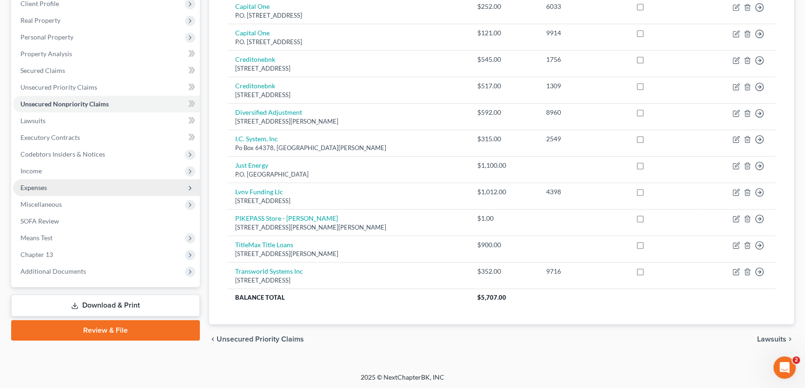
click at [57, 184] on span "Expenses" at bounding box center [106, 187] width 187 height 17
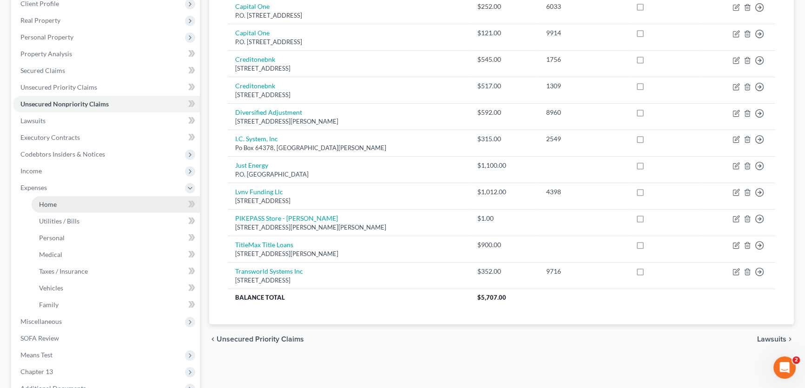
click at [54, 201] on span "Home" at bounding box center [48, 204] width 18 height 8
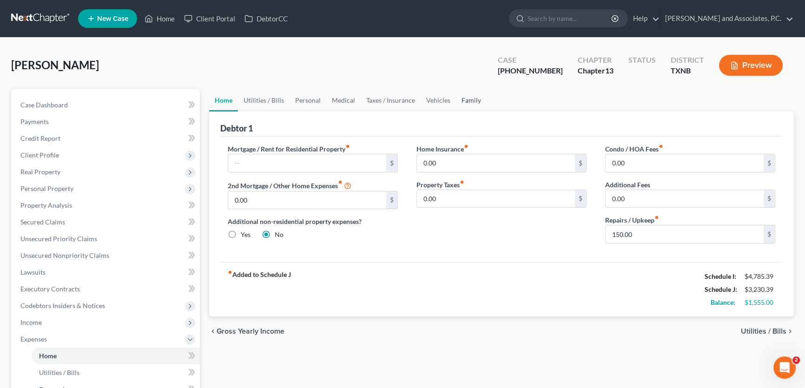
click at [463, 99] on link "Family" at bounding box center [471, 100] width 31 height 22
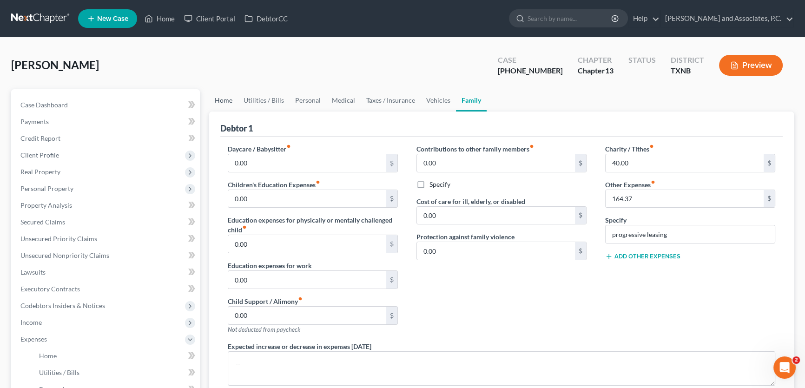
click at [228, 102] on link "Home" at bounding box center [223, 100] width 29 height 22
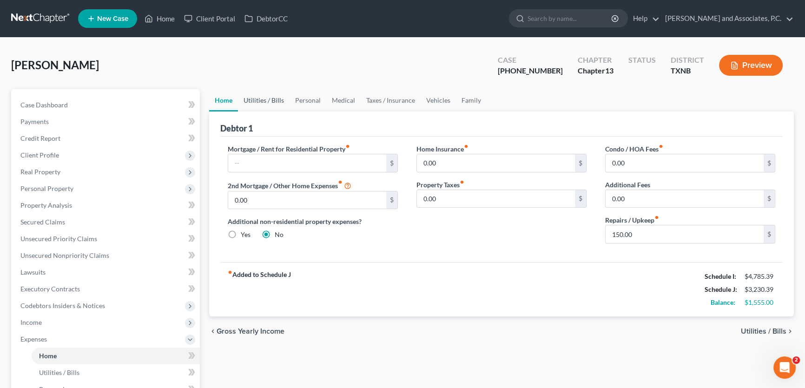
click at [264, 99] on link "Utilities / Bills" at bounding box center [264, 100] width 52 height 22
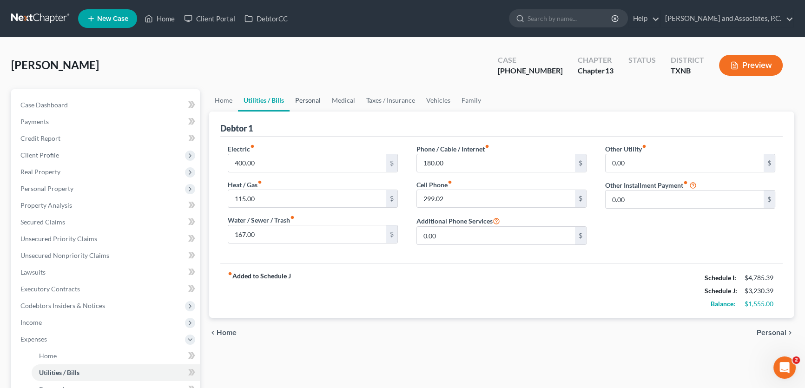
click at [306, 98] on link "Personal" at bounding box center [307, 100] width 37 height 22
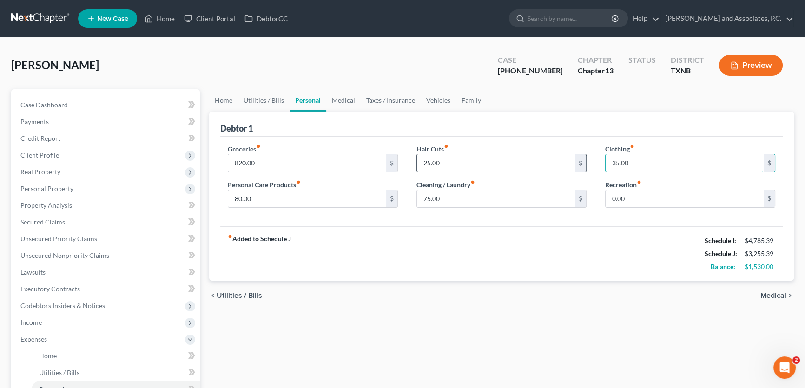
type input "35.00"
click at [348, 102] on link "Medical" at bounding box center [343, 100] width 34 height 22
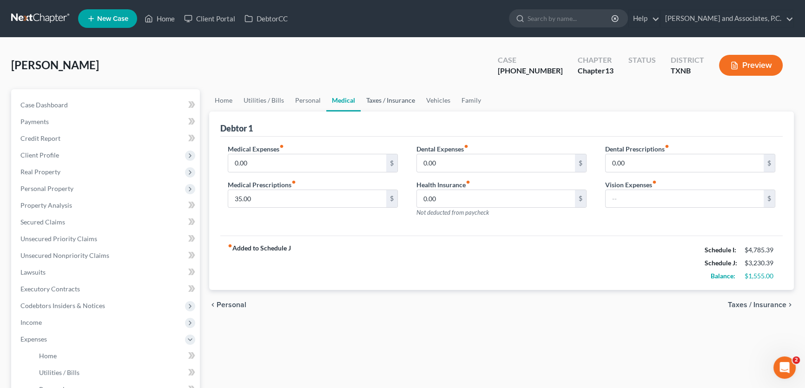
click at [377, 101] on link "Taxes / Insurance" at bounding box center [391, 100] width 60 height 22
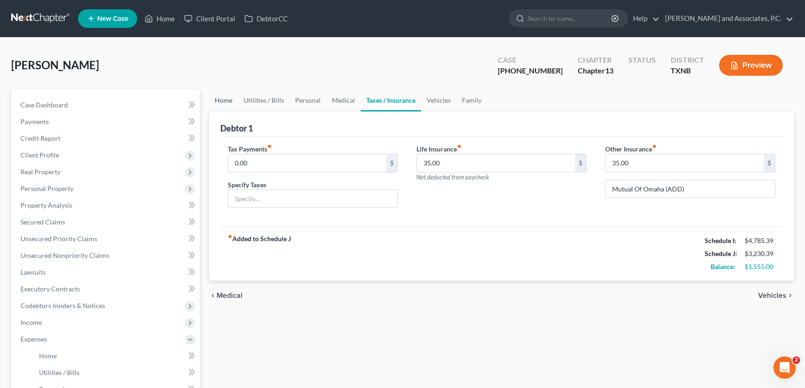
click at [226, 101] on link "Home" at bounding box center [223, 100] width 29 height 22
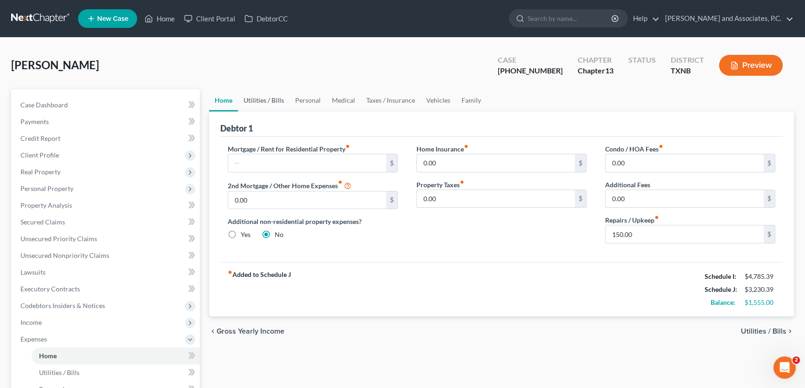
click at [260, 99] on link "Utilities / Bills" at bounding box center [264, 100] width 52 height 22
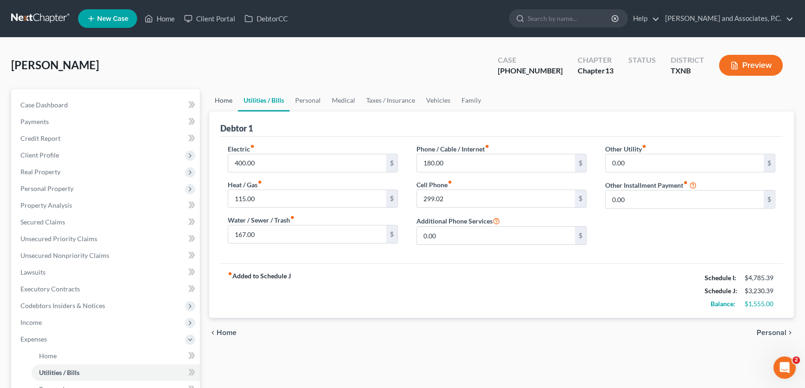
click at [226, 99] on link "Home" at bounding box center [223, 100] width 29 height 22
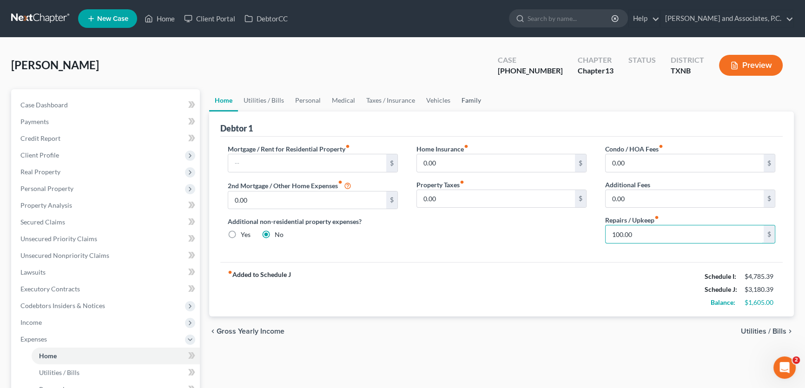
type input "100.00"
click at [462, 102] on link "Family" at bounding box center [471, 100] width 31 height 22
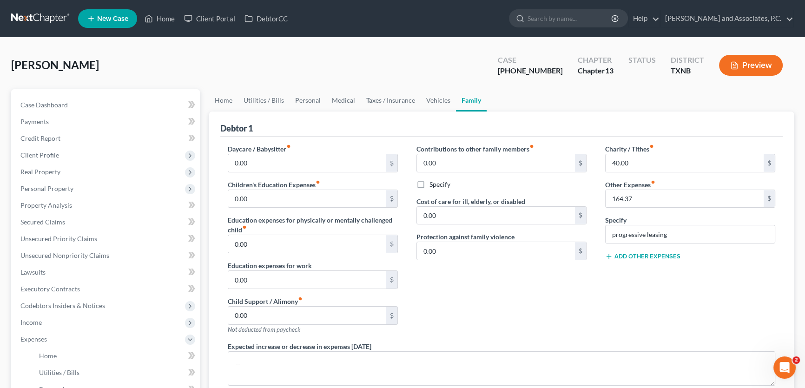
click at [625, 256] on button "Add Other Expenses" at bounding box center [642, 256] width 75 height 7
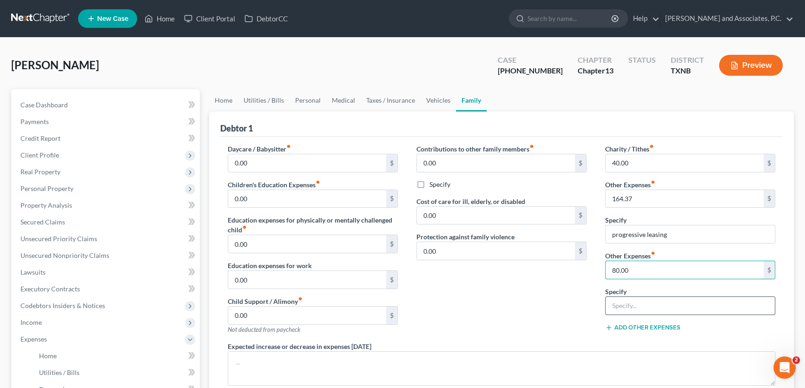
type input "80.00"
click at [622, 308] on input "text" at bounding box center [689, 306] width 169 height 18
type input "storage unit"
click at [575, 308] on div "Contributions to other family members fiber_manual_record 0.00 $ Specify Cost o…" at bounding box center [501, 242] width 189 height 197
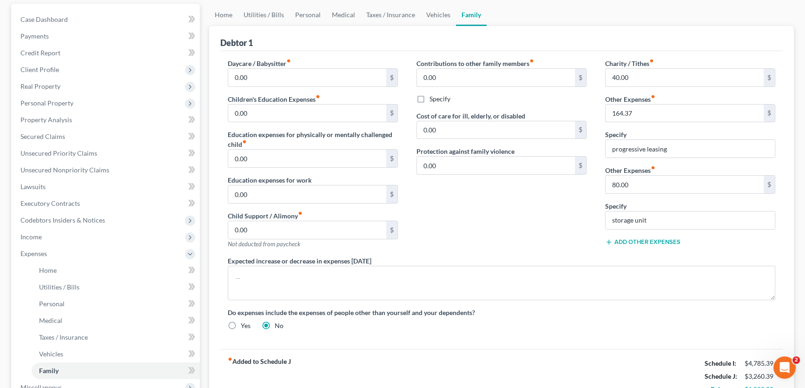
scroll to position [84, 0]
click at [311, 13] on link "Personal" at bounding box center [307, 16] width 37 height 22
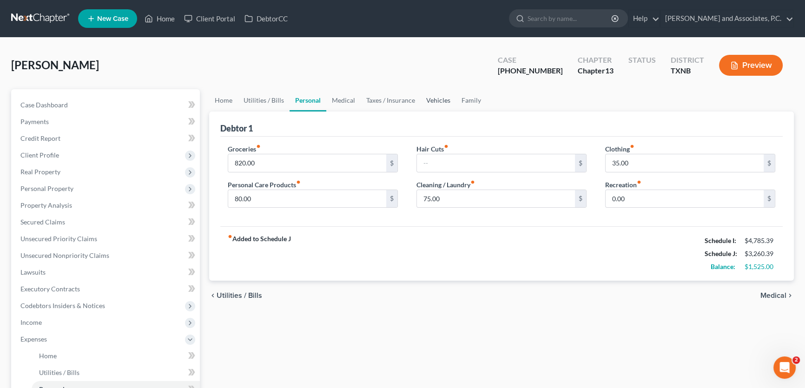
click at [429, 98] on link "Vehicles" at bounding box center [437, 100] width 35 height 22
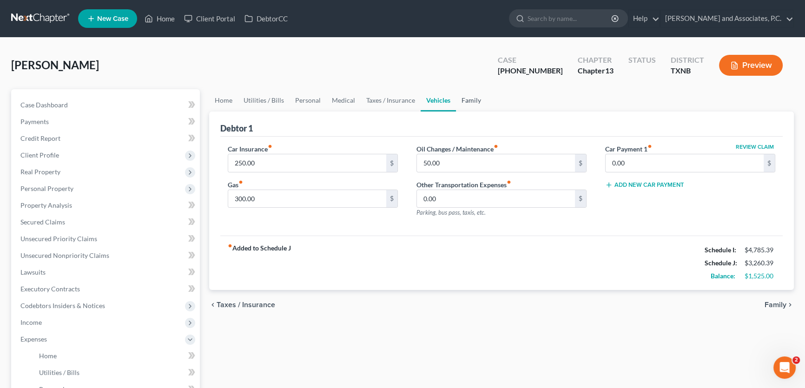
click at [456, 98] on link "Family" at bounding box center [471, 100] width 31 height 22
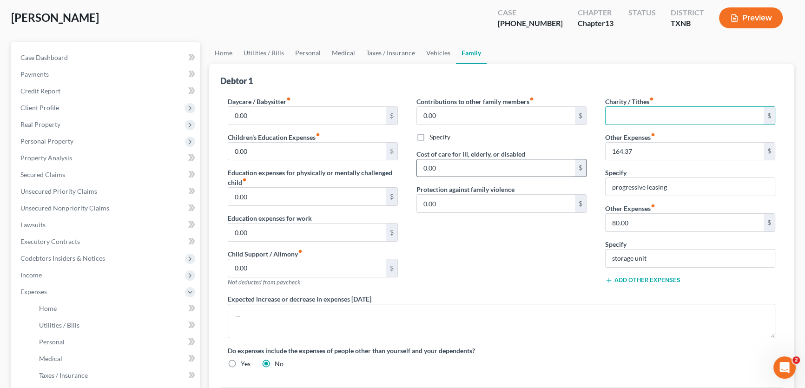
scroll to position [42, 0]
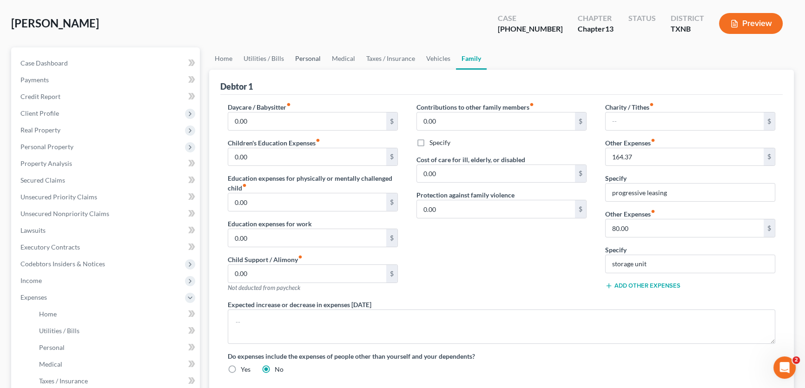
click at [307, 57] on link "Personal" at bounding box center [307, 58] width 37 height 22
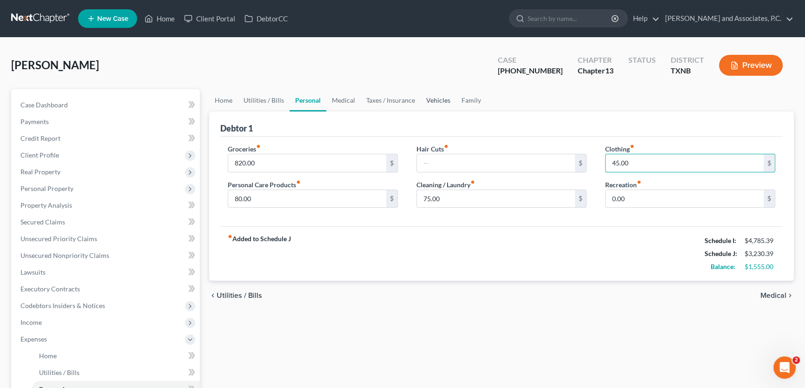
type input "45.00"
click at [439, 101] on link "Vehicles" at bounding box center [437, 100] width 35 height 22
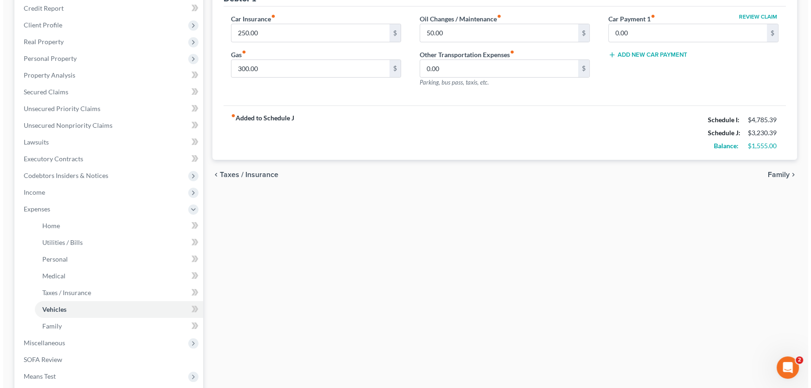
scroll to position [211, 0]
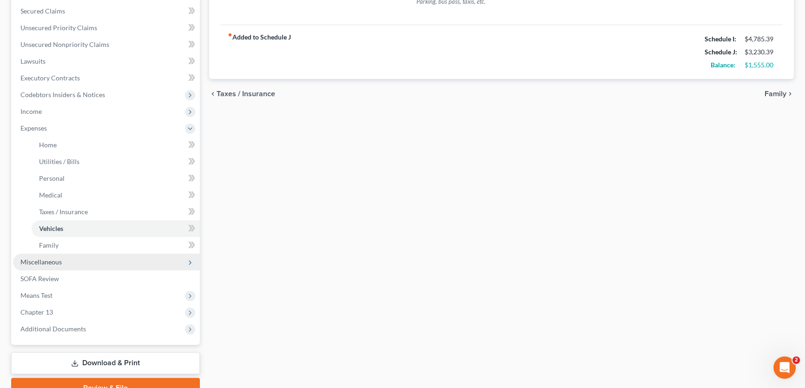
click at [79, 260] on span "Miscellaneous" at bounding box center [106, 262] width 187 height 17
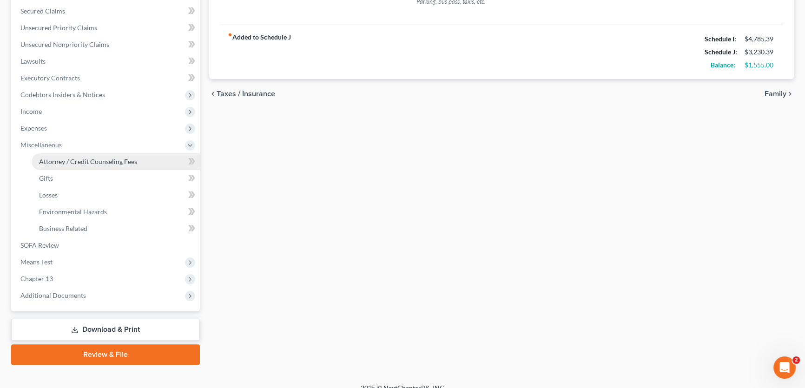
click at [83, 163] on span "Attorney / Credit Counseling Fees" at bounding box center [88, 162] width 98 height 8
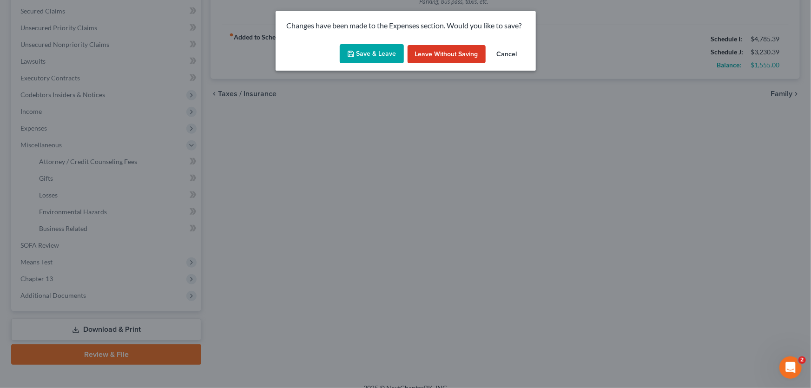
click at [398, 49] on button "Save & Leave" at bounding box center [372, 54] width 64 height 20
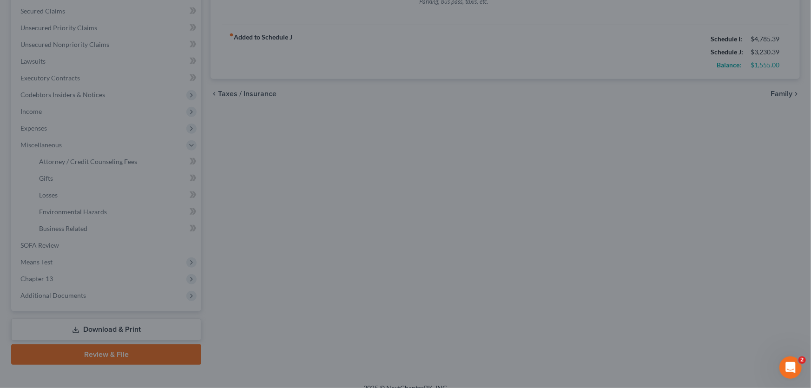
select select "1"
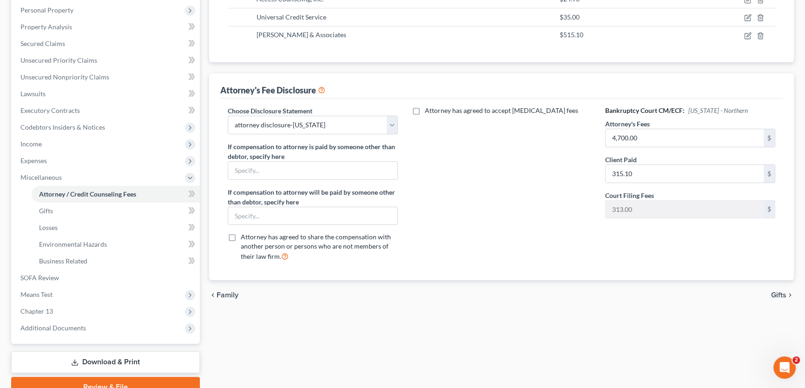
scroll to position [211, 0]
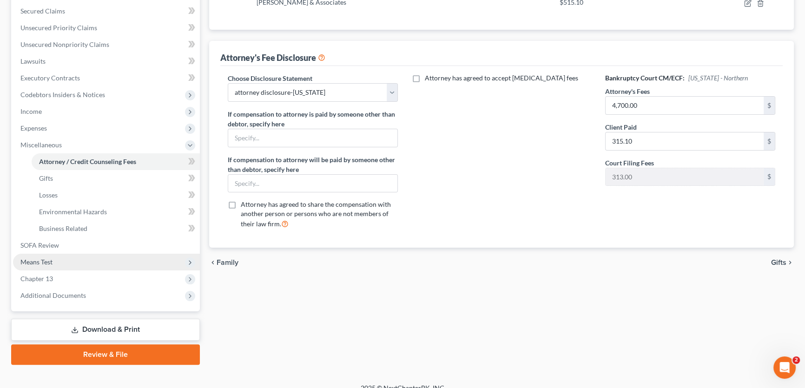
click at [55, 263] on span "Means Test" at bounding box center [106, 262] width 187 height 17
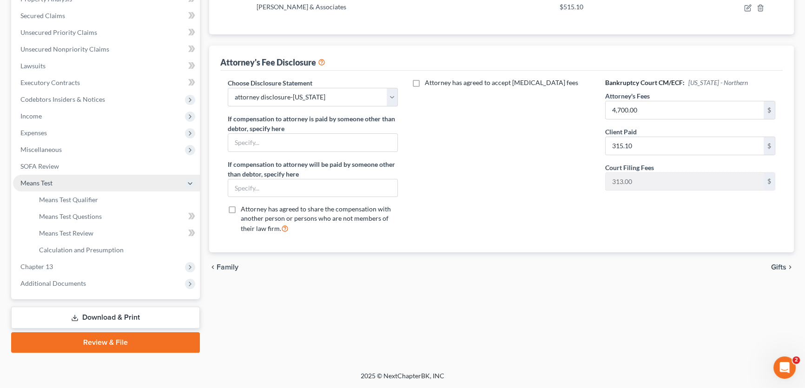
scroll to position [204, 0]
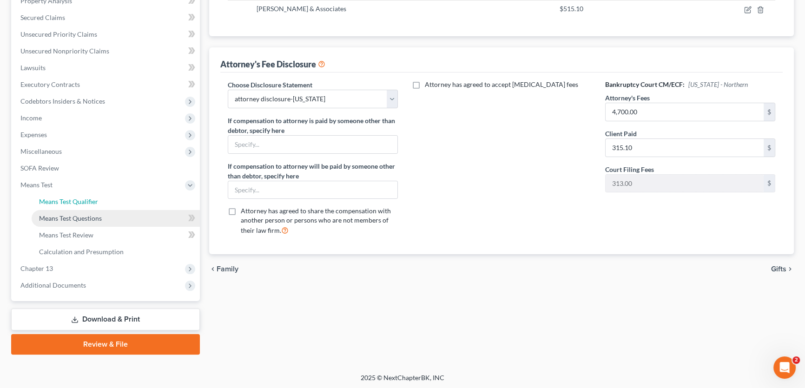
click at [74, 199] on span "Means Test Qualifier" at bounding box center [68, 201] width 59 height 8
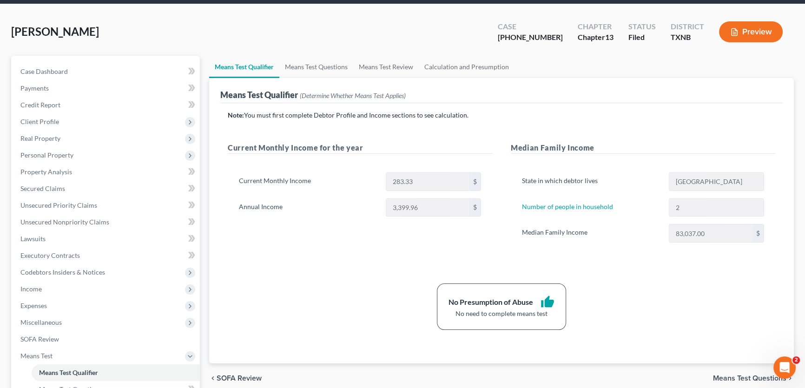
scroll to position [169, 0]
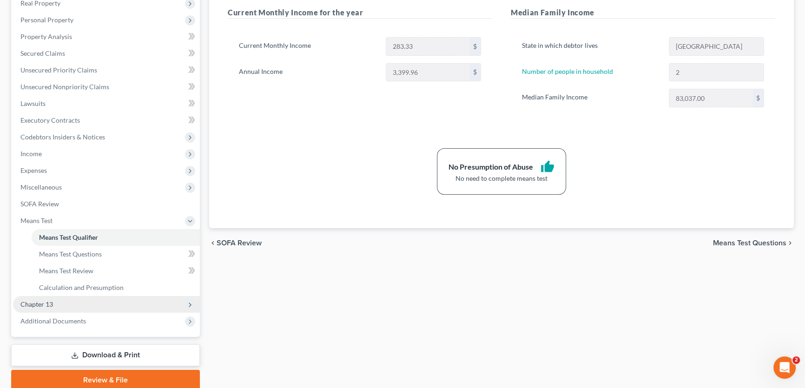
click at [64, 301] on span "Chapter 13" at bounding box center [106, 304] width 187 height 17
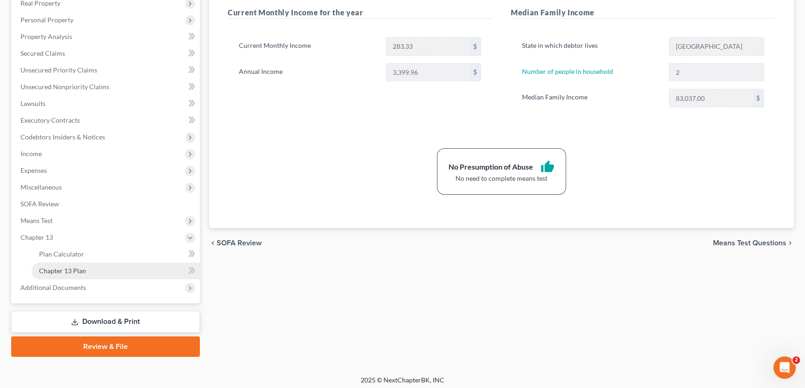
click at [74, 272] on span "Chapter 13 Plan" at bounding box center [62, 271] width 47 height 8
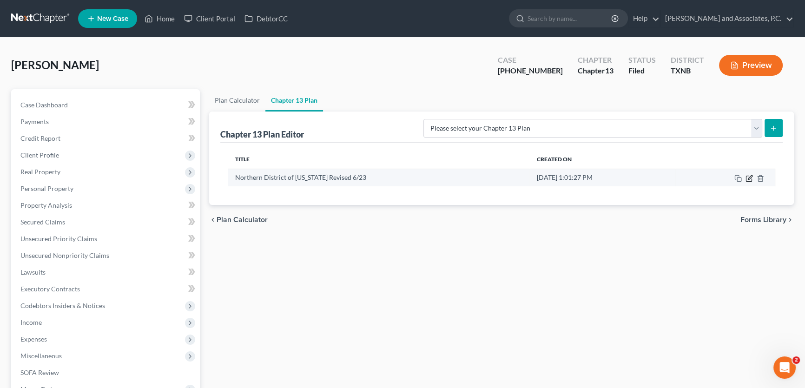
click at [748, 178] on icon "button" at bounding box center [750, 177] width 4 height 4
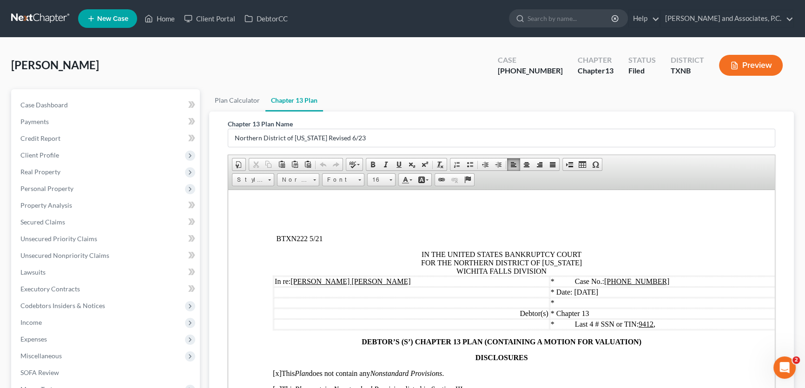
drag, startPoint x: 634, startPoint y: 283, endPoint x: 651, endPoint y: 284, distance: 16.7
click at [635, 283] on u "[PHONE_NUMBER]" at bounding box center [636, 281] width 65 height 8
click at [604, 294] on span "Date: [DATE]" at bounding box center [592, 292] width 42 height 8
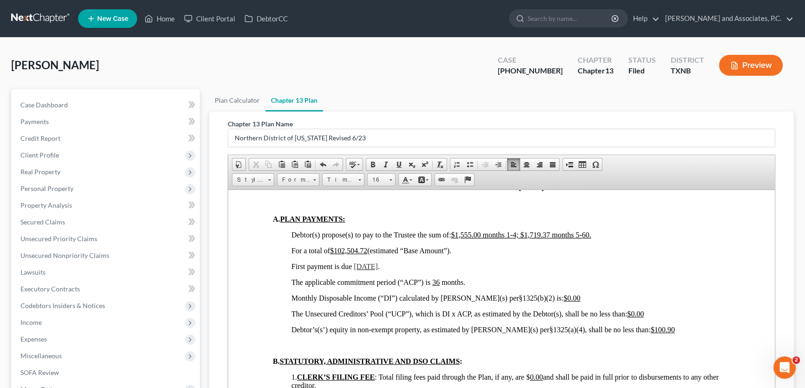
scroll to position [549, 0]
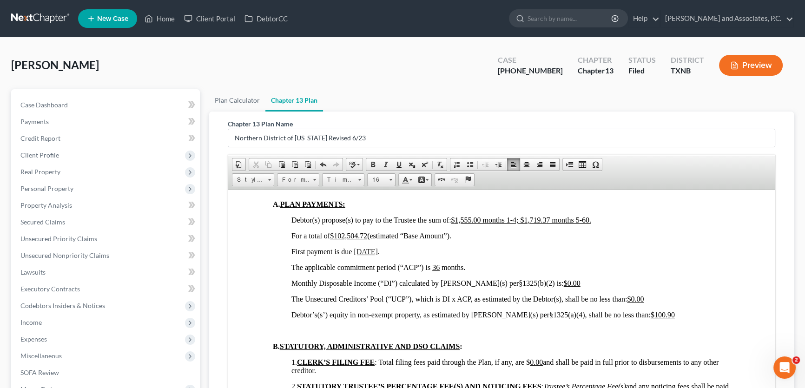
click at [466, 271] on p "The applicable commitment period (“ACP”) is 36 months." at bounding box center [510, 267] width 439 height 8
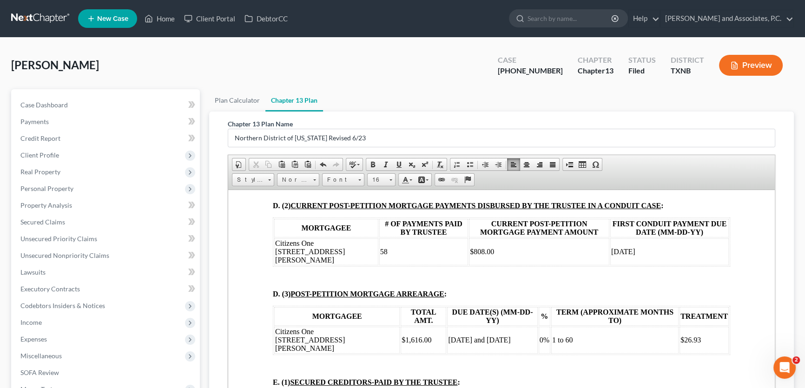
scroll to position [971, 0]
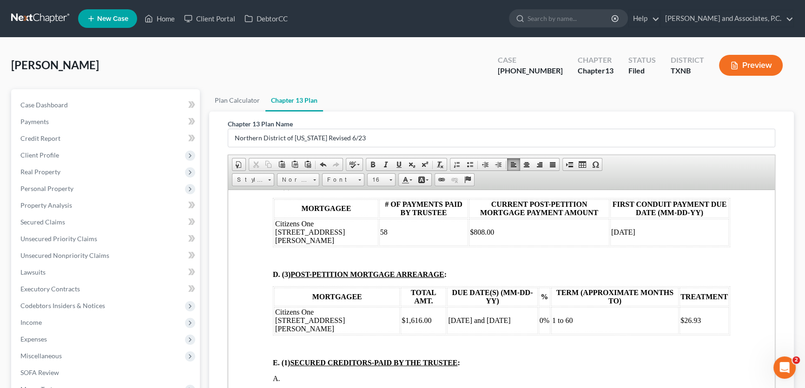
click at [552, 324] on span "1 to 60" at bounding box center [562, 320] width 20 height 8
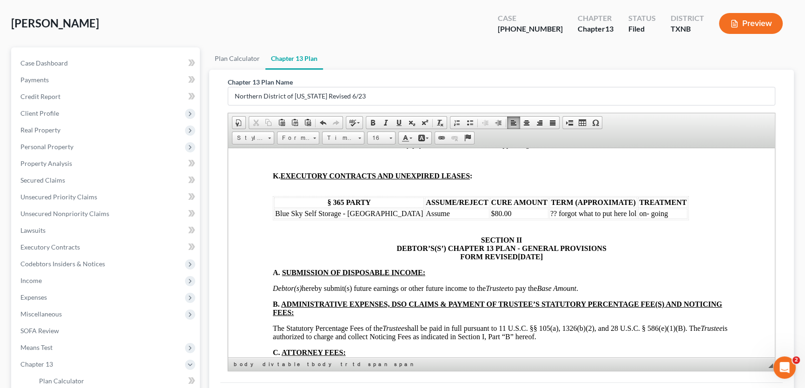
scroll to position [1985, 0]
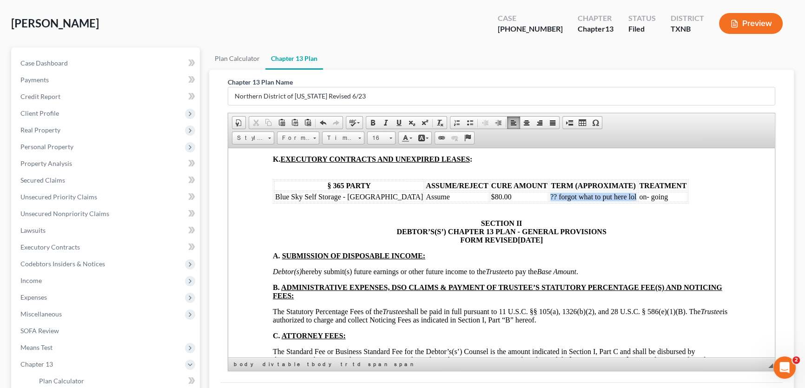
drag, startPoint x: 599, startPoint y: 234, endPoint x: 509, endPoint y: 234, distance: 90.1
click at [509, 202] on tr "Blue Sky Self Storage - [GEOGRAPHIC_DATA] Assume $80.00 ?? forgot what to put h…" at bounding box center [480, 196] width 413 height 10
click at [490, 202] on td "$80.00" at bounding box center [519, 196] width 58 height 10
click at [638, 202] on td "on- going" at bounding box center [661, 196] width 49 height 10
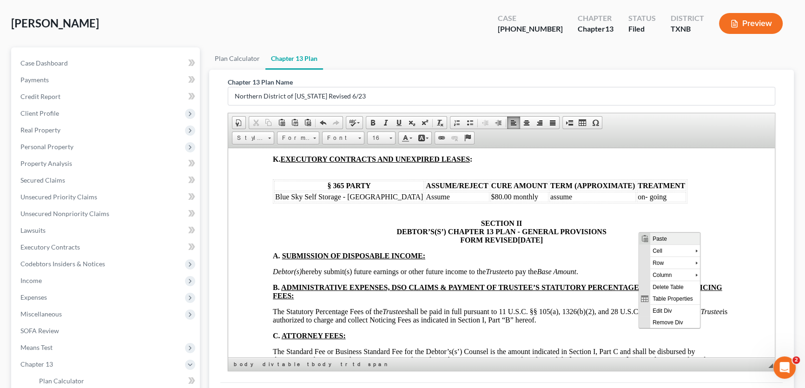
scroll to position [0, 0]
click at [654, 261] on span "Row" at bounding box center [672, 263] width 45 height 12
click at [722, 275] on span "Insert Row After" at bounding box center [737, 275] width 54 height 12
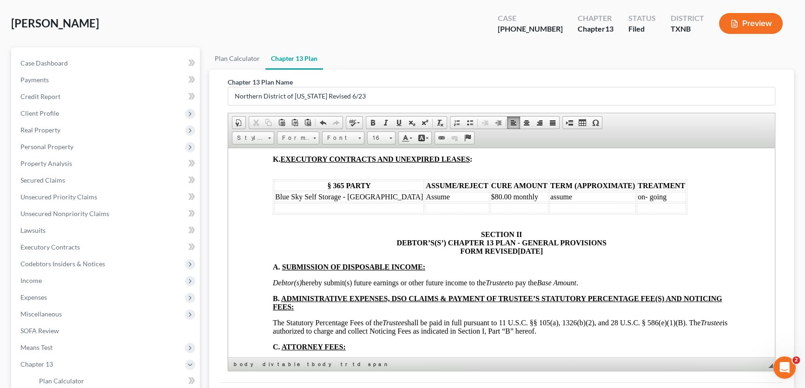
click at [351, 214] on table "§ 365 PARTY ASSUME/REJECT CURE AMOUNT TERM (APPROXIMATE) TREATMENT Blue Sky Sel…" at bounding box center [480, 196] width 414 height 35
click at [490, 213] on td at bounding box center [519, 208] width 58 height 10
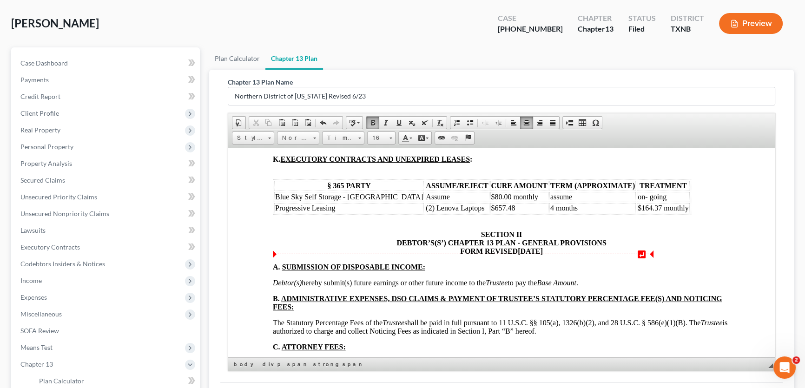
click at [650, 213] on td "$164.37 monthly" at bounding box center [663, 208] width 53 height 10
drag, startPoint x: 479, startPoint y: 245, endPoint x: 459, endPoint y: 248, distance: 20.6
click at [490, 213] on td "$657.48" at bounding box center [519, 208] width 58 height 10
drag, startPoint x: 679, startPoint y: 246, endPoint x: 599, endPoint y: 251, distance: 80.1
click at [637, 213] on td "$164.37 monthly (assume)" at bounding box center [677, 208] width 81 height 10
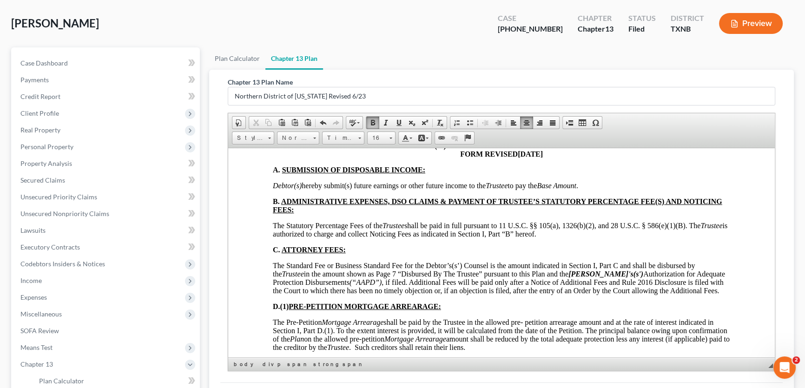
scroll to position [2027, 0]
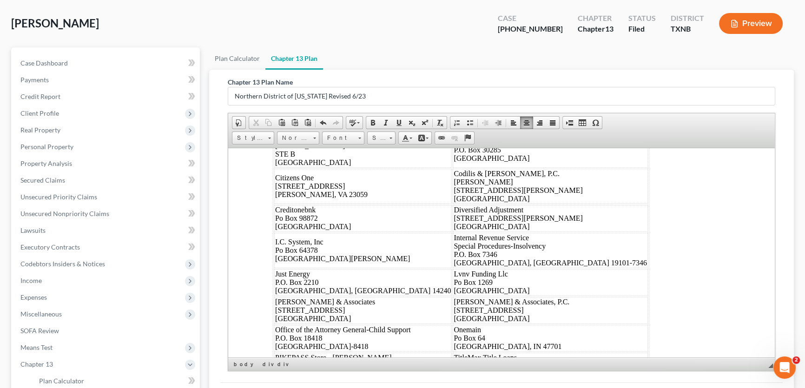
scroll to position [4350, 0]
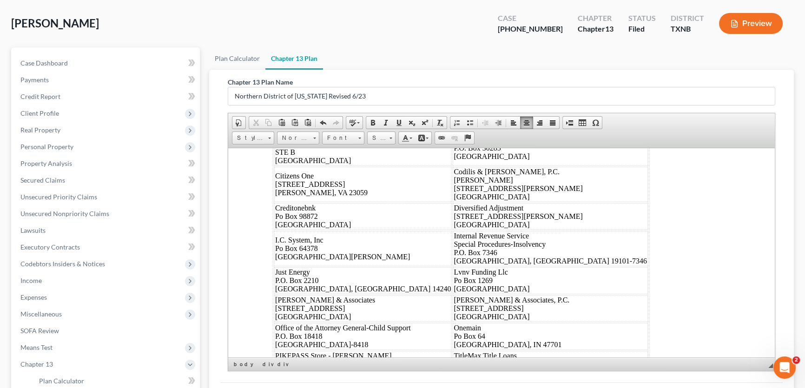
click at [526, 59] on span "13th" at bounding box center [525, 55] width 13 height 8
click at [306, 98] on span "[DATE]" at bounding box center [307, 94] width 24 height 8
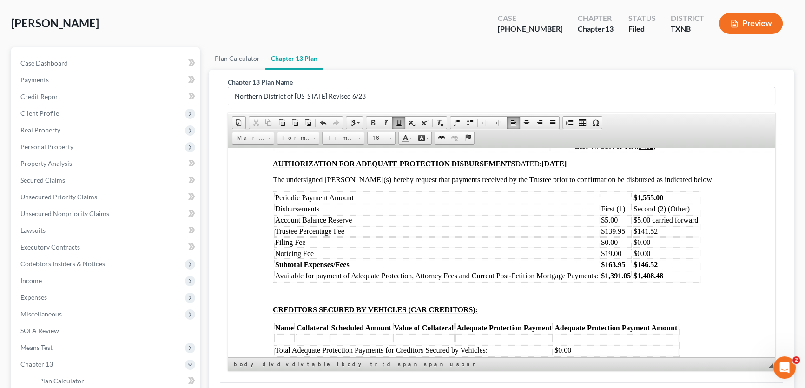
scroll to position [4730, 0]
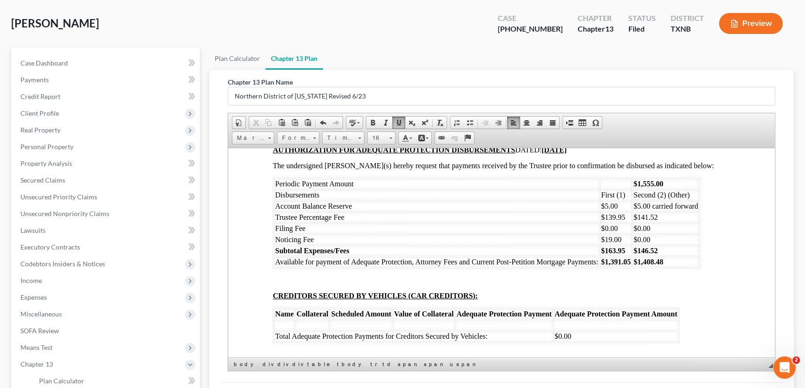
click at [634, 93] on u "[PHONE_NUMBER]" at bounding box center [636, 89] width 65 height 8
click at [565, 153] on strong "[DATE]" at bounding box center [553, 149] width 25 height 8
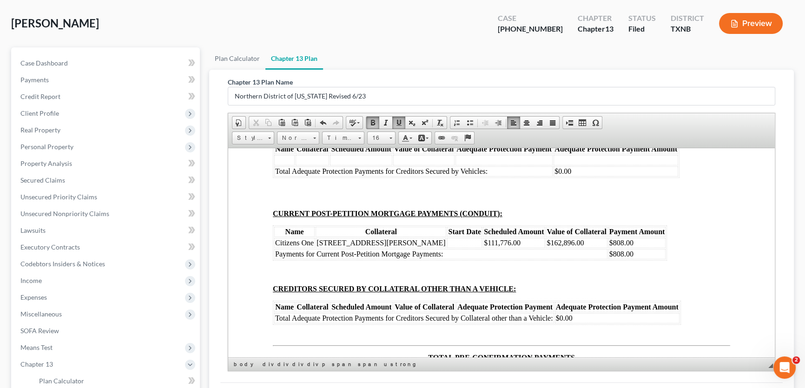
scroll to position [4899, 0]
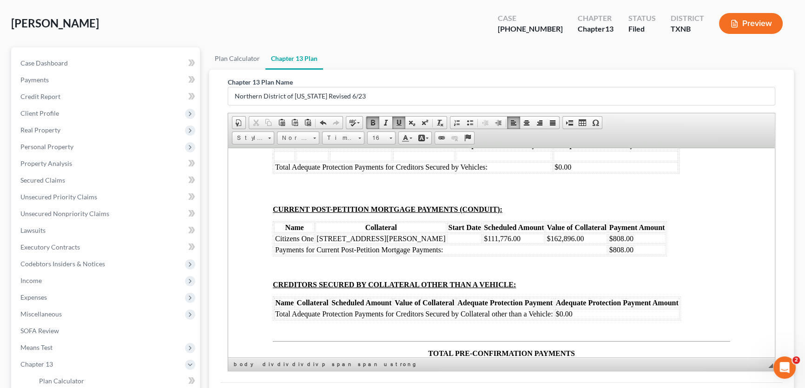
click at [670, 53] on td "$141.52" at bounding box center [665, 48] width 66 height 10
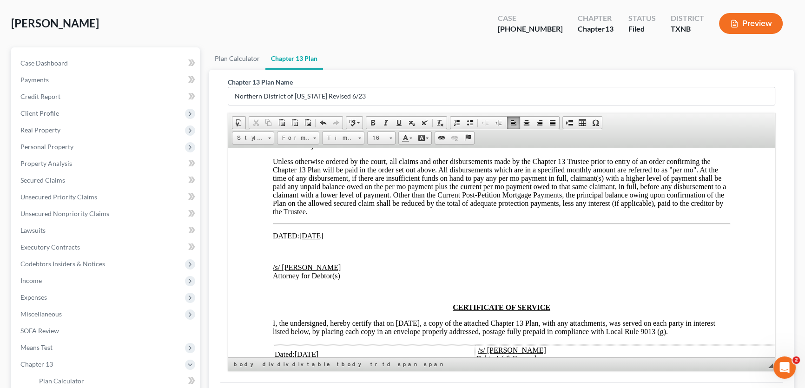
scroll to position [5322, 0]
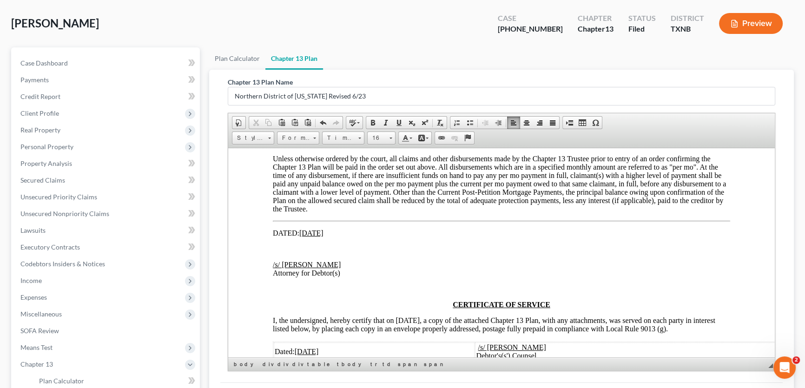
drag, startPoint x: 547, startPoint y: 199, endPoint x: 519, endPoint y: 202, distance: 27.6
click at [519, 25] on strong "1,391.05" at bounding box center [533, 19] width 29 height 9
drag, startPoint x: 536, startPoint y: 257, endPoint x: 519, endPoint y: 257, distance: 16.7
click at [519, 80] on td "$0.00" at bounding box center [531, 75] width 35 height 10
drag, startPoint x: 547, startPoint y: 281, endPoint x: 519, endPoint y: 282, distance: 27.4
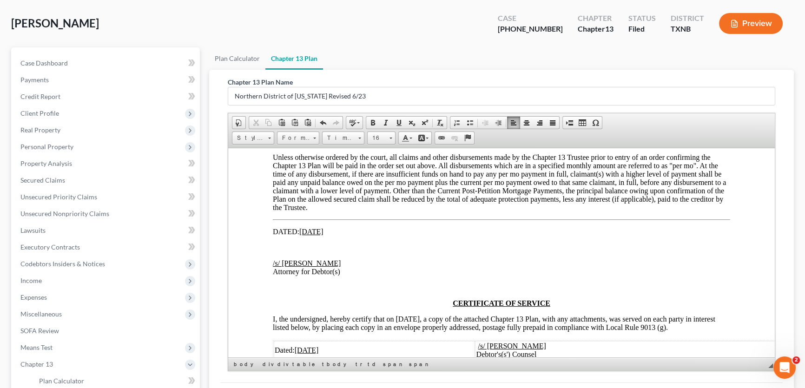
click at [519, 103] on strong "1,408.48" at bounding box center [533, 97] width 29 height 9
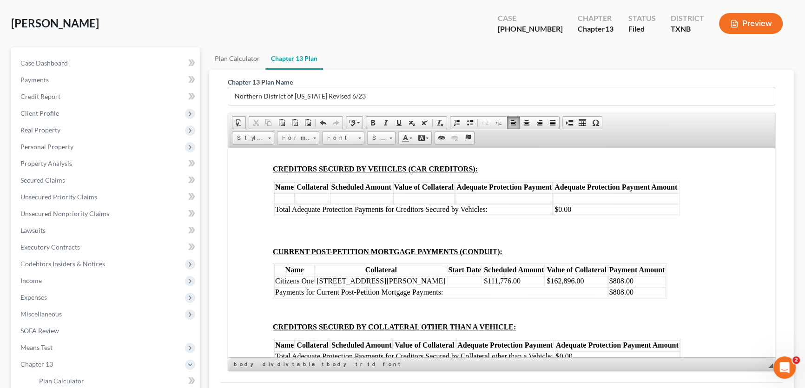
scroll to position [4899, 0]
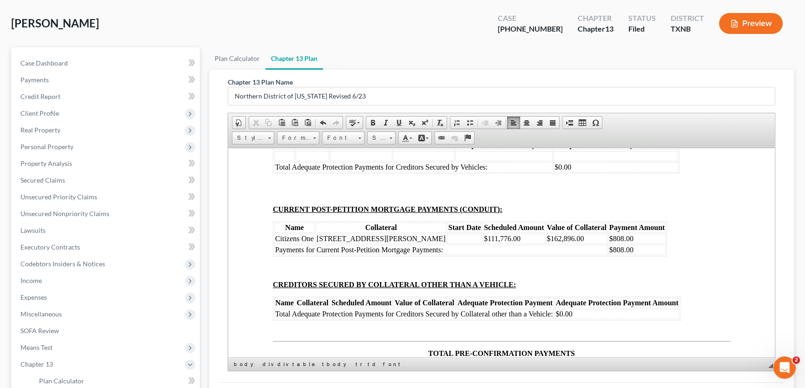
click at [664, 86] on td "$146.52" at bounding box center [665, 81] width 66 height 10
click at [663, 98] on td "$1,408.48" at bounding box center [665, 92] width 66 height 10
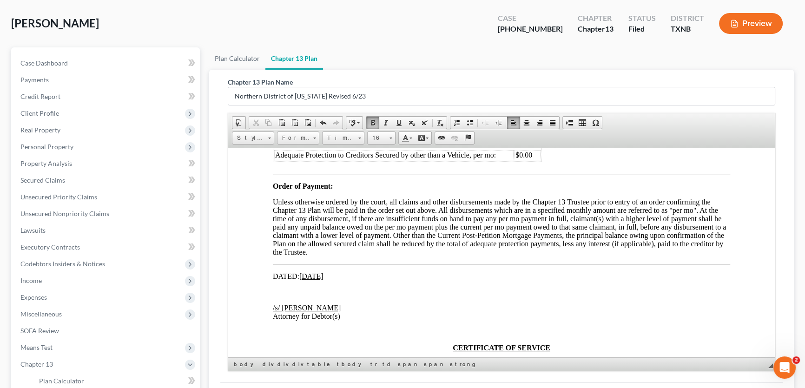
scroll to position [5322, 0]
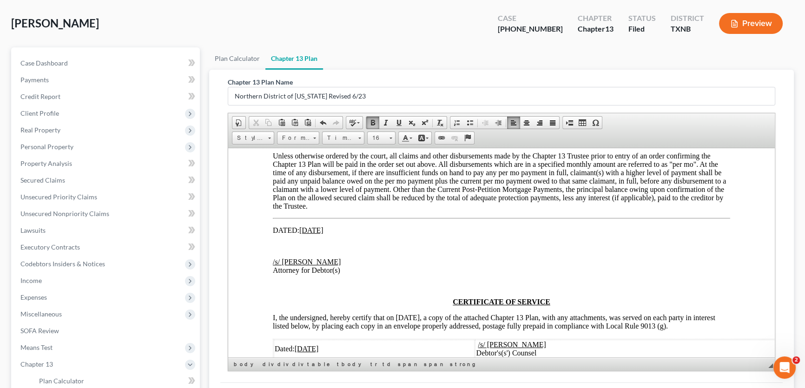
click at [530, 103] on td "$" at bounding box center [527, 97] width 26 height 10
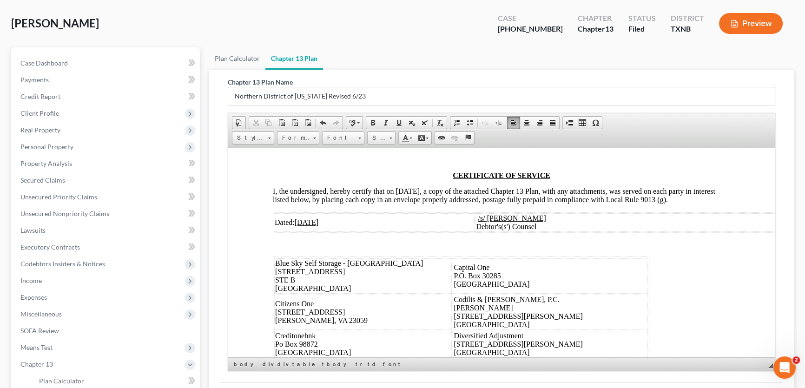
scroll to position [5449, 0]
click at [315, 107] on u "[DATE]" at bounding box center [311, 103] width 24 height 8
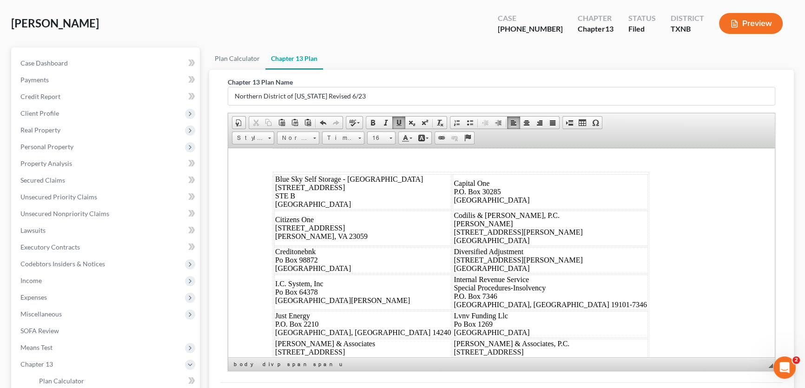
scroll to position [5533, 0]
click at [426, 118] on span "I, the undersigned, hereby certify that on [DATE], a copy of the attached Chapt…" at bounding box center [494, 110] width 442 height 16
click at [311, 141] on u "[DATE]" at bounding box center [307, 137] width 24 height 8
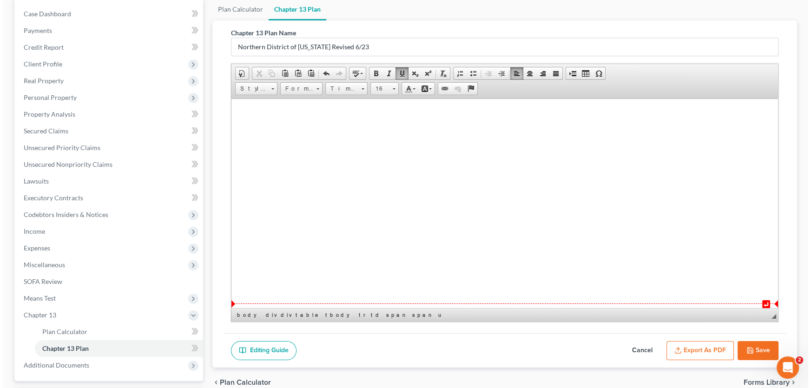
scroll to position [171, 0]
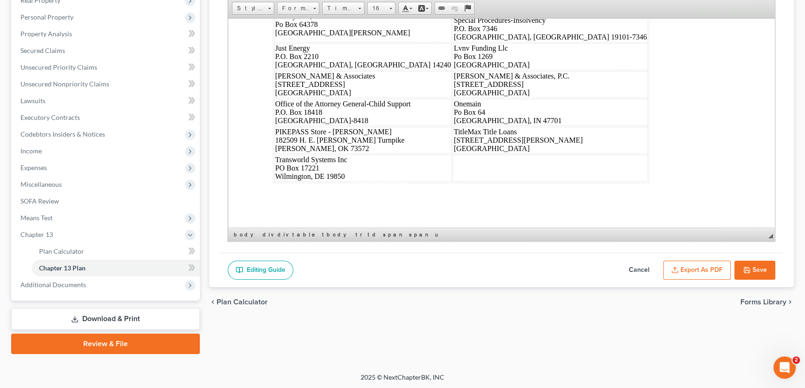
click at [692, 270] on button "Export as PDF" at bounding box center [696, 271] width 67 height 20
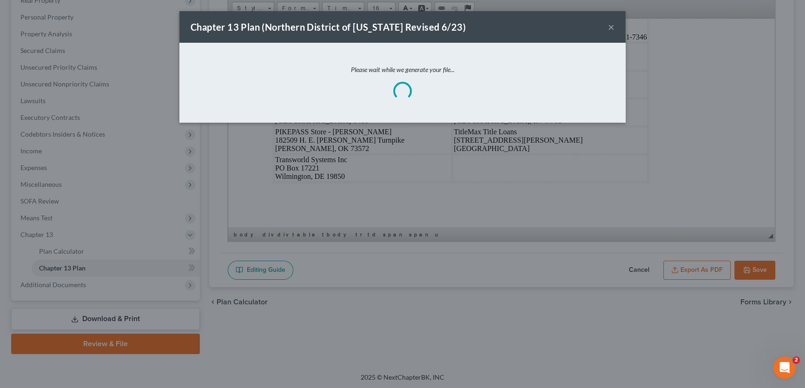
scroll to position [5875, 0]
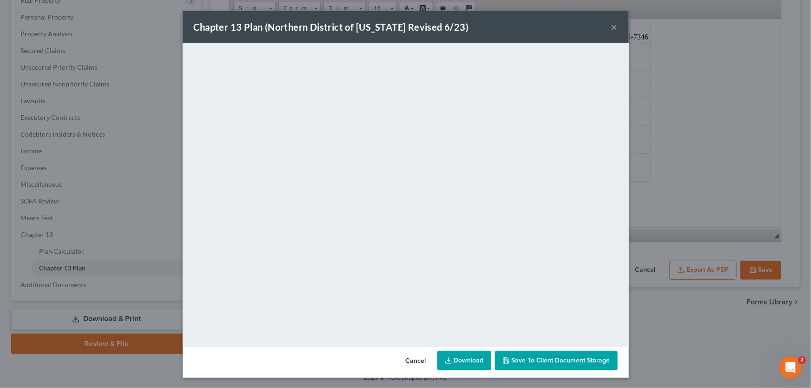
click at [611, 27] on button "×" at bounding box center [614, 26] width 7 height 11
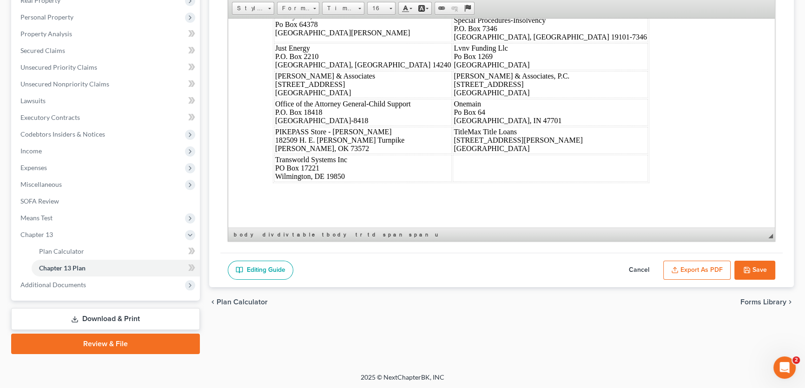
scroll to position [5883, 0]
click at [755, 269] on button "Save" at bounding box center [754, 271] width 41 height 20
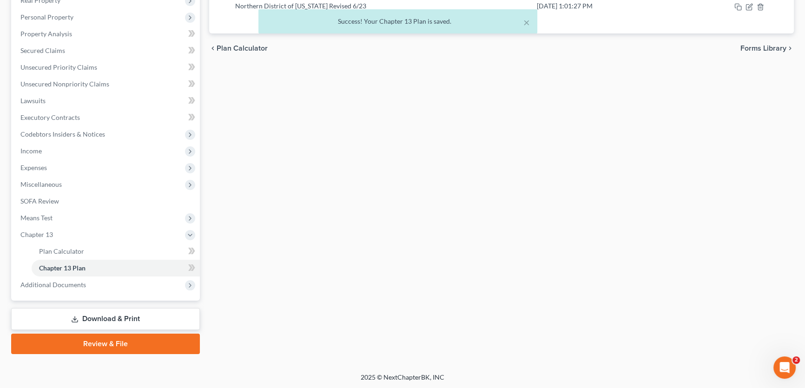
click at [124, 322] on link "Download & Print" at bounding box center [105, 319] width 189 height 22
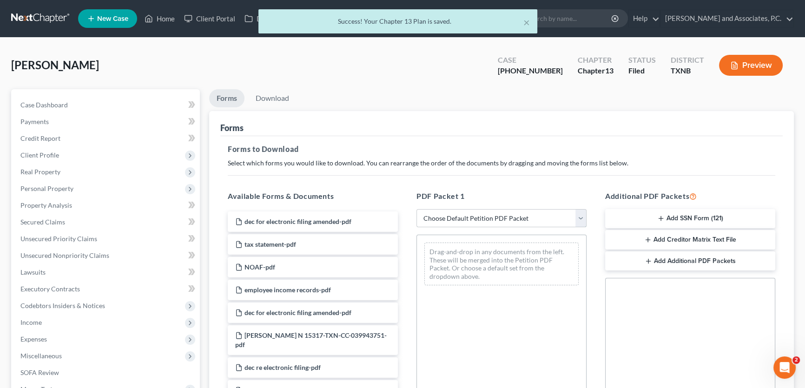
click at [459, 223] on select "Choose Default Petition PDF Packet Complete Bankruptcy Petition (all forms and …" at bounding box center [501, 218] width 170 height 19
select select "8"
click at [416, 209] on select "Choose Default Petition PDF Packet Complete Bankruptcy Petition (all forms and …" at bounding box center [501, 218] width 170 height 19
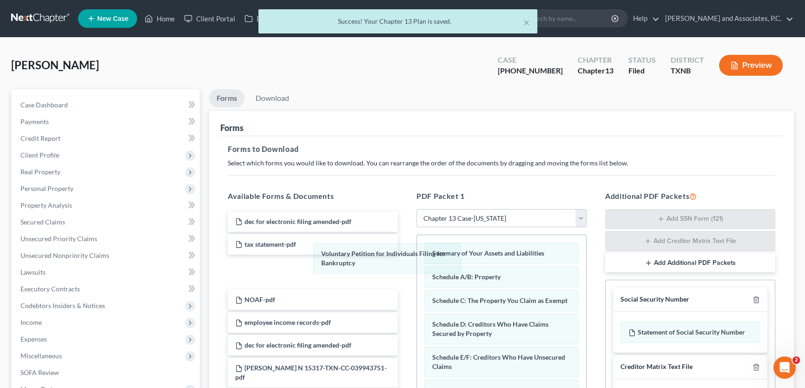
drag, startPoint x: 464, startPoint y: 254, endPoint x: 455, endPoint y: 162, distance: 92.5
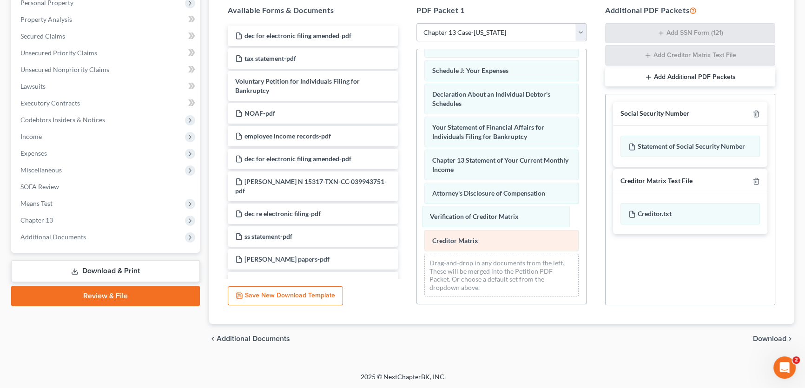
scroll to position [198, 0]
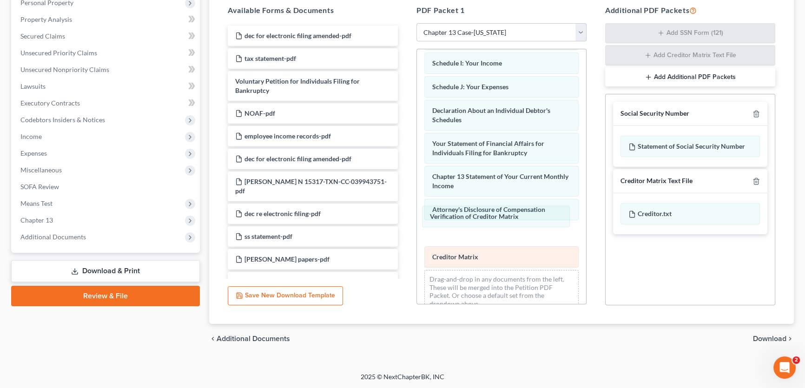
drag, startPoint x: 463, startPoint y: 222, endPoint x: 519, endPoint y: 237, distance: 57.4
click at [417, 212] on div "Verification of Creditor Matrix Summary of Your Assets and Liabilities Schedule…" at bounding box center [501, 85] width 169 height 469
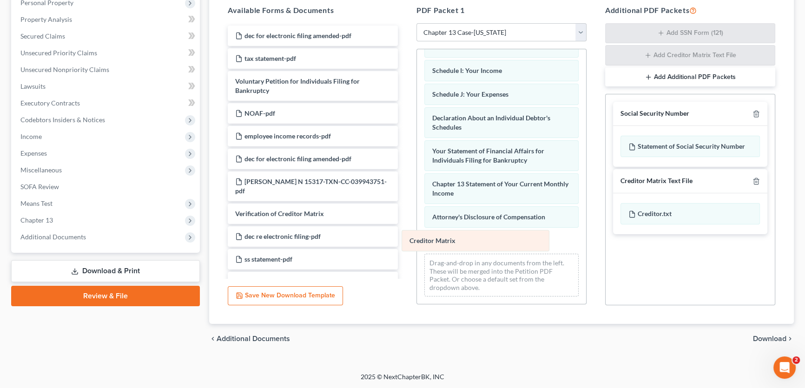
drag, startPoint x: 511, startPoint y: 238, endPoint x: 367, endPoint y: 233, distance: 144.6
click at [417, 233] on div "Creditor Matrix Summary of Your Assets and Liabilities Schedule A/B: Property S…" at bounding box center [501, 81] width 169 height 445
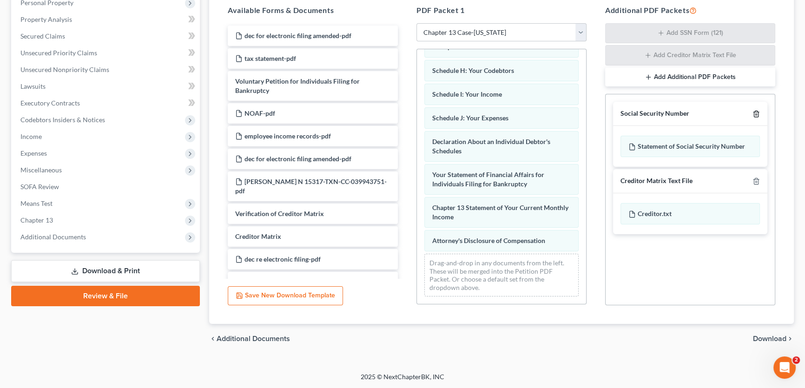
click at [756, 111] on icon "button" at bounding box center [755, 113] width 7 height 7
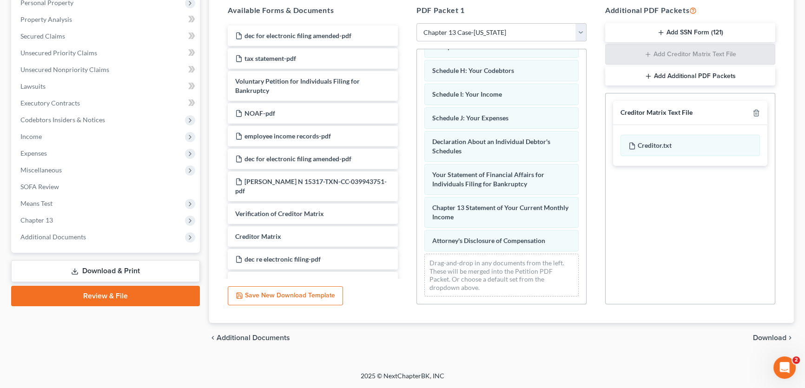
scroll to position [185, 0]
click at [763, 335] on span "Download" at bounding box center [769, 338] width 33 height 7
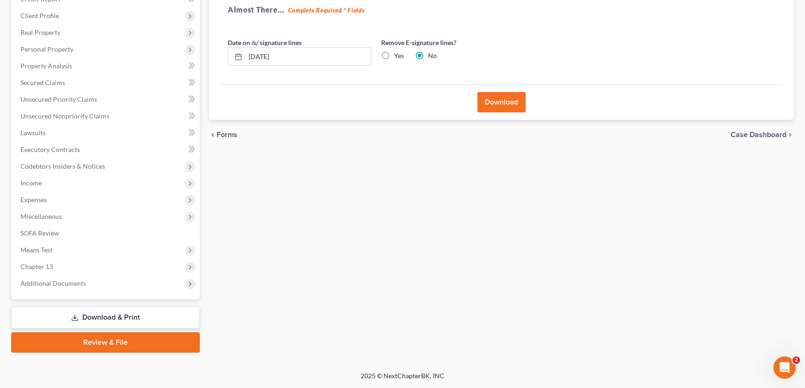
scroll to position [138, 0]
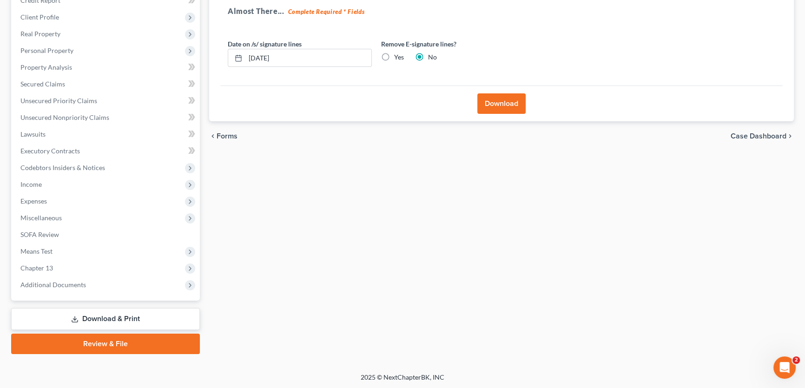
click at [394, 56] on label "Yes" at bounding box center [399, 57] width 10 height 9
click at [398, 56] on input "Yes" at bounding box center [401, 56] width 6 height 6
radio input "true"
radio input "false"
click at [498, 100] on button "Download" at bounding box center [501, 103] width 48 height 20
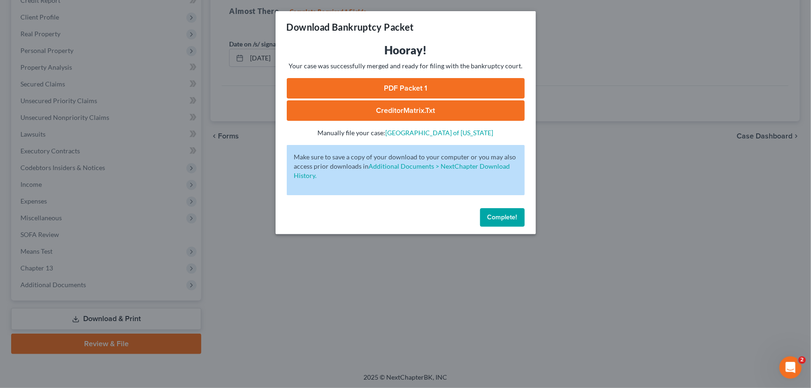
drag, startPoint x: 415, startPoint y: 86, endPoint x: 332, endPoint y: 83, distance: 82.8
click at [415, 86] on link "PDF Packet 1" at bounding box center [406, 88] width 238 height 20
click at [503, 216] on span "Complete!" at bounding box center [502, 217] width 30 height 8
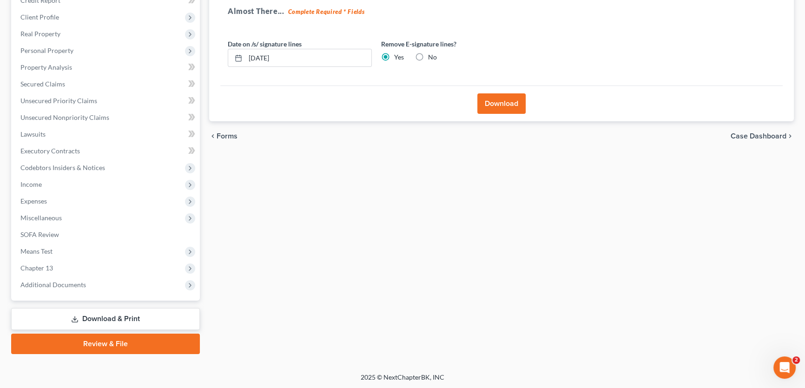
click at [101, 346] on link "Review & File" at bounding box center [105, 344] width 189 height 20
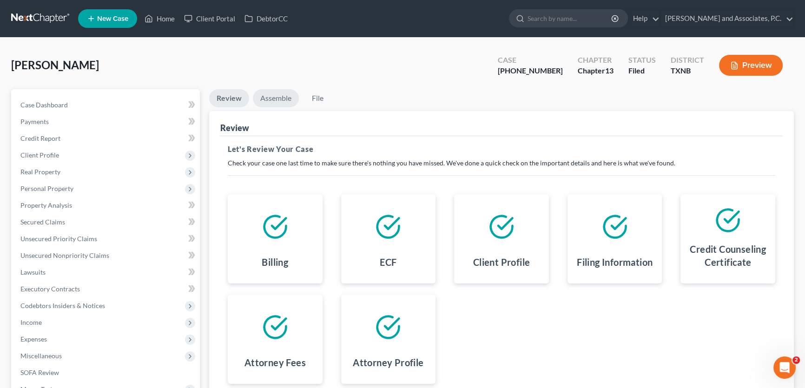
click at [276, 98] on link "Assemble" at bounding box center [276, 98] width 46 height 18
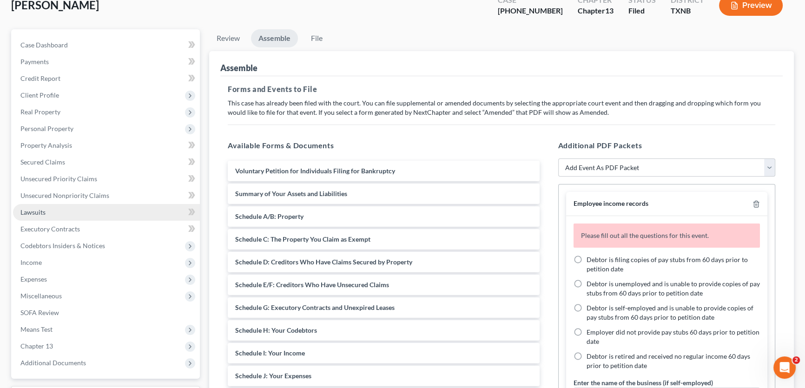
scroll to position [169, 0]
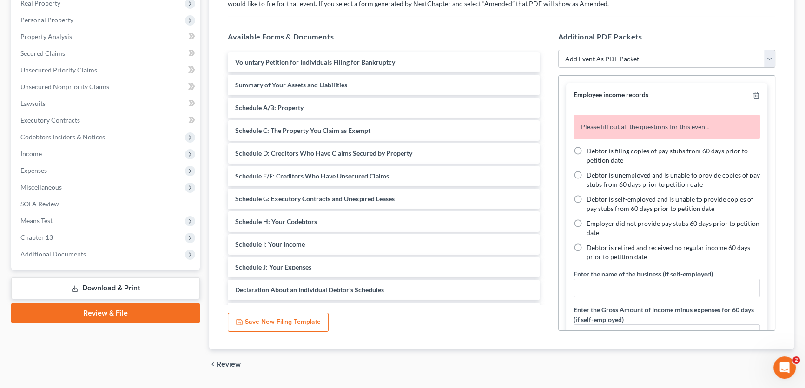
click at [79, 251] on span "Additional Documents" at bounding box center [53, 254] width 66 height 8
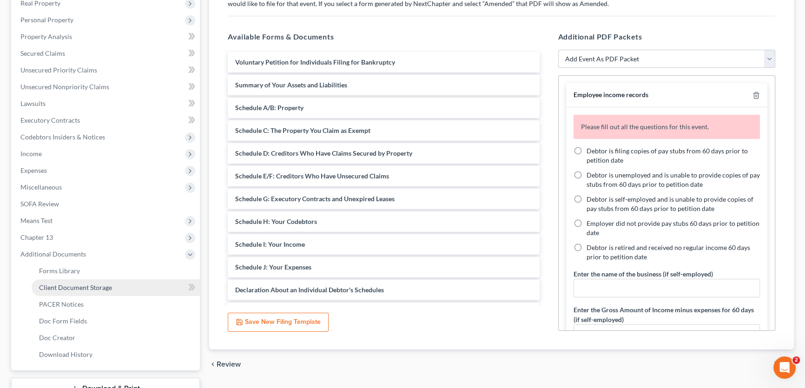
click at [91, 286] on span "Client Document Storage" at bounding box center [75, 287] width 73 height 8
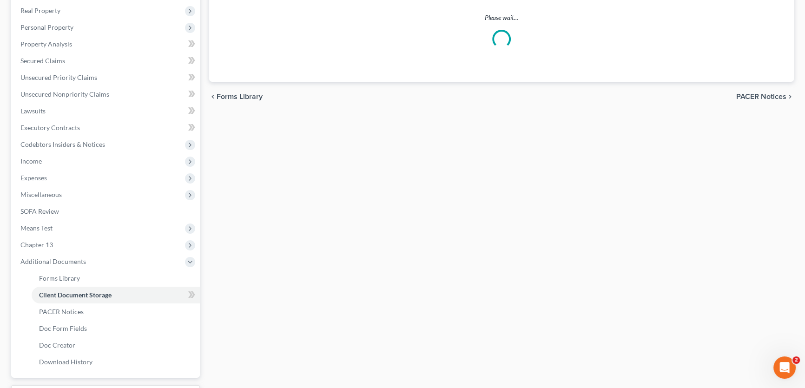
scroll to position [13, 0]
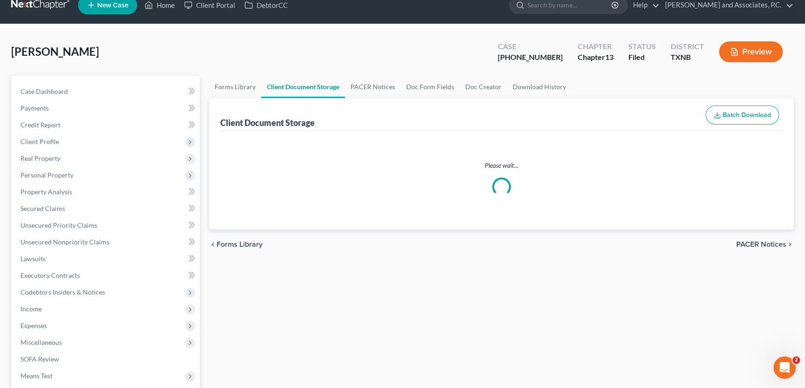
select select "21"
select select "18"
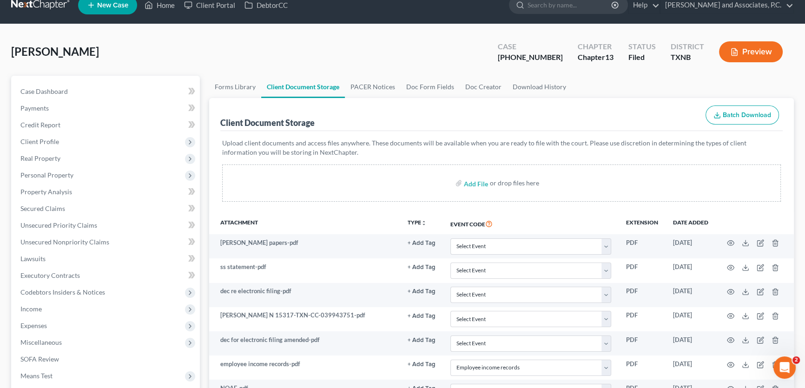
scroll to position [0, 0]
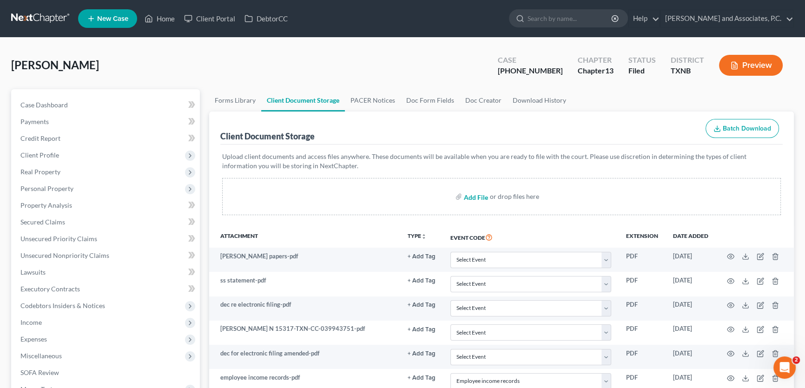
click at [478, 195] on input "file" at bounding box center [475, 196] width 22 height 17
type input "C:\fakepath\ch 13 plan.pdf"
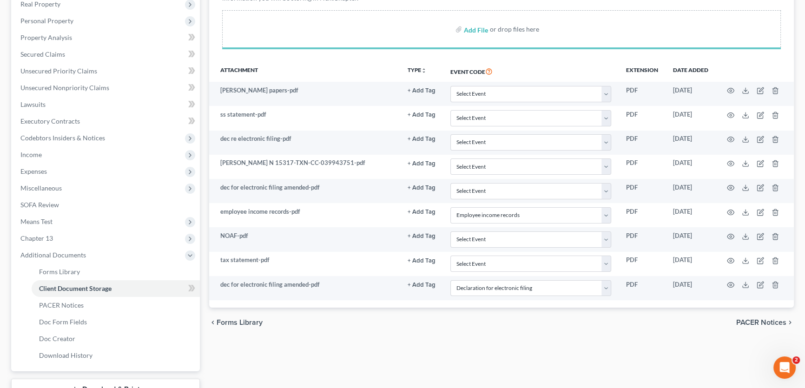
scroll to position [238, 0]
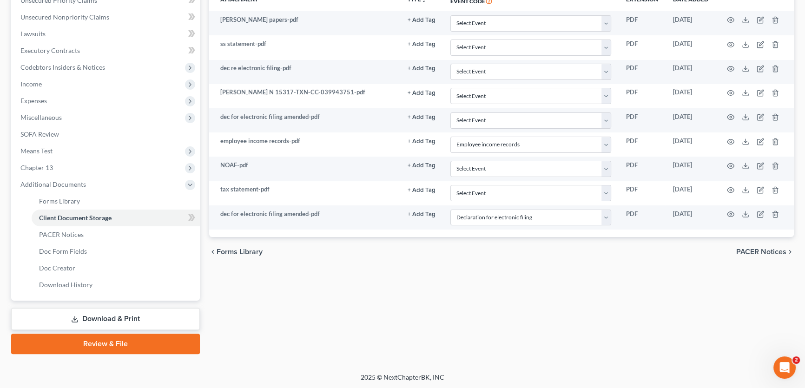
select select "21"
select select "18"
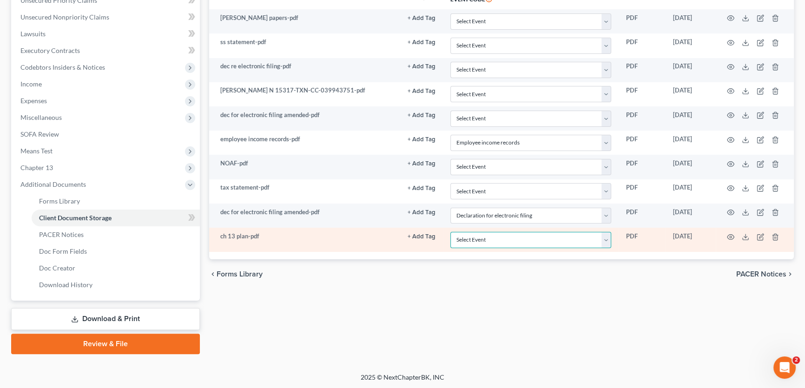
drag, startPoint x: 462, startPoint y: 236, endPoint x: 466, endPoint y: 230, distance: 8.0
click at [462, 236] on select "Select Event 20 Largest unsecured creditors Amended petition Attachment to Volu…" at bounding box center [530, 240] width 161 height 16
select select "10"
click at [450, 232] on select "Select Event 20 Largest unsecured creditors Amended petition Attachment to Volu…" at bounding box center [530, 240] width 161 height 16
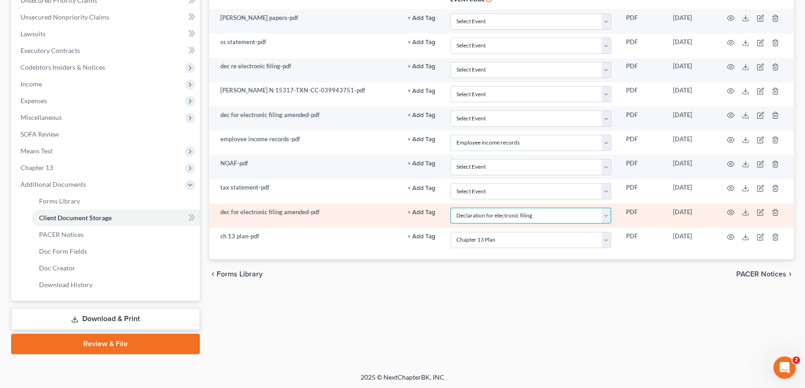
drag, startPoint x: 601, startPoint y: 212, endPoint x: 595, endPoint y: 207, distance: 7.9
click at [601, 212] on select "Select Event 20 Largest unsecured creditors Amended petition Attachment to Volu…" at bounding box center [530, 216] width 161 height 16
select select
click at [450, 208] on select "Select Event 20 Largest unsecured creditors Amended petition Attachment to Volu…" at bounding box center [530, 216] width 161 height 16
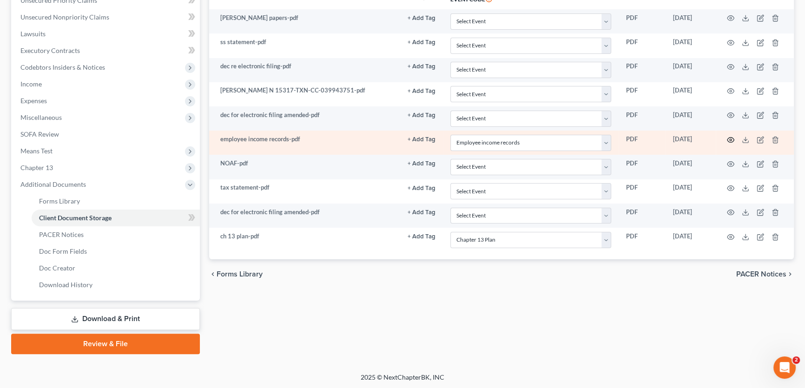
click at [729, 138] on icon "button" at bounding box center [730, 139] width 7 height 7
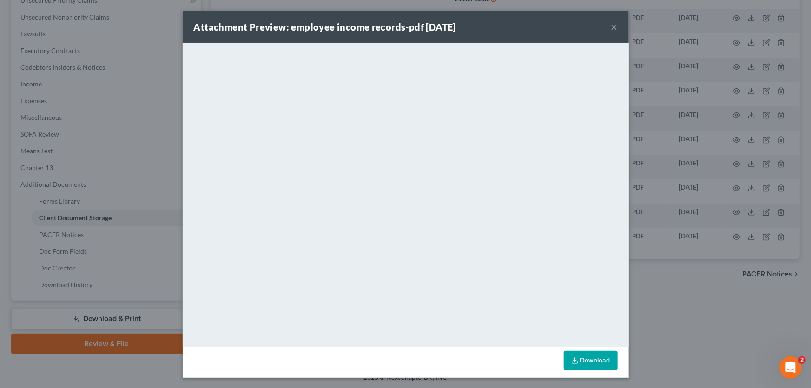
click at [611, 26] on button "×" at bounding box center [614, 26] width 7 height 11
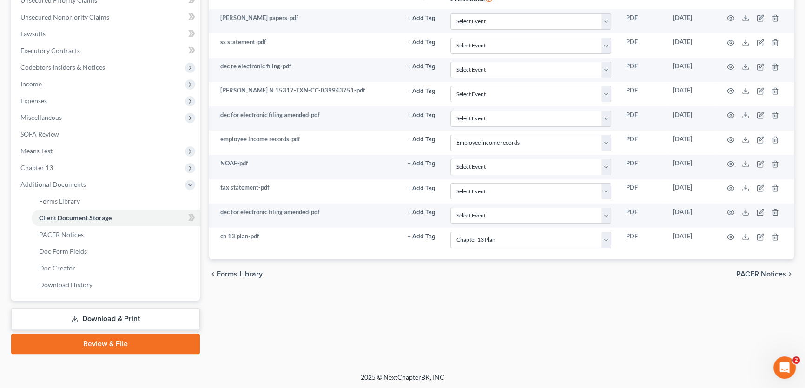
click at [143, 337] on link "Review & File" at bounding box center [105, 344] width 189 height 20
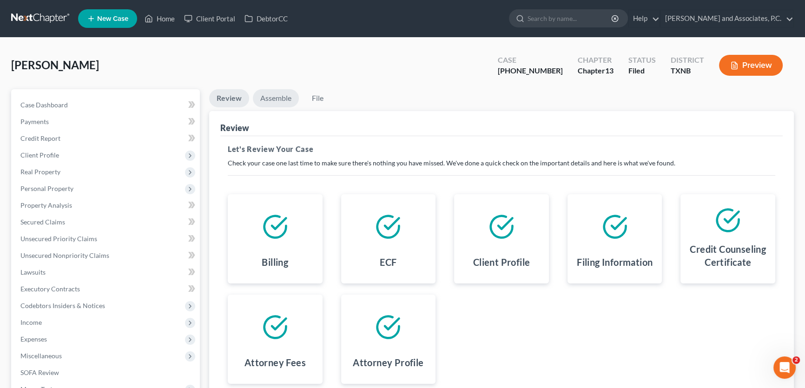
click at [286, 93] on link "Assemble" at bounding box center [276, 98] width 46 height 18
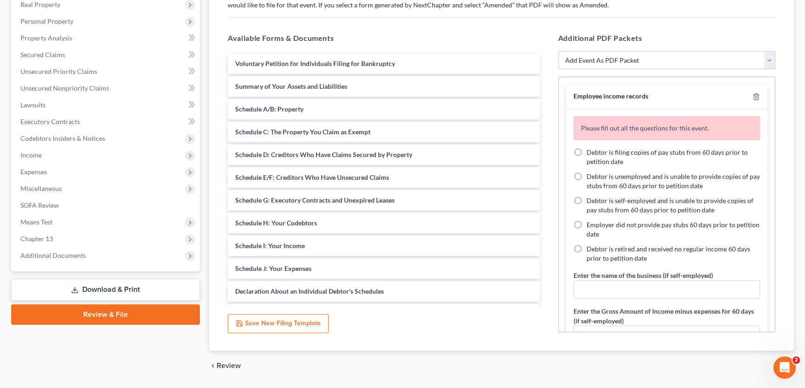
scroll to position [169, 0]
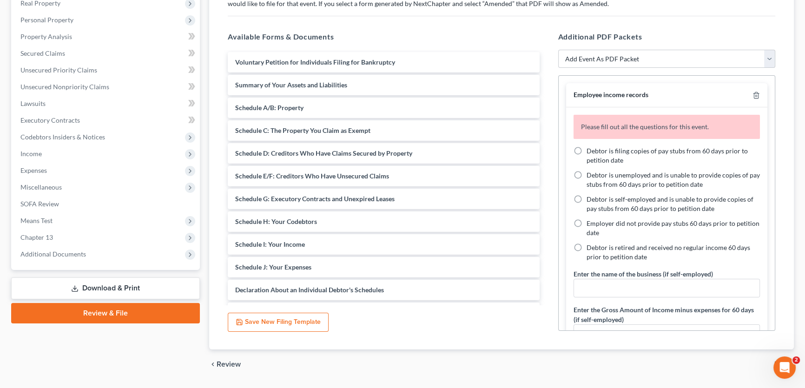
click at [586, 249] on label "Debtor is retired and received no regular income 60 days prior to petition date" at bounding box center [673, 252] width 174 height 19
click at [590, 249] on input "Debtor is retired and received no regular income 60 days prior to petition date" at bounding box center [593, 246] width 6 height 6
radio input "true"
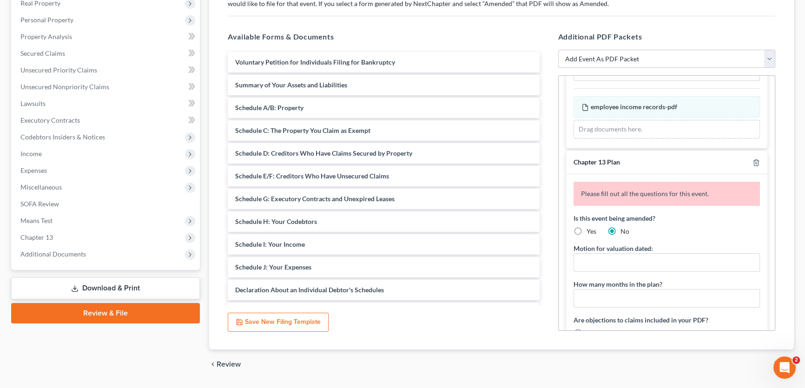
scroll to position [338, 0]
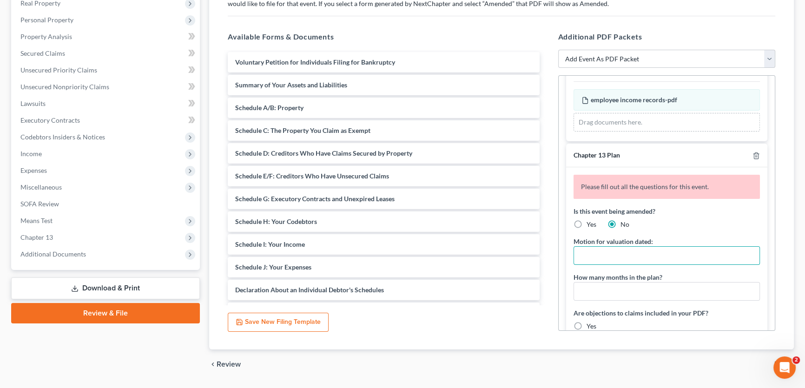
click at [605, 250] on input "text" at bounding box center [667, 256] width 186 height 18
type input "[DATE]"
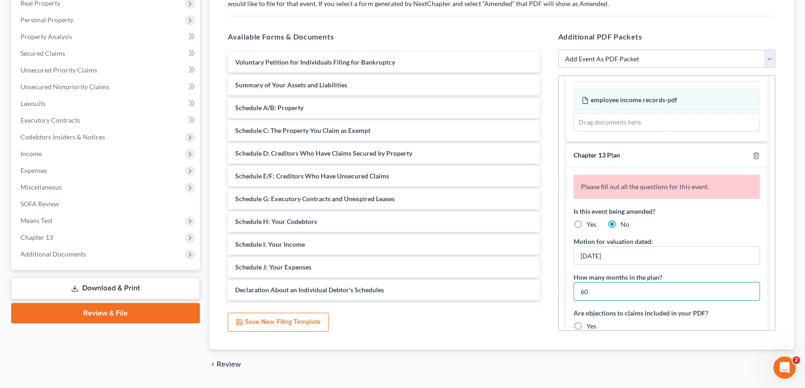
type input "60"
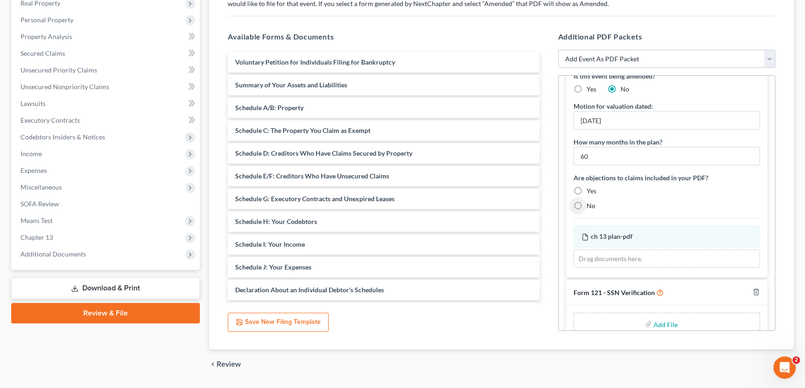
click at [590, 201] on input "No" at bounding box center [593, 204] width 6 height 6
radio input "true"
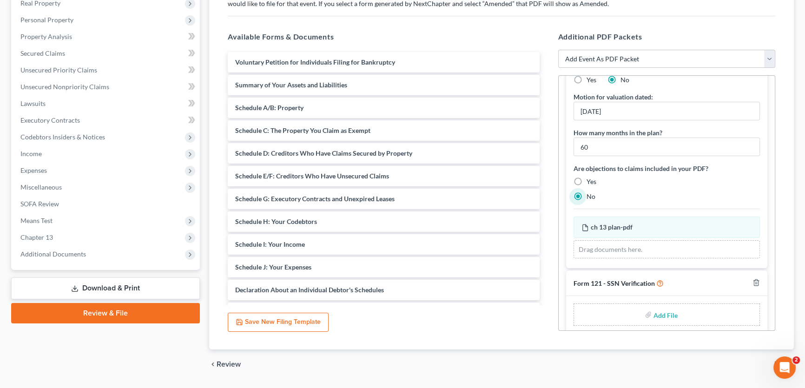
scroll to position [463, 0]
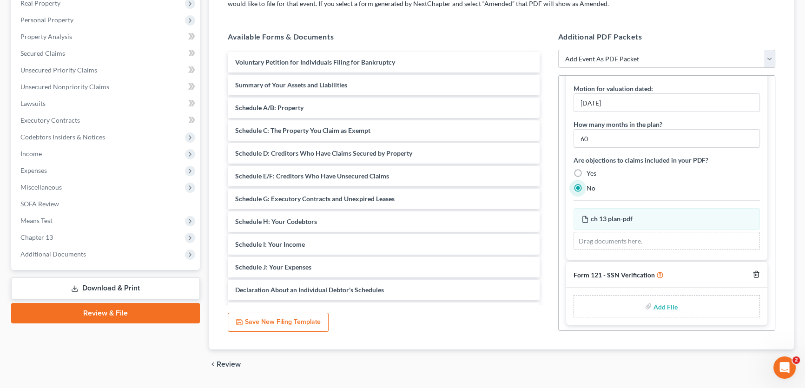
click at [752, 273] on icon "button" at bounding box center [755, 273] width 7 height 7
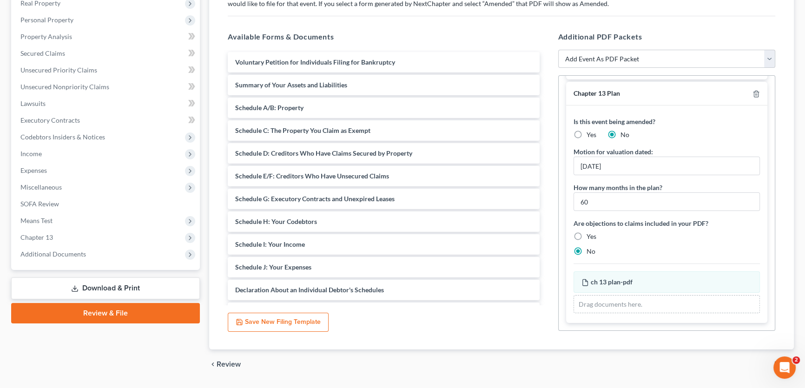
scroll to position [398, 0]
click at [609, 62] on select "Add Event As PDF Packet Amended petition Certificate of credit counseling Certi…" at bounding box center [666, 59] width 217 height 19
select select "17"
click at [558, 50] on select "Add Event As PDF Packet Amended petition Certificate of credit counseling Certi…" at bounding box center [666, 59] width 217 height 19
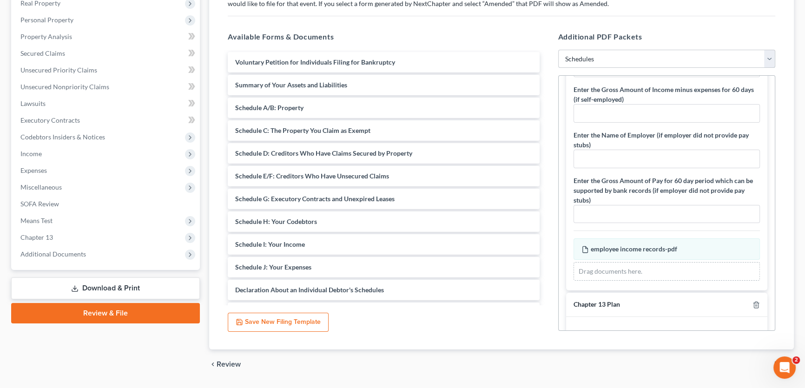
select select
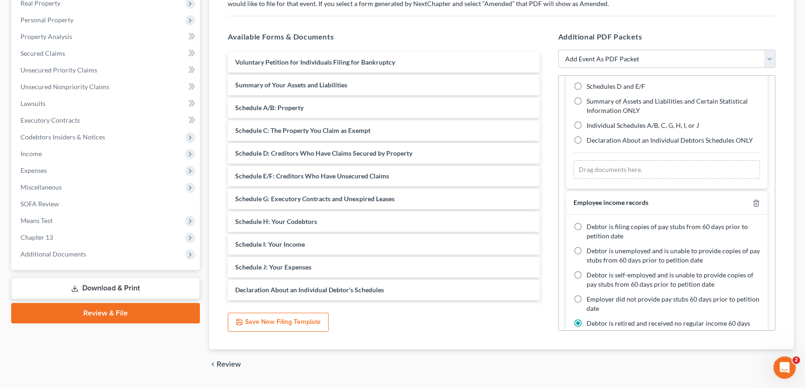
scroll to position [0, 0]
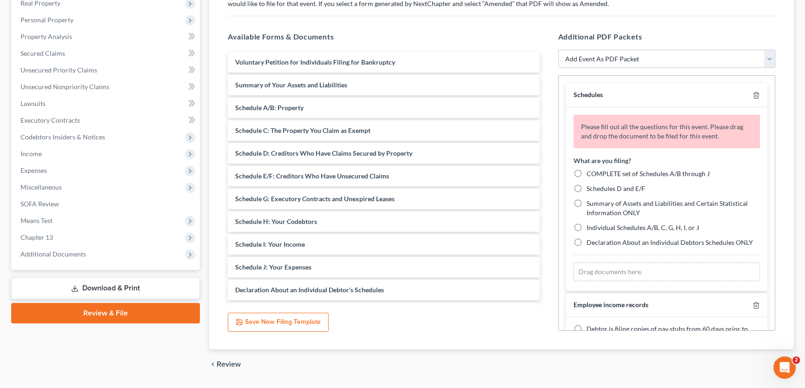
click at [586, 170] on label "COMPLETE set of Schedules A/B through J" at bounding box center [647, 173] width 123 height 9
click at [590, 170] on input "COMPLETE set of Schedules A/B through J" at bounding box center [593, 172] width 6 height 6
radio input "true"
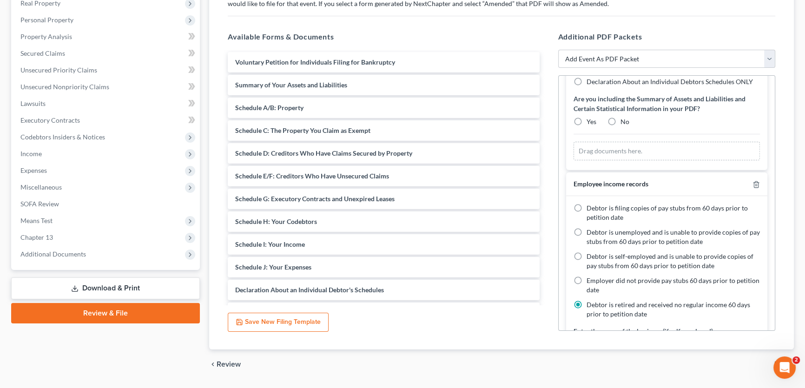
scroll to position [169, 0]
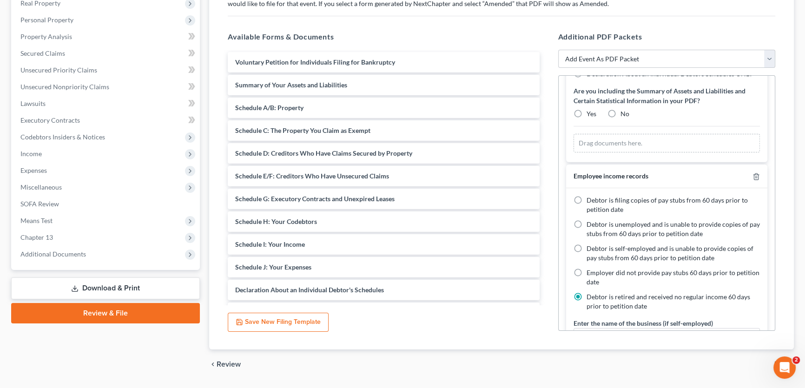
click at [586, 111] on label "Yes" at bounding box center [591, 113] width 10 height 9
click at [590, 111] on input "Yes" at bounding box center [593, 112] width 6 height 6
radio input "true"
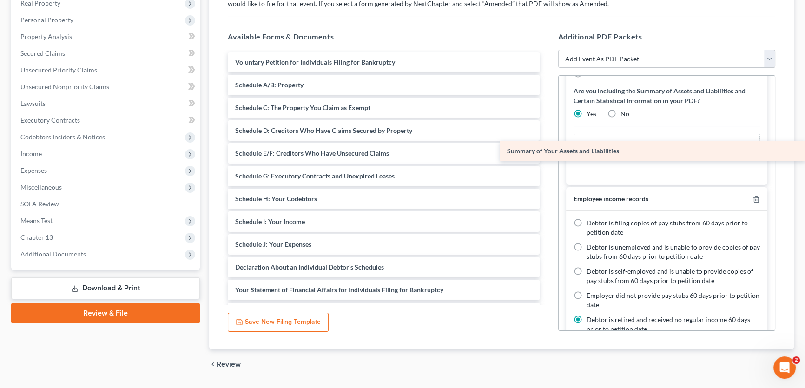
drag, startPoint x: 312, startPoint y: 85, endPoint x: 603, endPoint y: 152, distance: 298.5
click at [547, 152] on div "Summary of Your Assets and Liabilities Voluntary Petition for Individuals Filin…" at bounding box center [383, 312] width 327 height 521
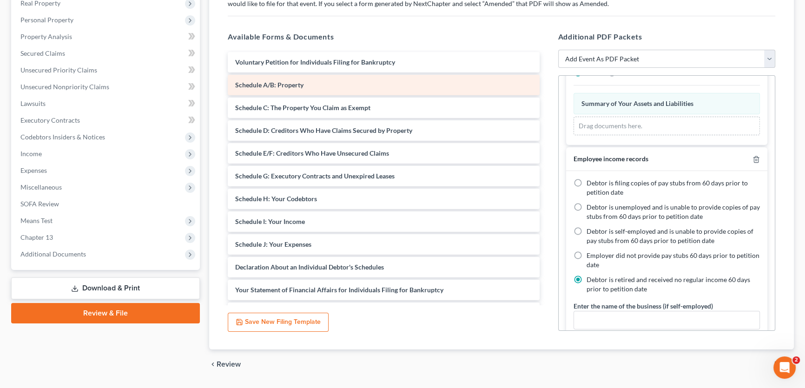
scroll to position [128, 0]
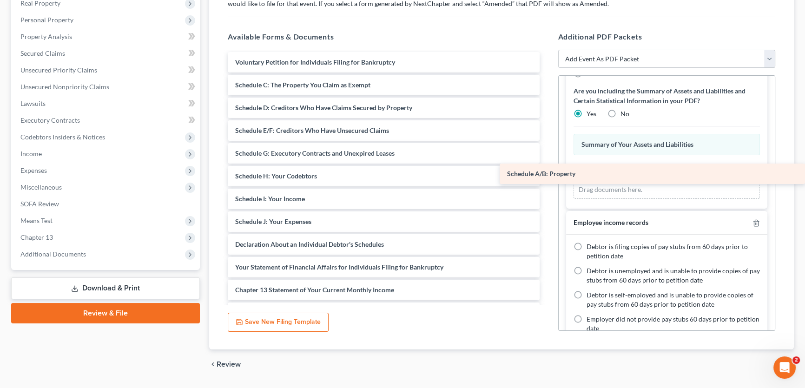
drag, startPoint x: 372, startPoint y: 82, endPoint x: 658, endPoint y: 172, distance: 300.1
click at [547, 172] on div "Schedule A/B: Property Voluntary Petition for Individuals Filing for Bankruptcy…" at bounding box center [383, 301] width 327 height 499
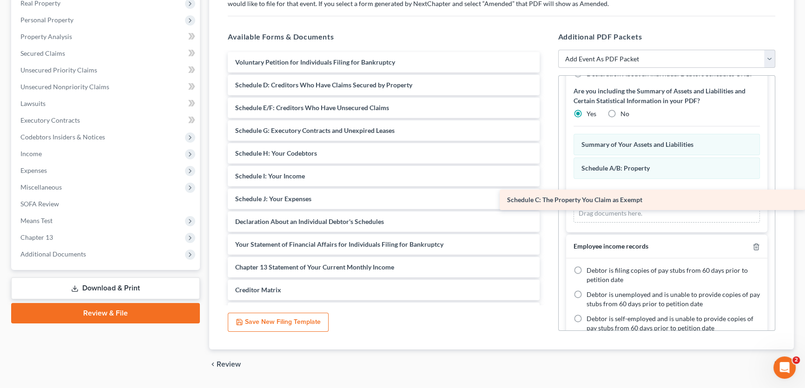
drag, startPoint x: 362, startPoint y: 79, endPoint x: 658, endPoint y: 195, distance: 318.4
click at [547, 195] on div "Schedule C: The Property You Claim as Exempt Voluntary Petition for Individuals…" at bounding box center [383, 290] width 327 height 476
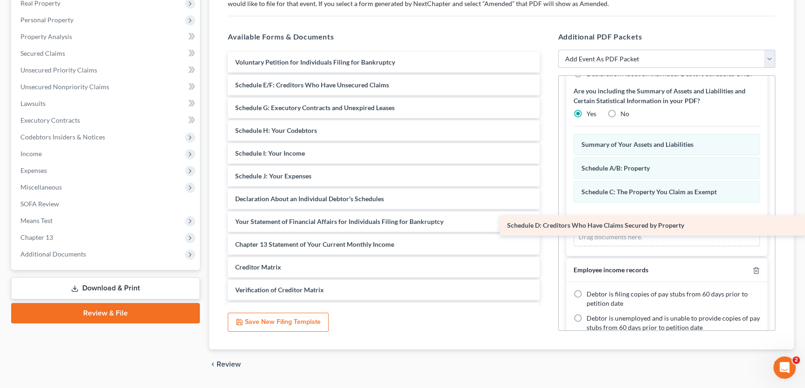
drag, startPoint x: 363, startPoint y: 84, endPoint x: 681, endPoint y: 225, distance: 348.4
click at [547, 225] on div "Schedule D: Creditors Who Have Claims Secured by Property Voluntary Petition fo…" at bounding box center [383, 278] width 327 height 453
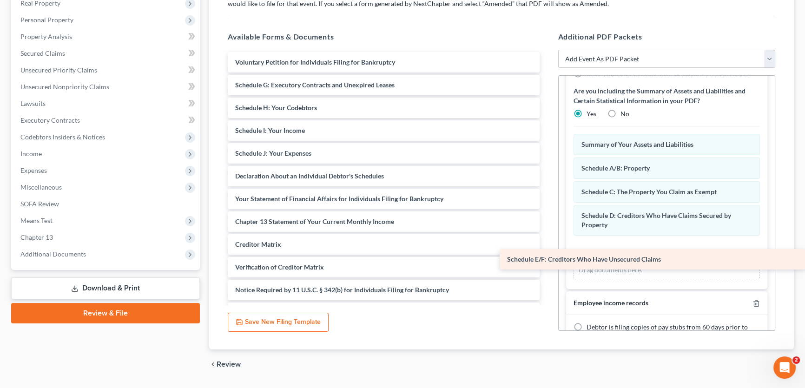
drag, startPoint x: 411, startPoint y: 84, endPoint x: 692, endPoint y: 260, distance: 332.1
click at [547, 260] on div "Schedule E/F: Creditors Who Have Unsecured Claims Voluntary Petition for Indivi…" at bounding box center [383, 267] width 327 height 430
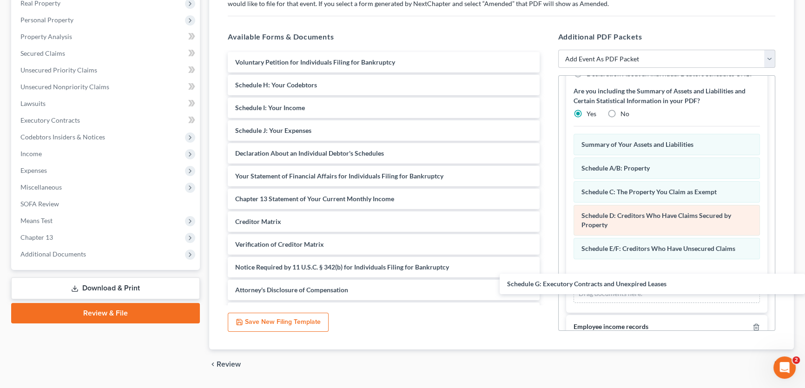
drag, startPoint x: 388, startPoint y: 81, endPoint x: 631, endPoint y: 233, distance: 286.2
click at [547, 282] on div "Schedule G: Executory Contracts and Unexpired Leases Voluntary Petition for Ind…" at bounding box center [383, 255] width 327 height 407
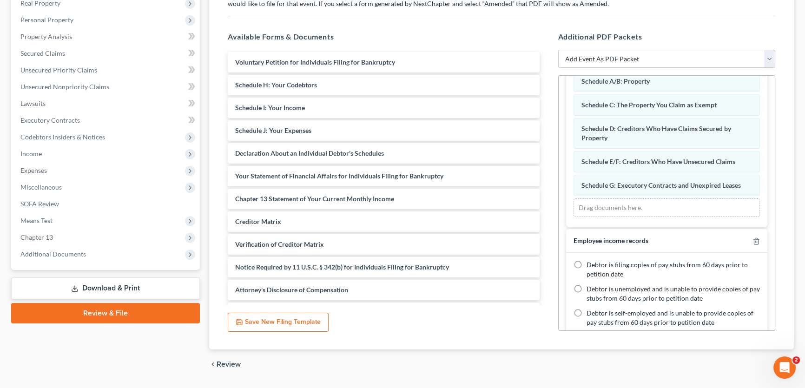
scroll to position [255, 0]
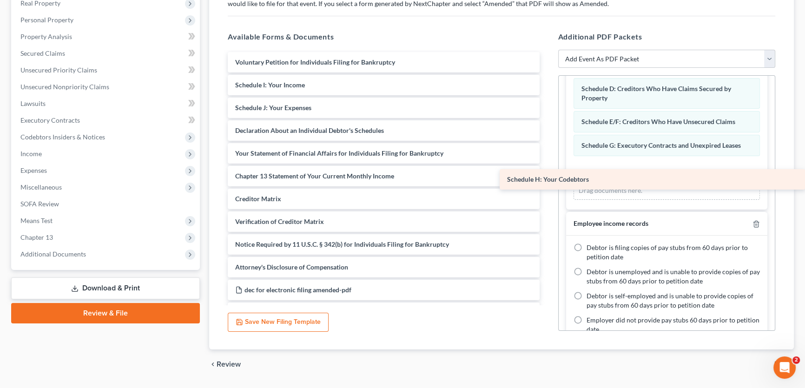
drag, startPoint x: 342, startPoint y: 88, endPoint x: 641, endPoint y: 184, distance: 313.8
click at [547, 184] on div "Schedule H: Your Codebtors Voluntary Petition for Individuals Filing for Bankru…" at bounding box center [383, 244] width 327 height 385
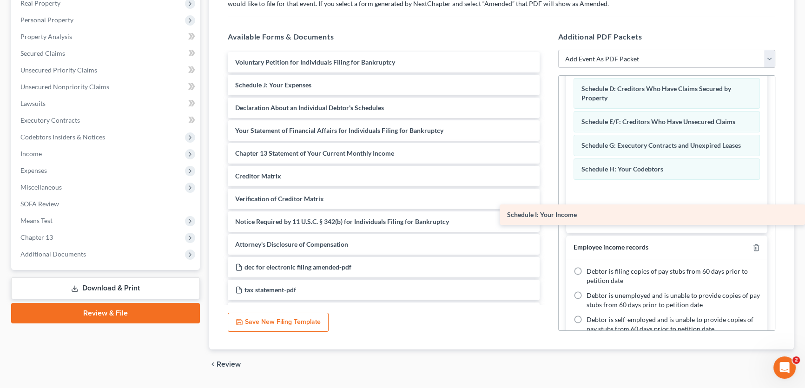
drag, startPoint x: 381, startPoint y: 85, endPoint x: 651, endPoint y: 215, distance: 300.7
click at [547, 215] on div "Schedule I: Your Income Voluntary Petition for Individuals Filing for Bankruptc…" at bounding box center [383, 233] width 327 height 362
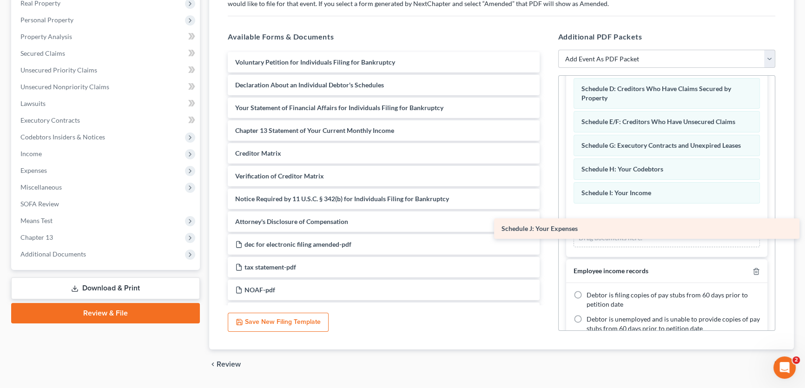
drag, startPoint x: 366, startPoint y: 79, endPoint x: 636, endPoint y: 229, distance: 309.3
click at [547, 229] on div "Schedule J: Your Expenses Voluntary Petition for Individuals Filing for Bankrup…" at bounding box center [383, 221] width 327 height 339
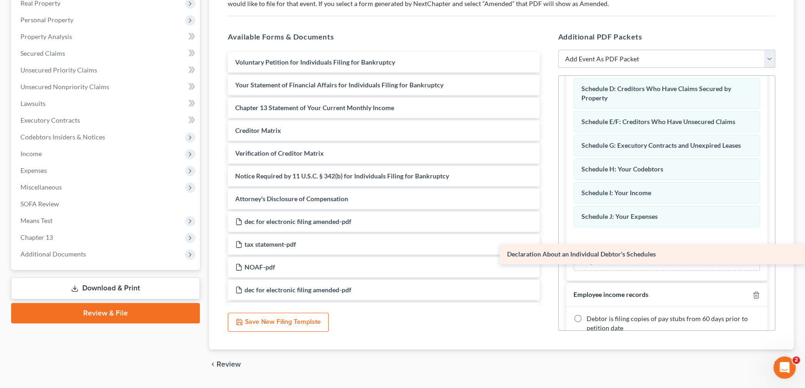
drag, startPoint x: 398, startPoint y: 84, endPoint x: 680, endPoint y: 254, distance: 329.6
click at [547, 254] on div "Declaration About an Individual Debtor's Schedules Voluntary Petition for Indiv…" at bounding box center [383, 210] width 327 height 316
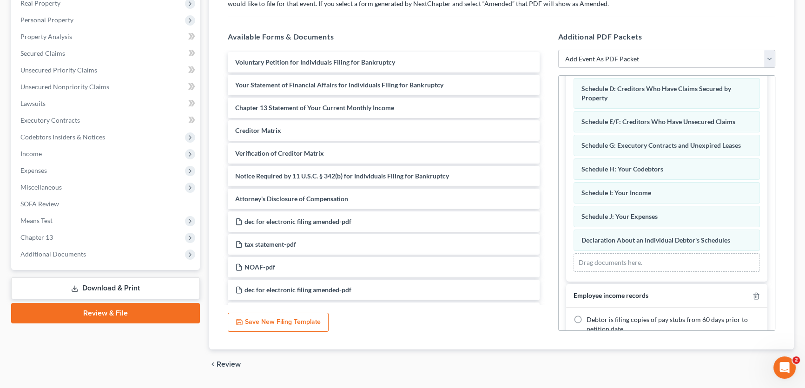
click at [599, 61] on select "Add Event As PDF Packet Amended petition Certificate of credit counseling Certi…" at bounding box center [666, 59] width 217 height 19
select select "18"
click at [558, 50] on select "Add Event As PDF Packet Amended petition Certificate of credit counseling Certi…" at bounding box center [666, 59] width 217 height 19
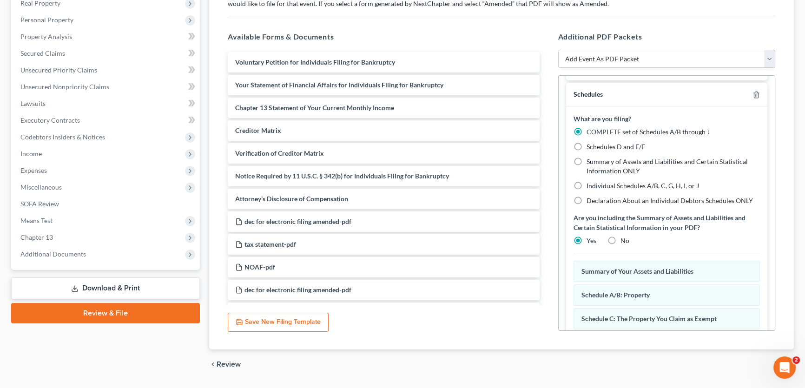
scroll to position [0, 0]
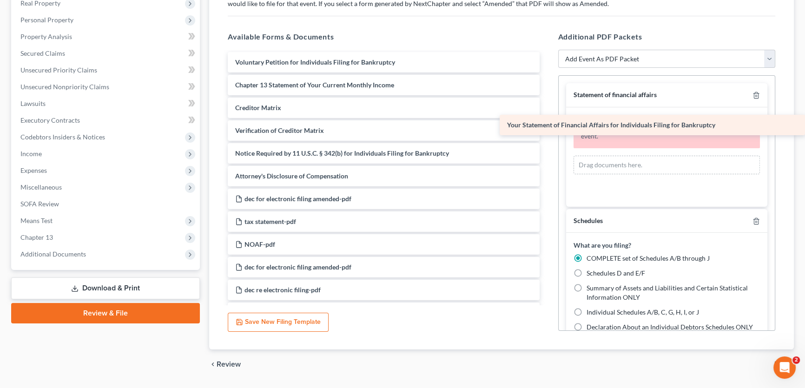
drag, startPoint x: 332, startPoint y: 79, endPoint x: 669, endPoint y: 120, distance: 339.4
click at [547, 120] on div "Your Statement of Financial Affairs for Individuals Filing for Bankruptcy Volun…" at bounding box center [383, 199] width 327 height 294
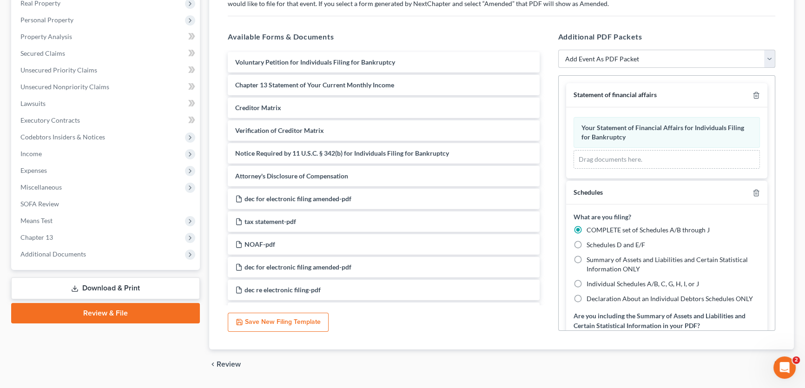
click at [622, 61] on select "Add Event As PDF Packet Amended petition Certificate of credit counseling Certi…" at bounding box center [666, 59] width 217 height 19
select select "5"
click at [558, 50] on select "Add Event As PDF Packet Amended petition Certificate of credit counseling Certi…" at bounding box center [666, 59] width 217 height 19
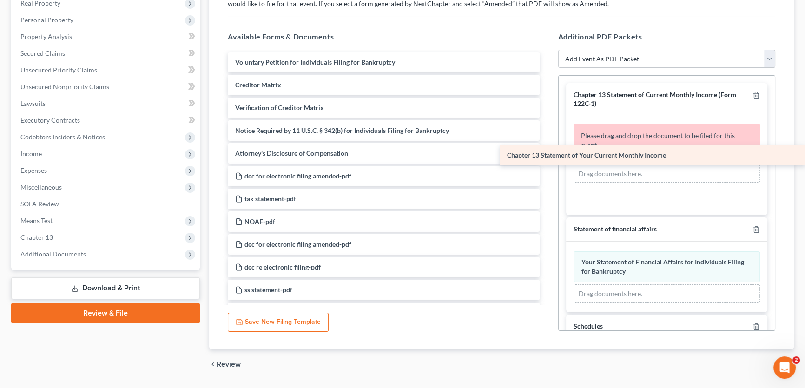
drag, startPoint x: 355, startPoint y: 87, endPoint x: 703, endPoint y: 159, distance: 356.2
click at [547, 159] on div "Chapter 13 Statement of Your Current Monthly Income Voluntary Petition for Indi…" at bounding box center [383, 187] width 327 height 271
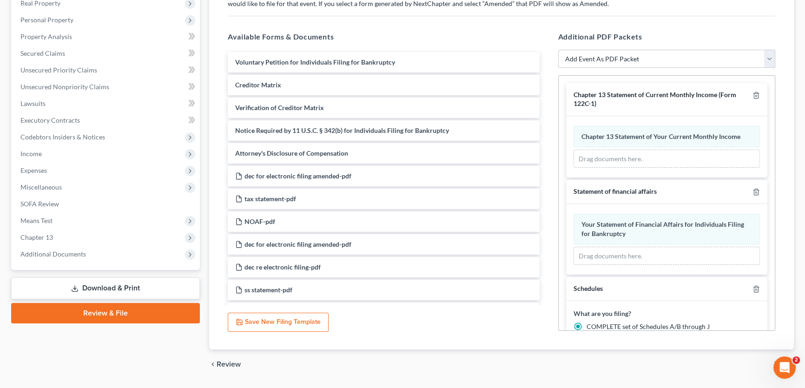
drag, startPoint x: 632, startPoint y: 56, endPoint x: 629, endPoint y: 63, distance: 7.7
click at [632, 56] on select "Add Event As PDF Packet Amended petition Certificate of credit counseling Certi…" at bounding box center [666, 59] width 217 height 19
select select "9"
click at [558, 50] on select "Add Event As PDF Packet Amended petition Certificate of credit counseling Certi…" at bounding box center [666, 59] width 217 height 19
select select
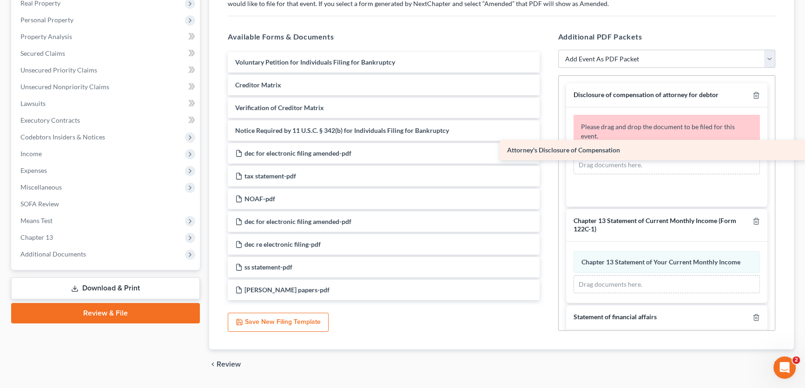
drag, startPoint x: 330, startPoint y: 148, endPoint x: 649, endPoint y: 146, distance: 318.3
click at [547, 146] on div "Attorney's Disclosure of Compensation Voluntary Petition for Individuals Filing…" at bounding box center [383, 176] width 327 height 248
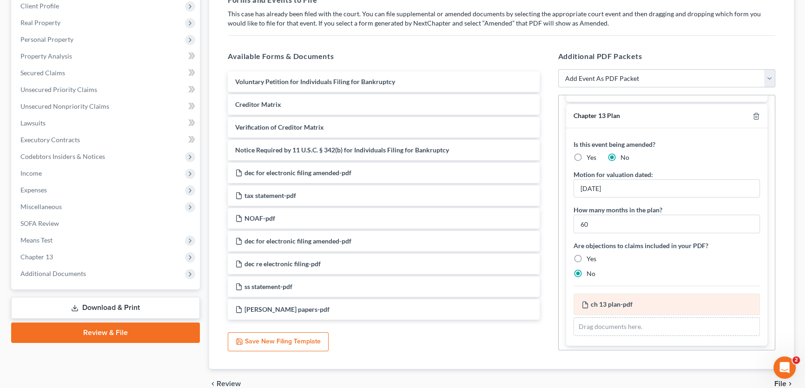
scroll to position [194, 0]
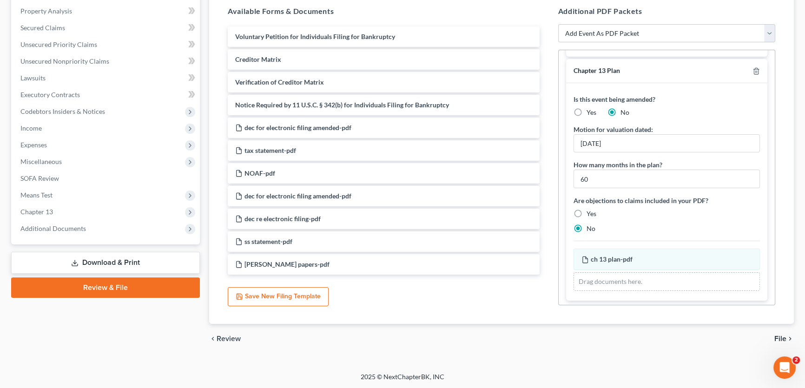
click at [774, 337] on span "File" at bounding box center [780, 338] width 12 height 7
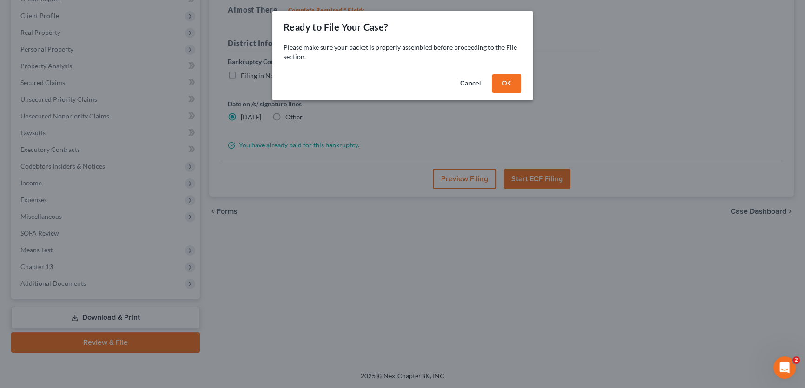
scroll to position [138, 0]
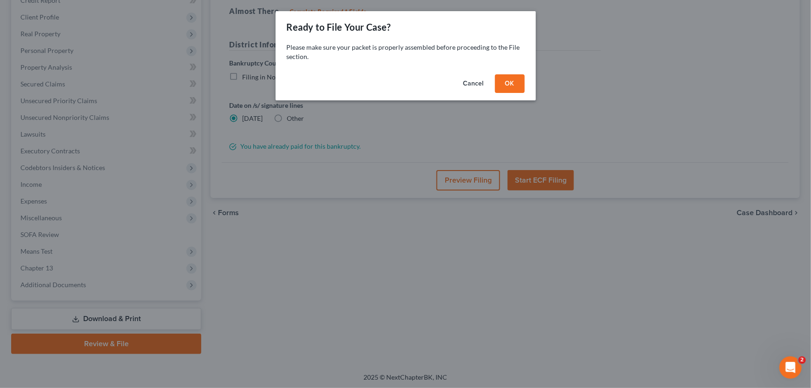
click at [506, 82] on button "OK" at bounding box center [510, 83] width 30 height 19
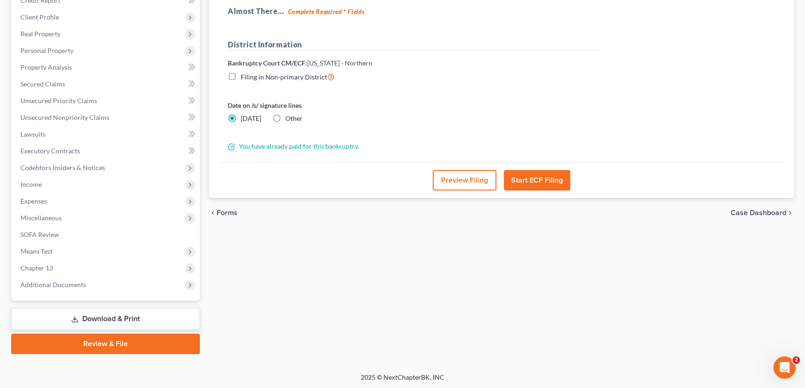
click at [540, 181] on button "Start ECF Filing" at bounding box center [537, 180] width 66 height 20
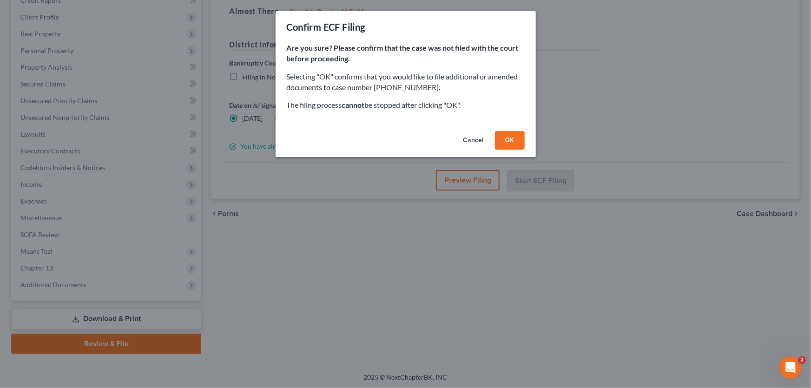
click at [507, 139] on button "OK" at bounding box center [510, 140] width 30 height 19
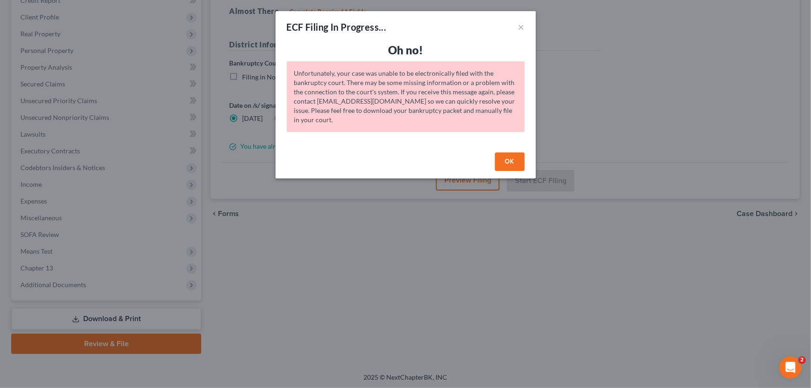
click at [506, 160] on button "OK" at bounding box center [510, 161] width 30 height 19
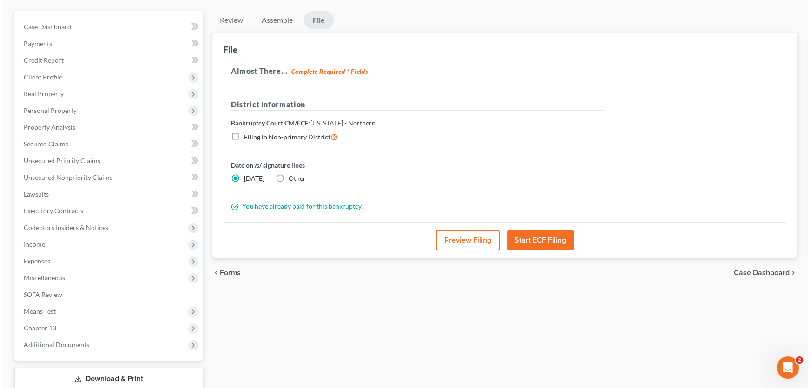
scroll to position [84, 0]
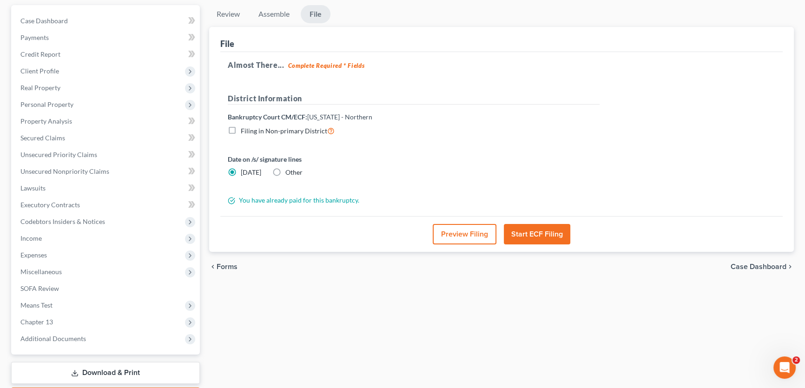
click at [453, 230] on button "Preview Filing" at bounding box center [465, 234] width 64 height 20
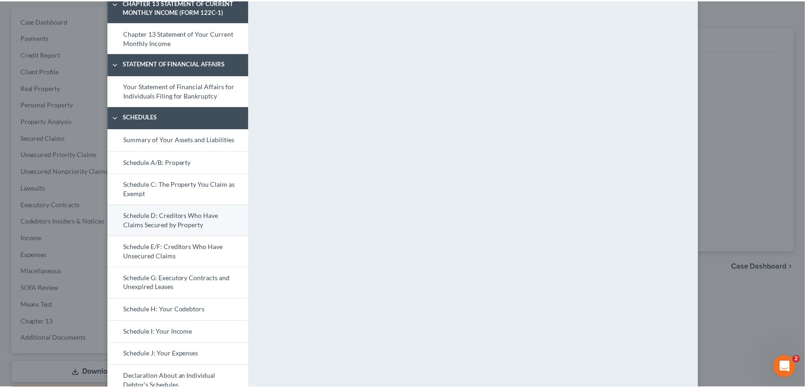
scroll to position [232, 0]
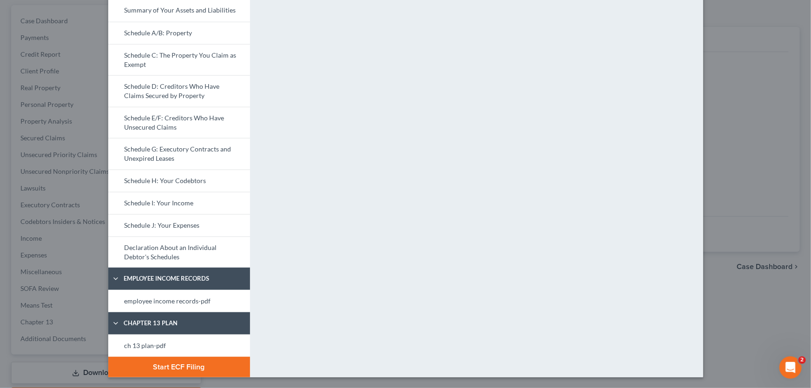
click at [175, 362] on button "Start ECF Filing" at bounding box center [179, 367] width 142 height 20
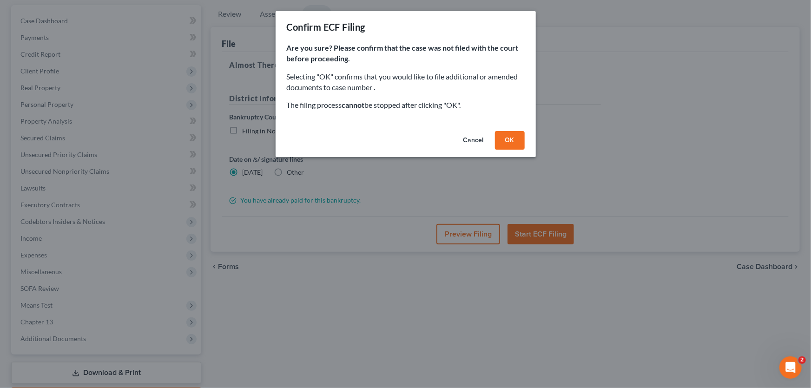
click at [509, 138] on button "OK" at bounding box center [510, 140] width 30 height 19
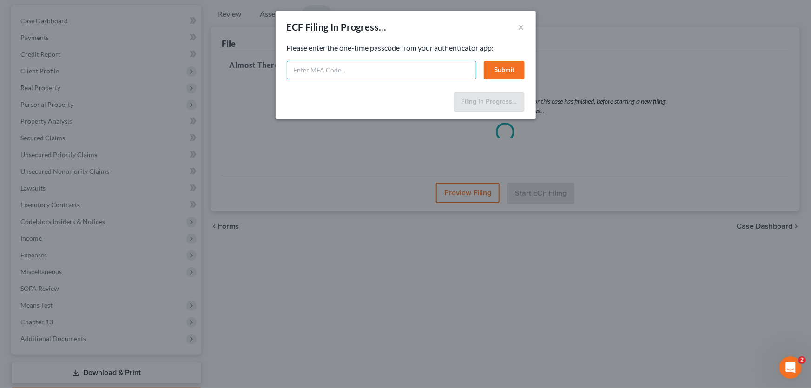
click at [400, 70] on input "text" at bounding box center [382, 70] width 190 height 19
type input "4"
type input "708424"
click at [497, 65] on button "Submit" at bounding box center [504, 70] width 41 height 19
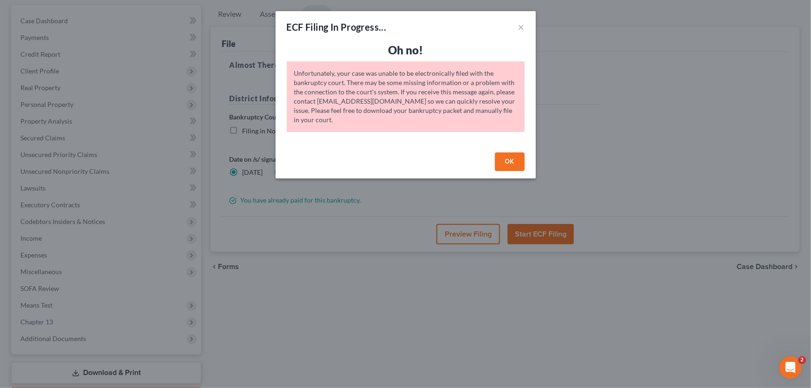
click at [503, 158] on button "OK" at bounding box center [510, 161] width 30 height 19
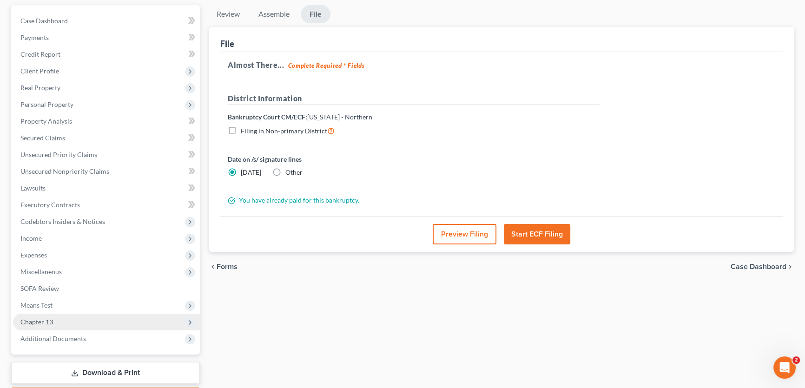
click at [57, 320] on span "Chapter 13" at bounding box center [106, 322] width 187 height 17
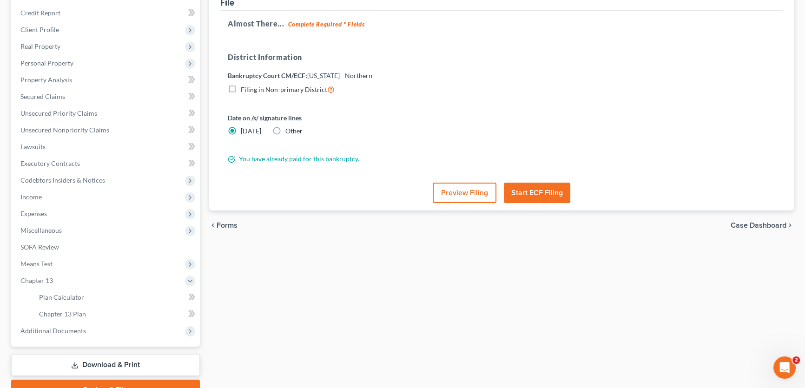
scroll to position [169, 0]
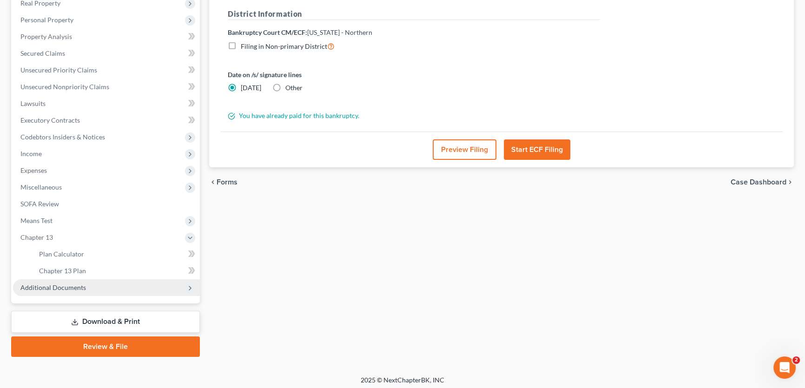
click at [71, 285] on span "Additional Documents" at bounding box center [53, 287] width 66 height 8
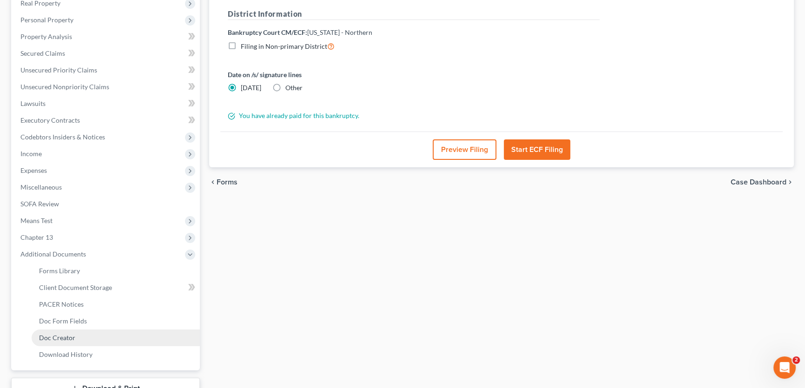
click at [86, 337] on link "Doc Creator" at bounding box center [116, 337] width 168 height 17
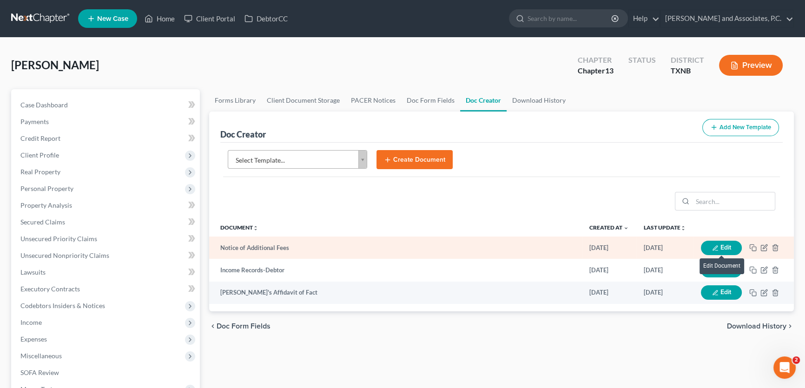
click at [709, 246] on button "Edit" at bounding box center [721, 248] width 41 height 14
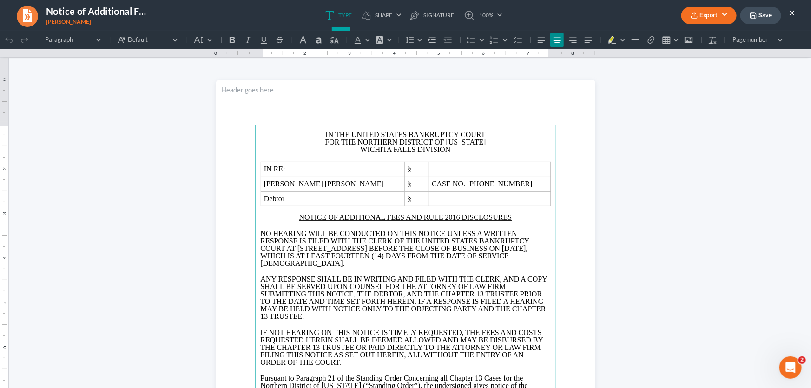
click at [502, 252] on span "[DATE]" at bounding box center [514, 248] width 24 height 8
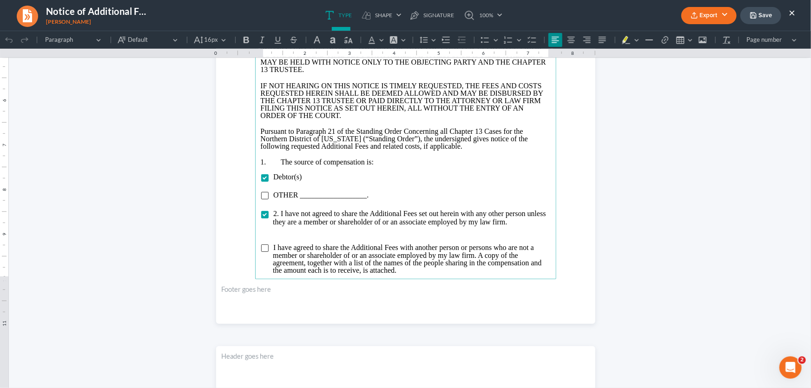
scroll to position [253, 0]
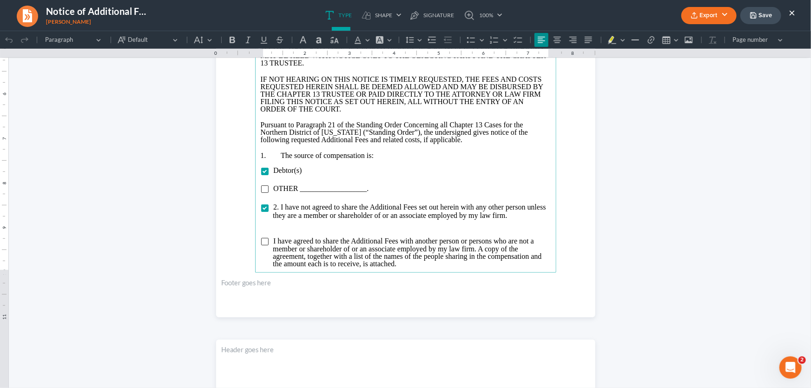
click at [337, 227] on p "Rich Text Editor, page-0-main" at bounding box center [406, 225] width 290 height 8
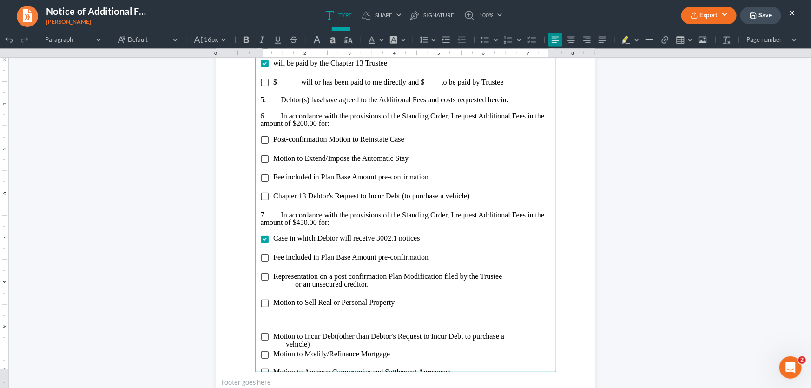
scroll to position [718, 0]
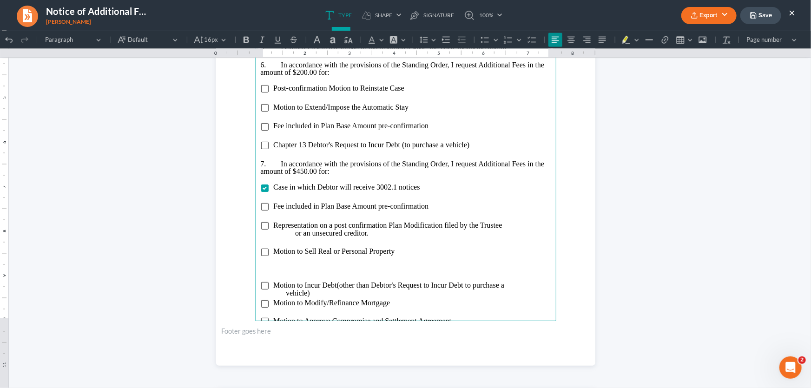
click at [313, 265] on p "Rich Text Editor, page-1-main" at bounding box center [406, 268] width 290 height 7
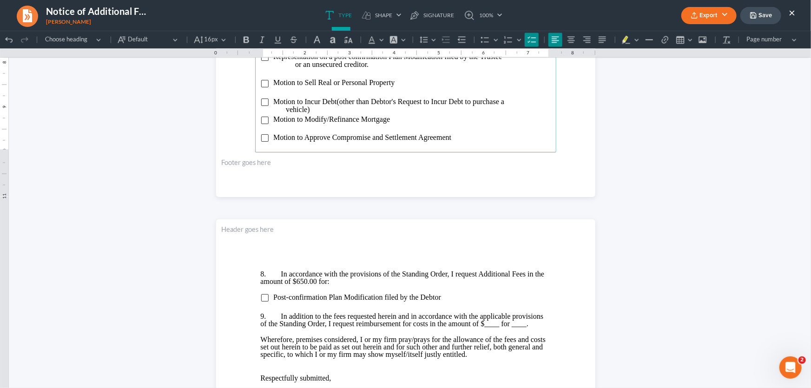
scroll to position [887, 0]
click at [453, 136] on li "Motion to Approve Compromise and Settlement Agreement" at bounding box center [411, 137] width 277 height 8
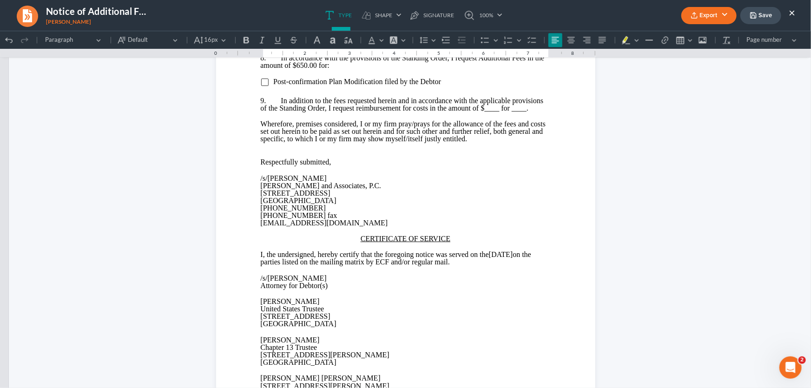
scroll to position [1140, 0]
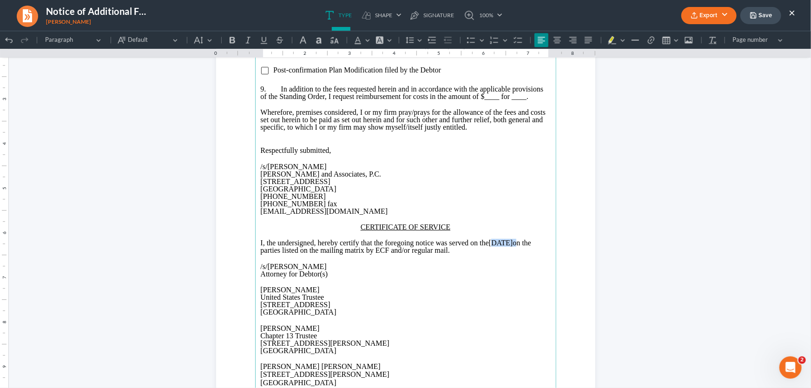
drag, startPoint x: 532, startPoint y: 247, endPoint x: 502, endPoint y: 250, distance: 30.4
click at [502, 250] on p "I, the undersigned, hereby certify that the foregoing notice was served on the …" at bounding box center [406, 246] width 290 height 15
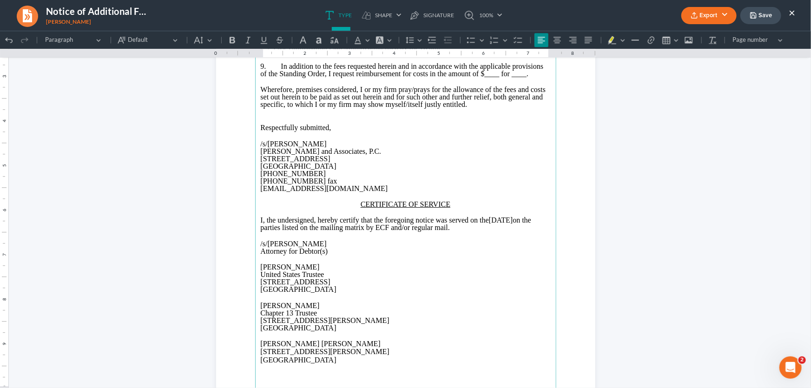
scroll to position [1230, 0]
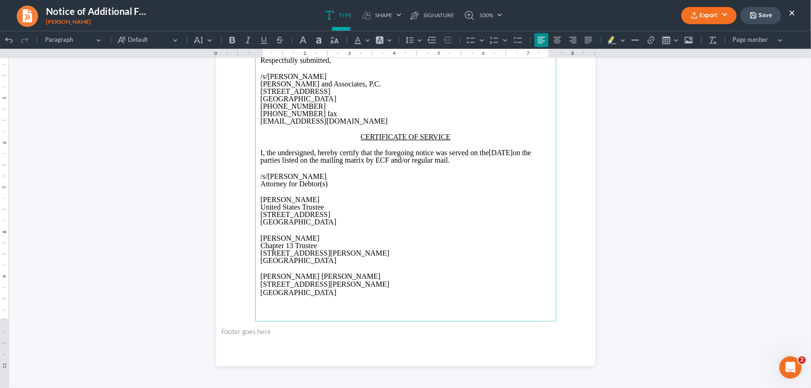
click at [454, 187] on p "Attorney for Debtor(s)" at bounding box center [406, 183] width 290 height 7
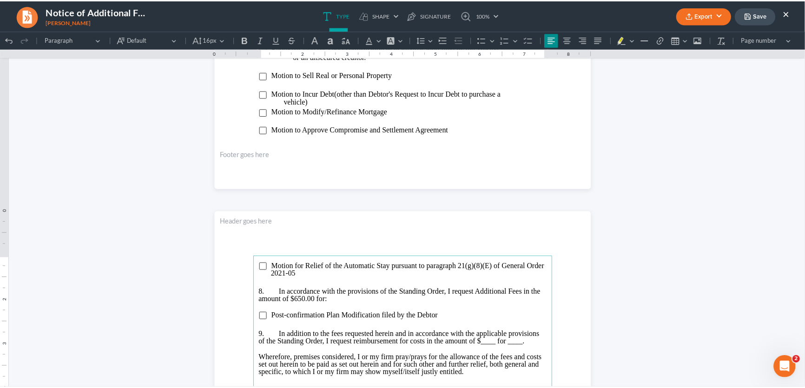
scroll to position [892, 0]
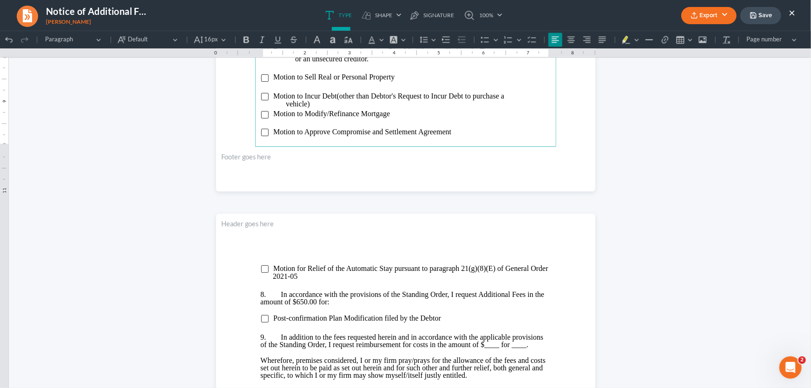
click at [692, 18] on icon "button" at bounding box center [694, 17] width 6 height 2
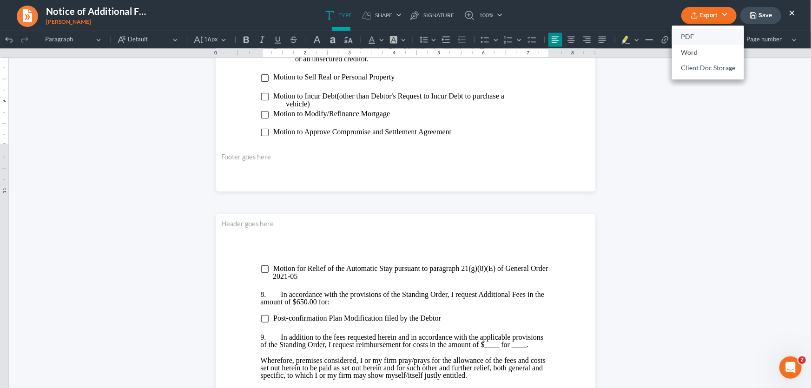
click at [684, 36] on link "PDF" at bounding box center [708, 37] width 72 height 16
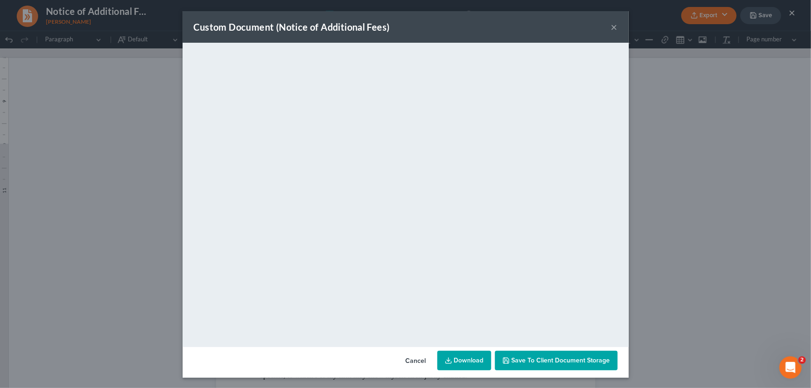
drag, startPoint x: 612, startPoint y: 28, endPoint x: 761, endPoint y: 15, distance: 148.7
click at [612, 28] on button "×" at bounding box center [614, 26] width 7 height 11
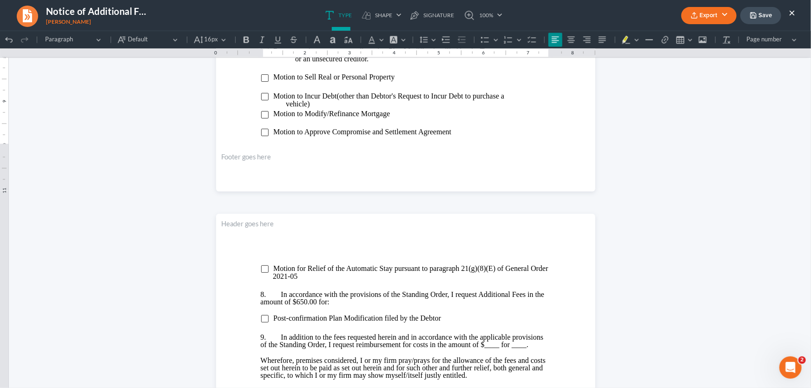
click at [761, 15] on button "Save" at bounding box center [760, 15] width 41 height 17
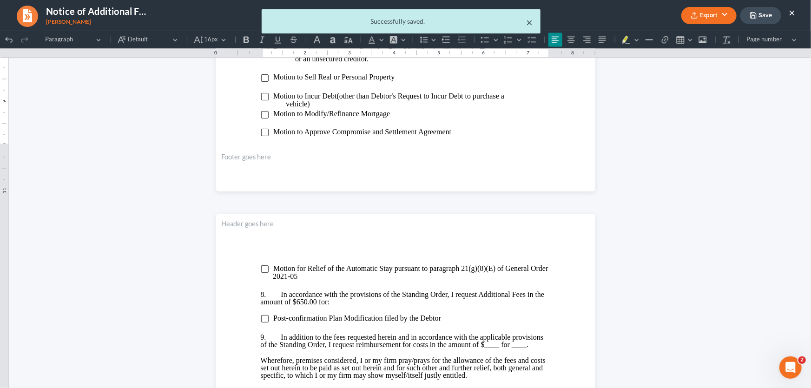
click at [528, 20] on button "×" at bounding box center [529, 22] width 7 height 11
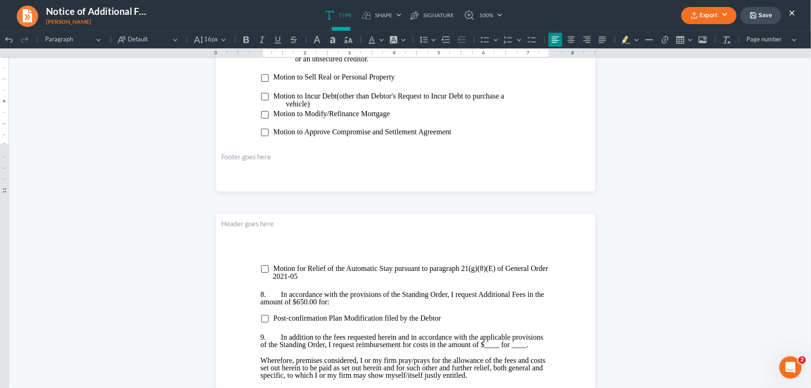
drag, startPoint x: 790, startPoint y: 12, endPoint x: 165, endPoint y: 46, distance: 626.3
click at [790, 12] on button "×" at bounding box center [791, 12] width 7 height 11
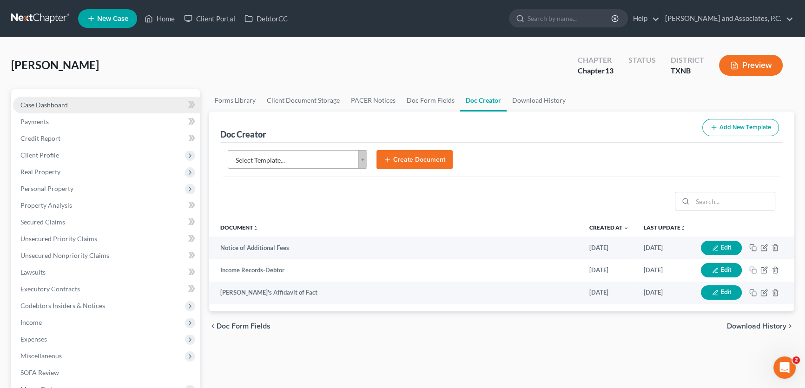
click at [61, 105] on span "Case Dashboard" at bounding box center [43, 105] width 47 height 8
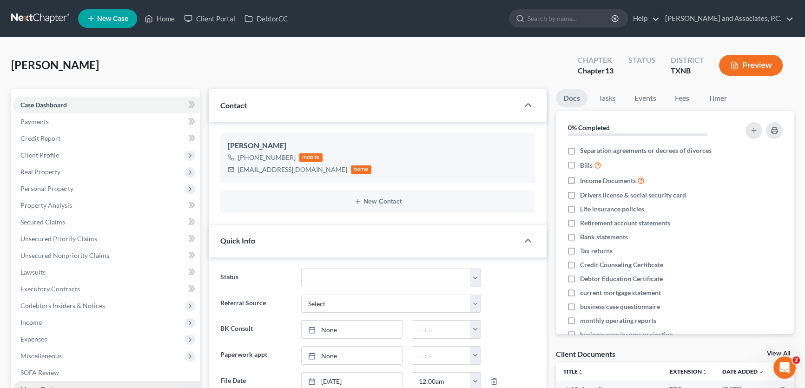
scroll to position [650, 0]
click at [161, 18] on link "Home" at bounding box center [159, 18] width 39 height 17
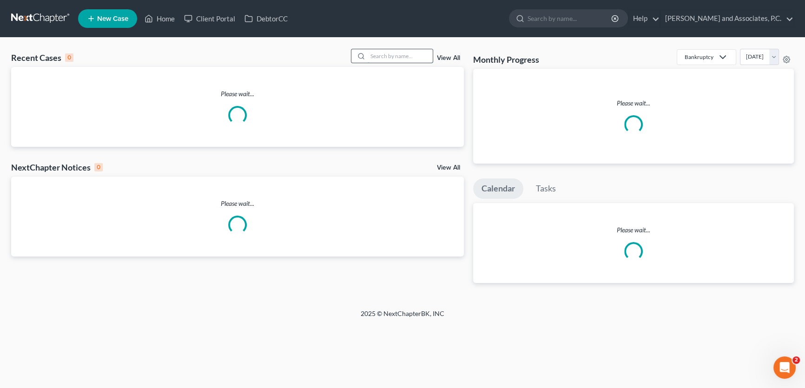
click at [379, 58] on input "search" at bounding box center [400, 55] width 65 height 13
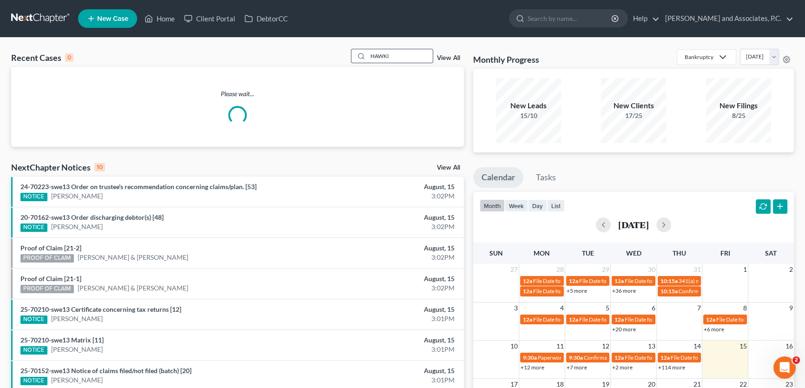
type input "HAWKIN"
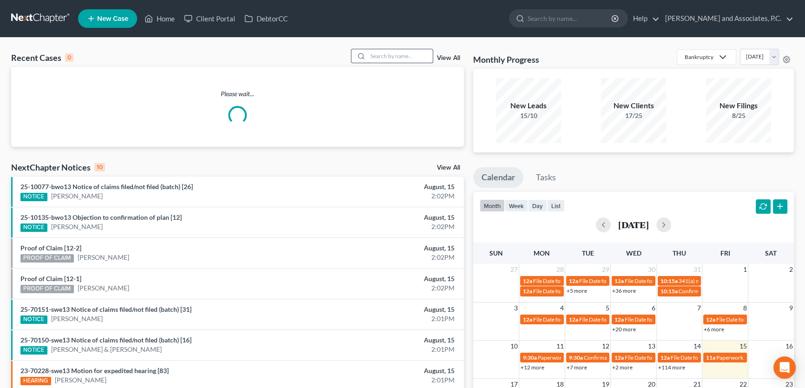
click at [416, 58] on input "search" at bounding box center [400, 55] width 65 height 13
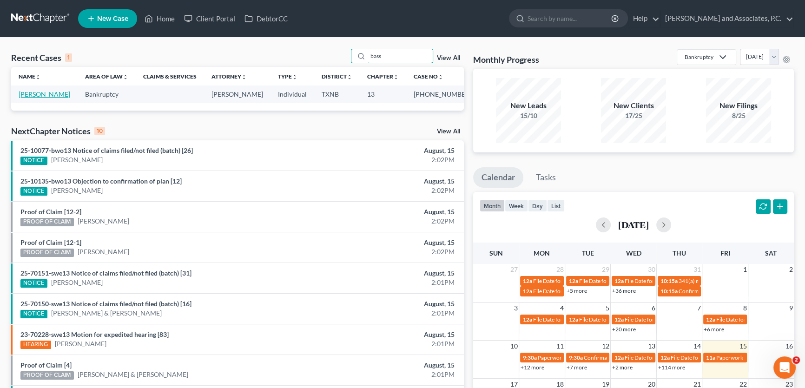
type input "bass"
click at [32, 94] on link "[PERSON_NAME]" at bounding box center [45, 94] width 52 height 8
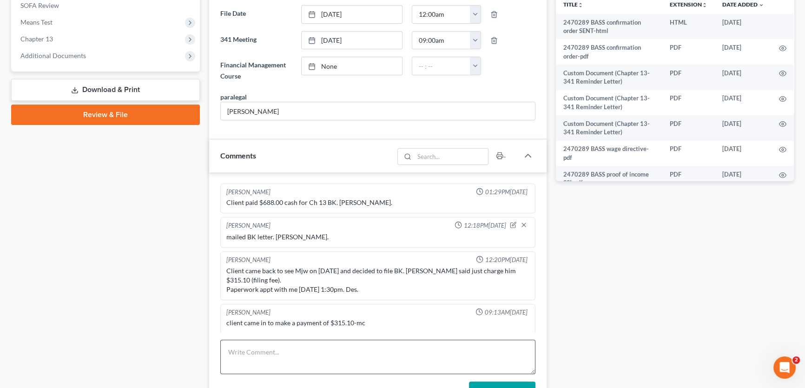
scroll to position [299, 0]
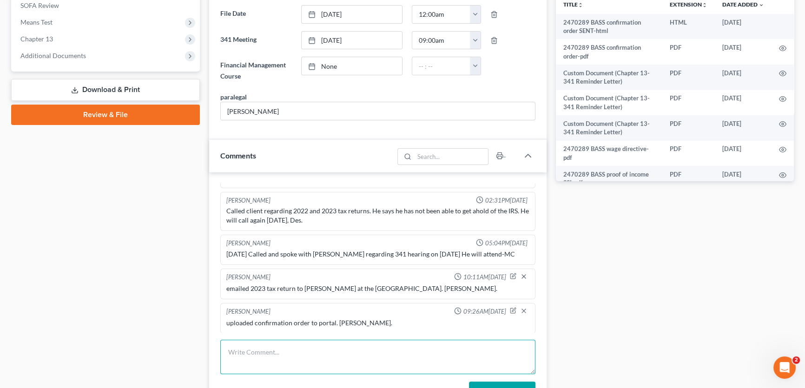
click at [244, 354] on textarea at bounding box center [377, 357] width 315 height 34
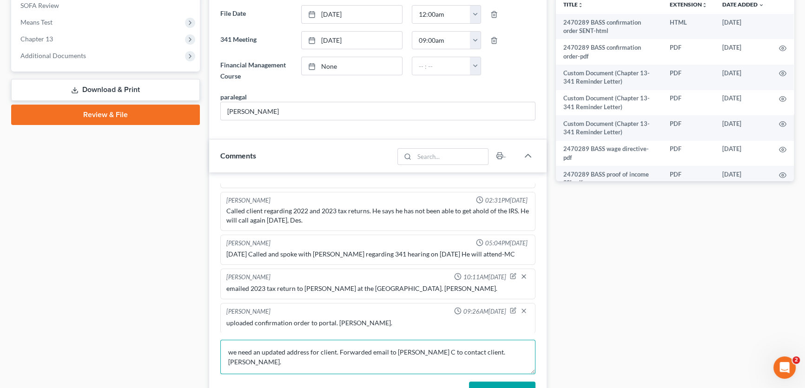
type textarea "we need an updated address for client. Forwarded email to Misty C to contact cl…"
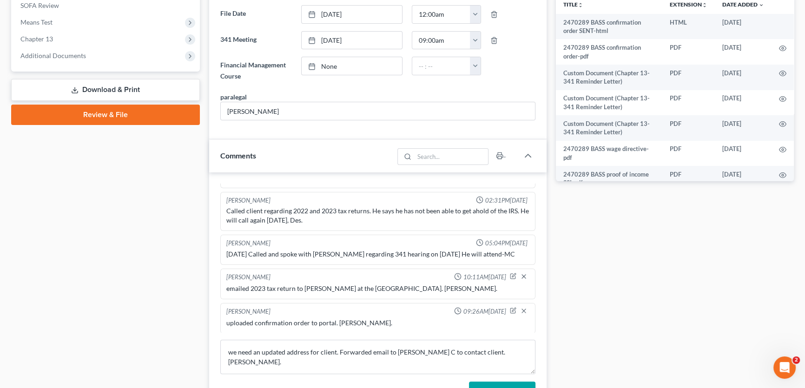
click at [506, 383] on button "Add Comment" at bounding box center [502, 391] width 66 height 20
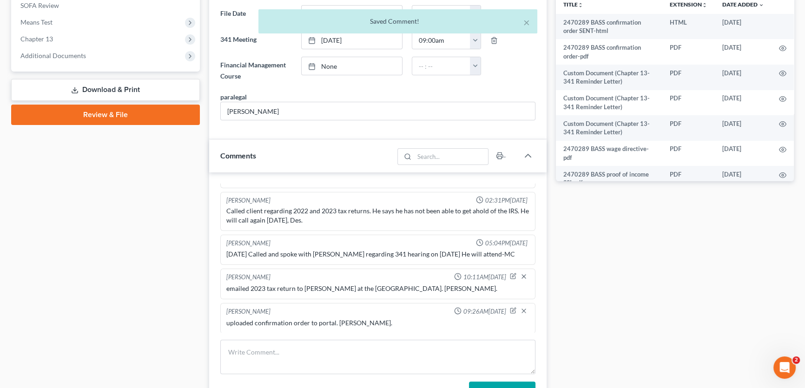
scroll to position [334, 0]
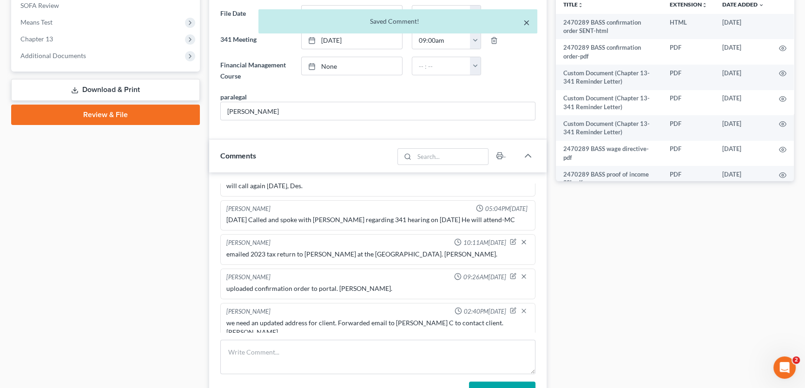
click at [527, 25] on button "×" at bounding box center [526, 22] width 7 height 11
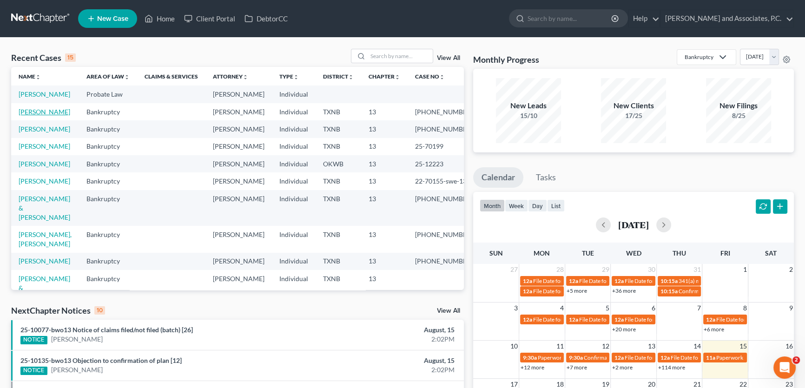
click at [50, 116] on link "[PERSON_NAME]" at bounding box center [45, 112] width 52 height 8
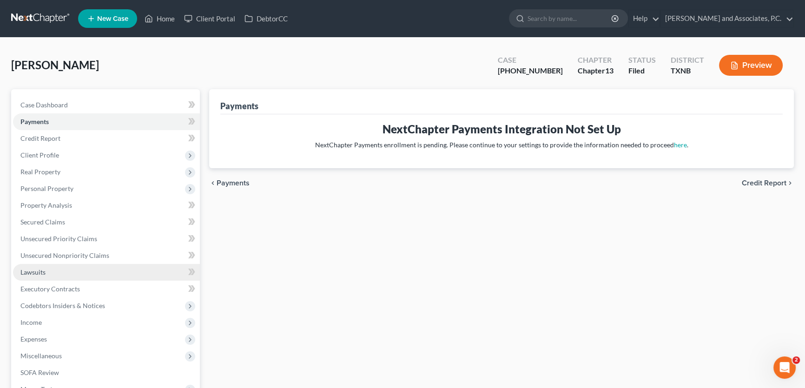
scroll to position [138, 0]
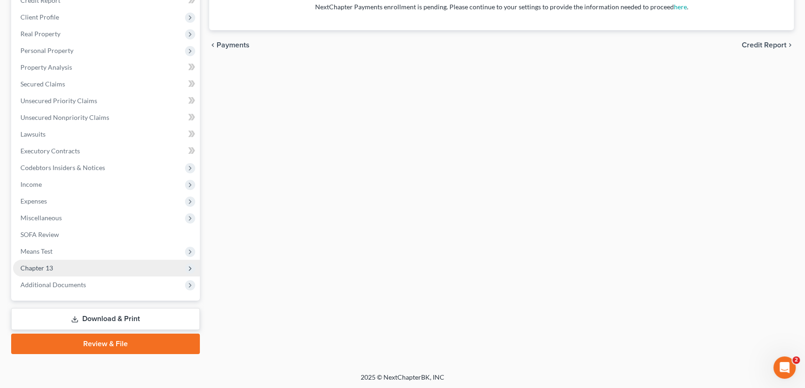
click at [54, 266] on span "Chapter 13" at bounding box center [106, 268] width 187 height 17
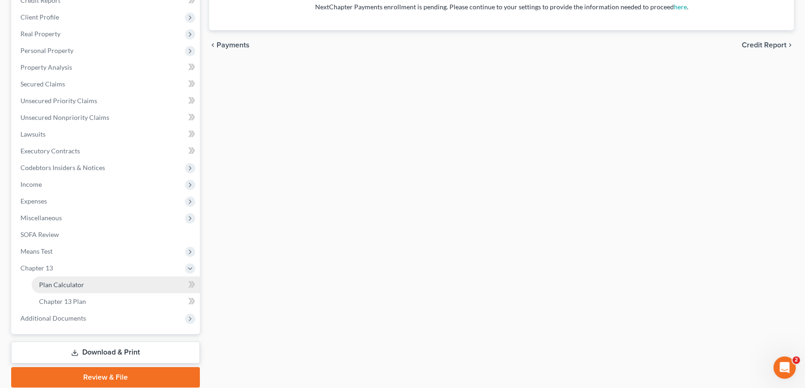
click at [59, 284] on span "Plan Calculator" at bounding box center [61, 285] width 45 height 8
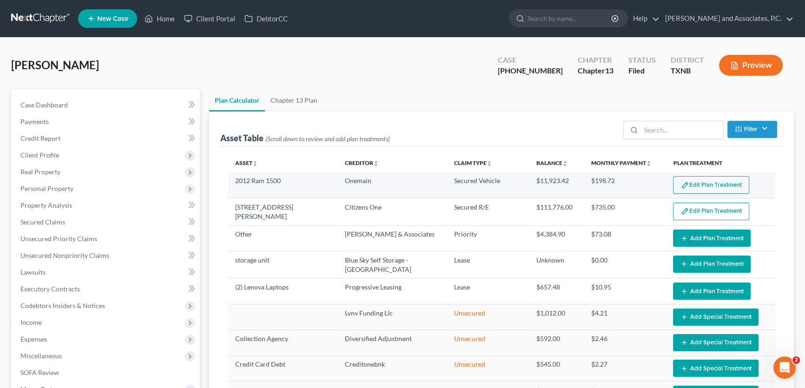
select select "59"
click at [555, 181] on button "Edit Plan Treatment" at bounding box center [711, 185] width 76 height 18
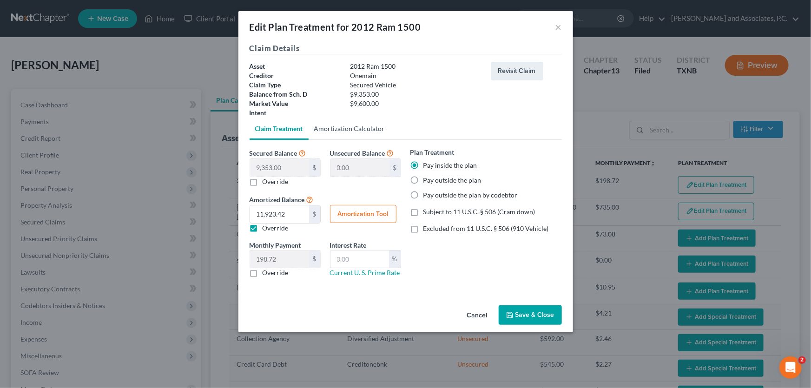
click at [346, 128] on link "Amortization Calculator" at bounding box center [350, 129] width 82 height 22
type input "9,353.00"
type input "60"
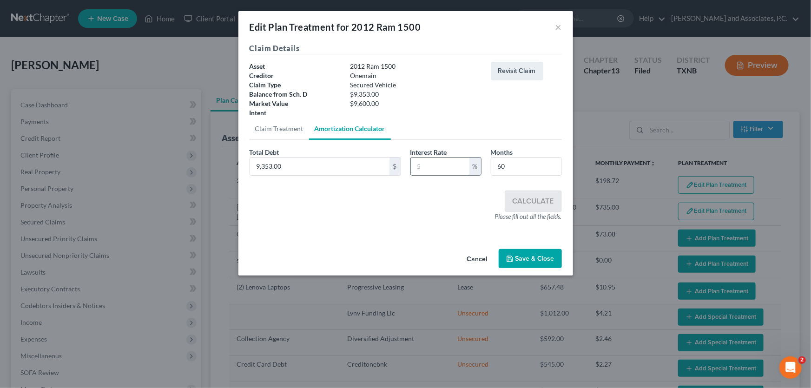
click at [459, 163] on input "text" at bounding box center [440, 167] width 59 height 18
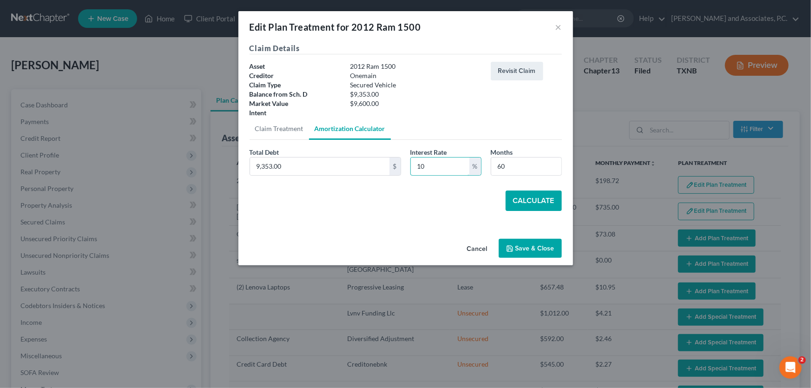
type input "10"
click at [534, 208] on button "Calculate" at bounding box center [534, 200] width 56 height 20
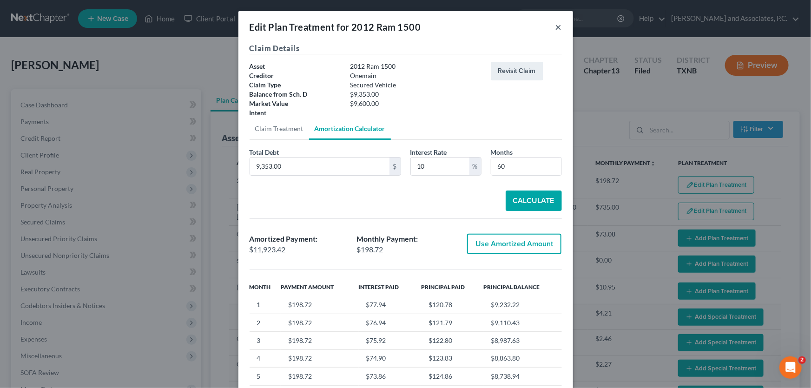
click at [555, 27] on button "×" at bounding box center [558, 26] width 7 height 11
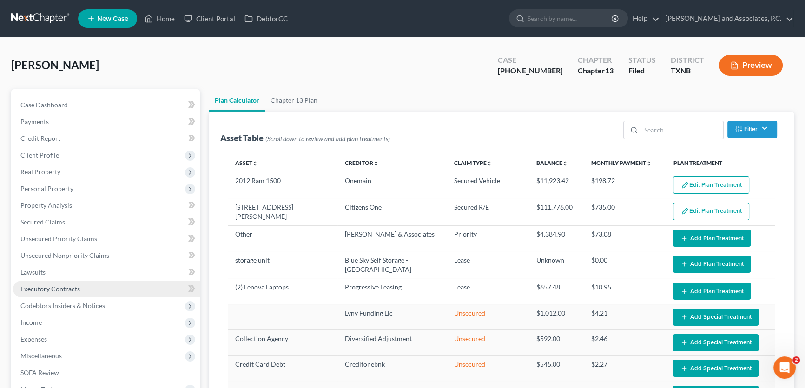
click at [70, 291] on span "Executory Contracts" at bounding box center [49, 289] width 59 height 8
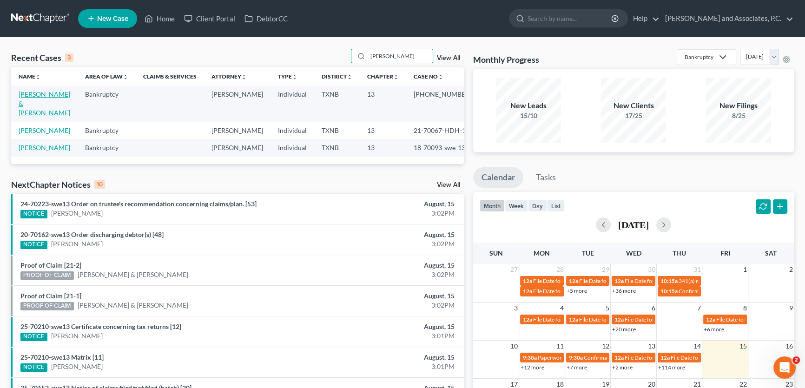
type input "HAWKINS"
click at [46, 98] on link "[PERSON_NAME] & [PERSON_NAME]" at bounding box center [45, 103] width 52 height 26
select select "3"
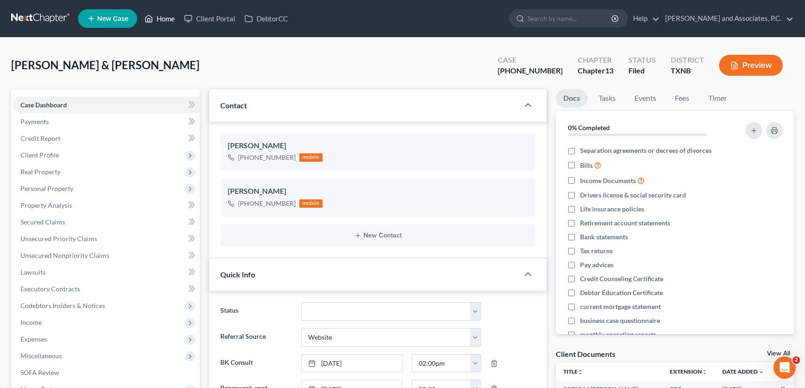
click at [164, 19] on link "Home" at bounding box center [159, 18] width 39 height 17
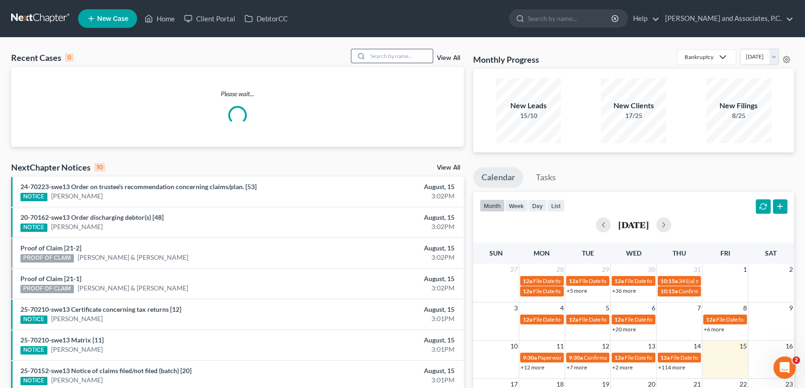
click at [387, 58] on input "search" at bounding box center [400, 55] width 65 height 13
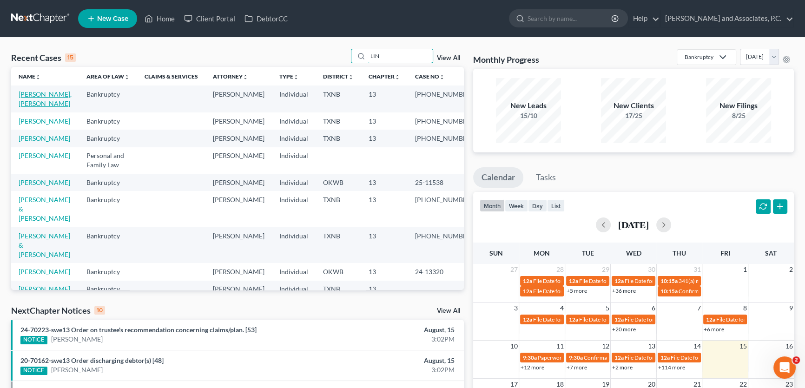
type input "LIN"
click at [42, 96] on link "Lin, Mei Jung" at bounding box center [45, 98] width 53 height 17
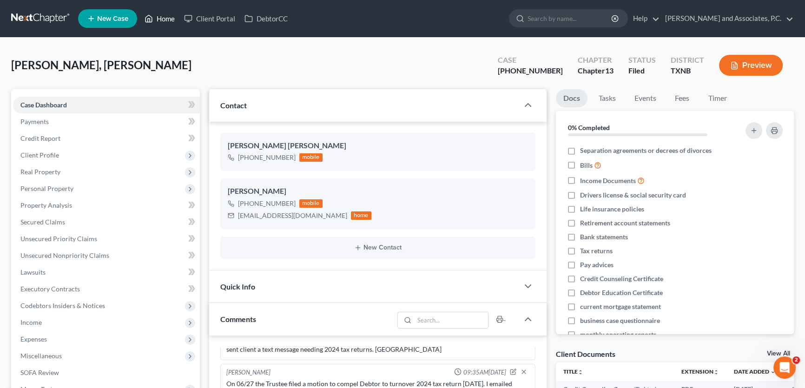
click at [159, 16] on link "Home" at bounding box center [159, 18] width 39 height 17
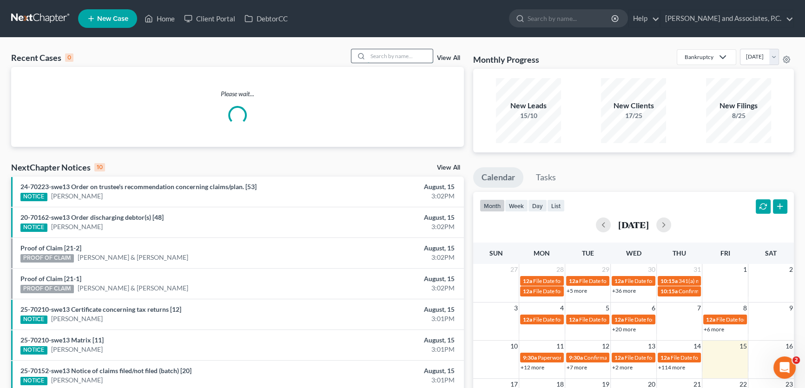
click at [416, 59] on input "search" at bounding box center [400, 55] width 65 height 13
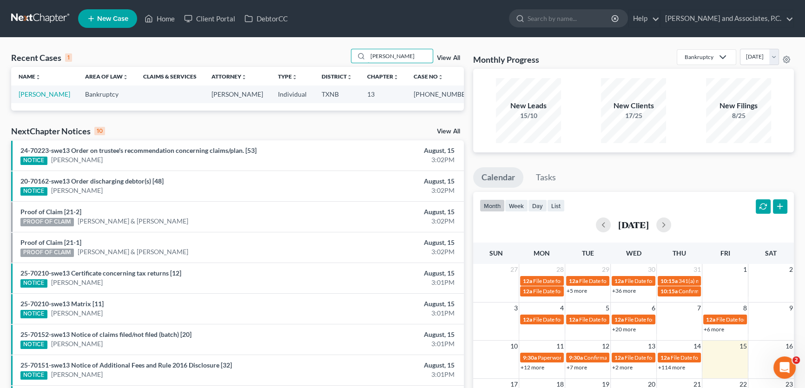
type input "winstel"
drag, startPoint x: 394, startPoint y: 54, endPoint x: 338, endPoint y: 59, distance: 55.9
click at [338, 59] on div "Recent Cases 1 winstel View All" at bounding box center [237, 58] width 453 height 18
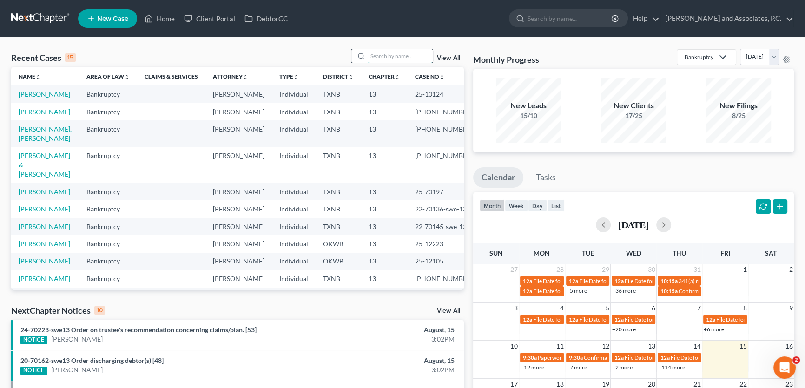
click at [396, 58] on input "search" at bounding box center [400, 55] width 65 height 13
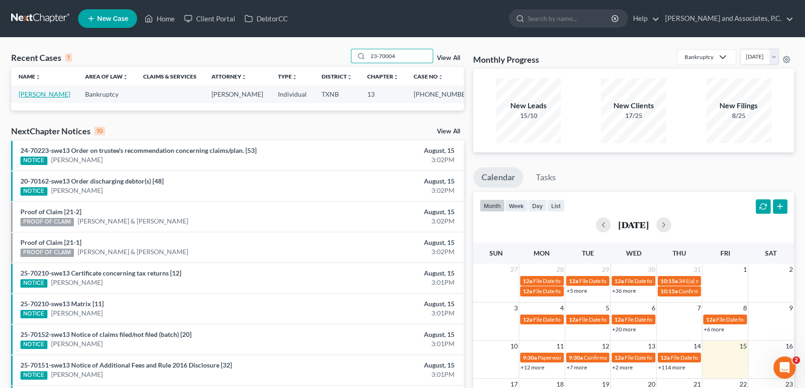
type input "23-70004"
click at [47, 95] on link "Rohrbaugh, Justin" at bounding box center [45, 94] width 52 height 8
select select "5"
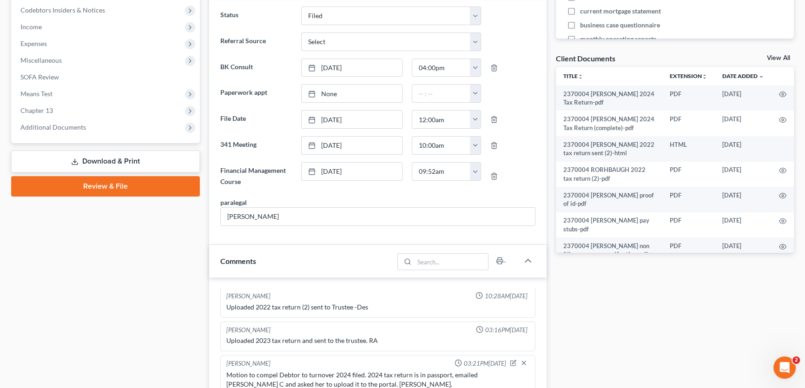
scroll to position [300, 0]
drag, startPoint x: 65, startPoint y: 130, endPoint x: 60, endPoint y: 182, distance: 52.7
click at [65, 130] on span "Additional Documents" at bounding box center [53, 127] width 66 height 8
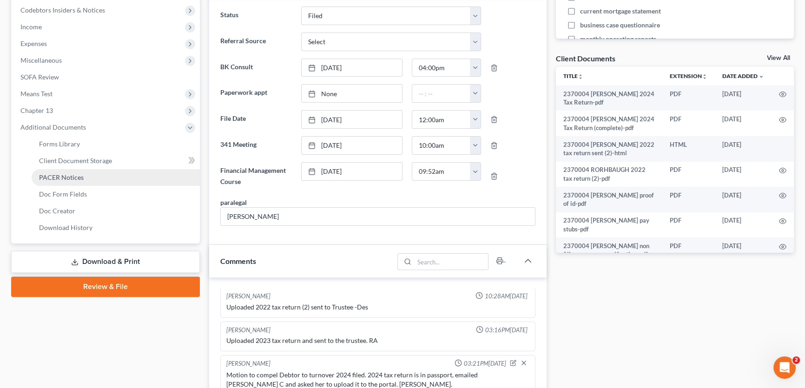
click at [59, 177] on span "PACER Notices" at bounding box center [61, 177] width 45 height 8
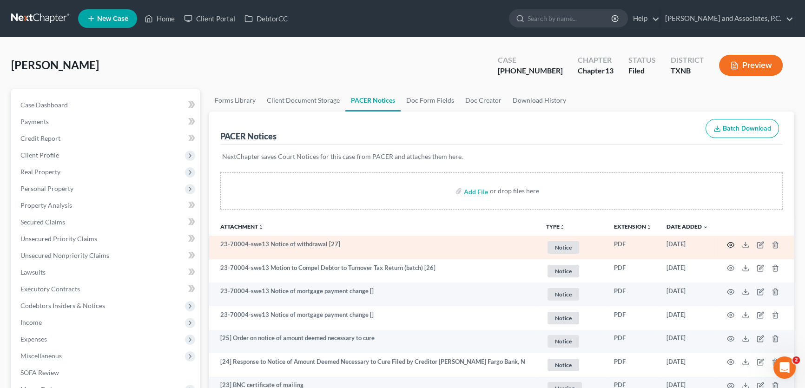
click at [729, 242] on icon "button" at bounding box center [730, 244] width 7 height 5
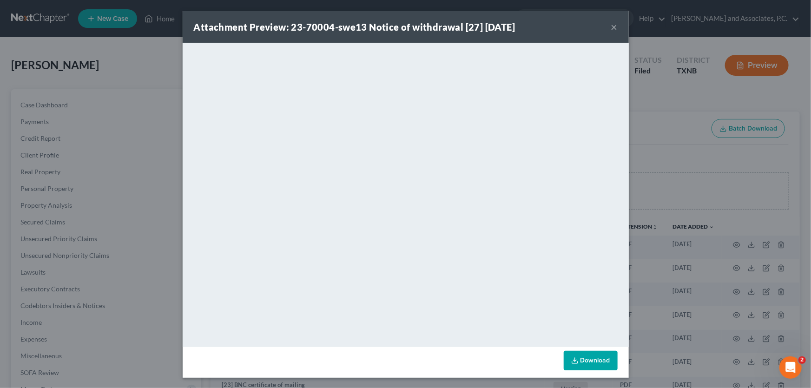
click at [611, 24] on button "×" at bounding box center [614, 26] width 7 height 11
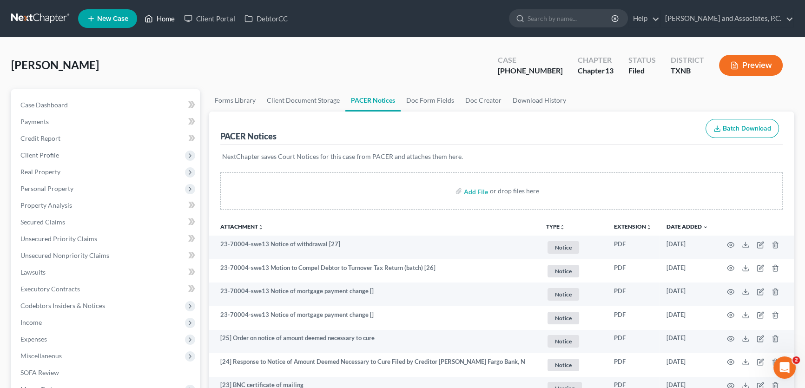
click at [171, 19] on link "Home" at bounding box center [159, 18] width 39 height 17
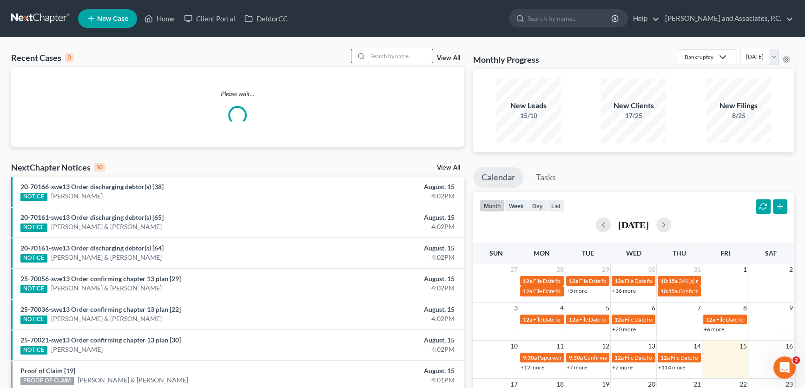
click at [395, 59] on input "search" at bounding box center [400, 55] width 65 height 13
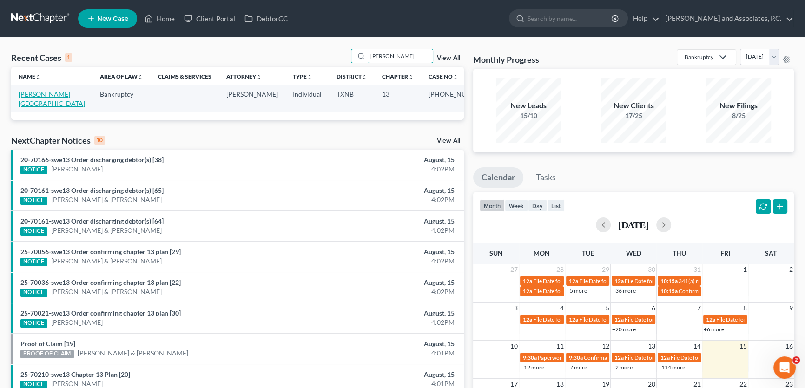
type input "BOWMAN"
click at [42, 97] on link "Bowman, Rochelle" at bounding box center [52, 98] width 66 height 17
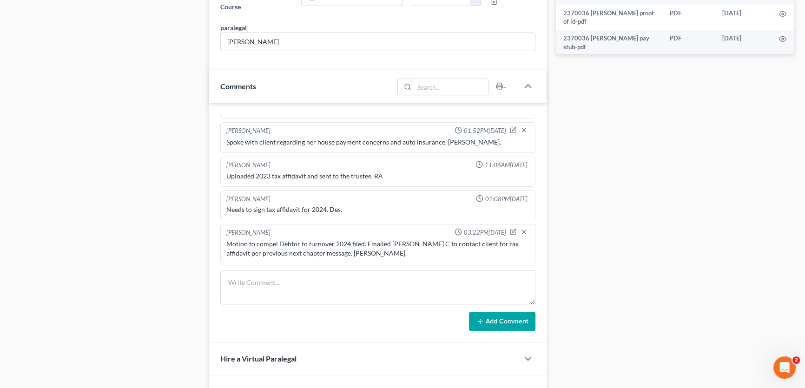
scroll to position [506, 0]
